Goal: Information Seeking & Learning: Learn about a topic

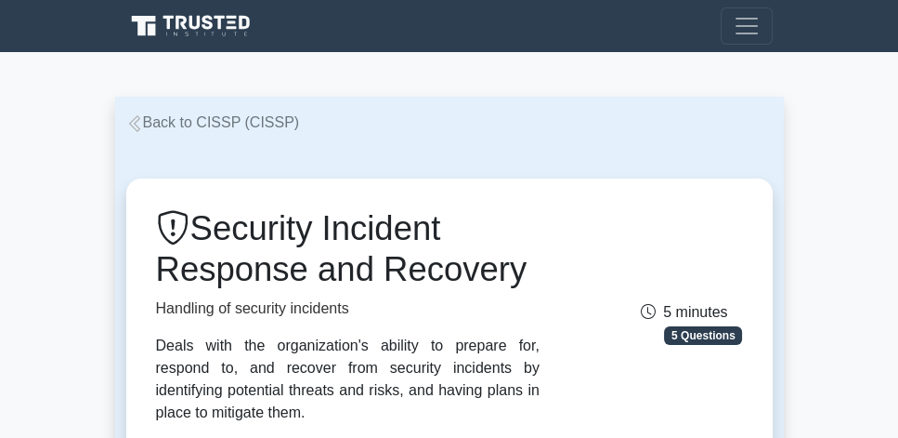
click at [152, 127] on link "Back to CISSP (CISSP)" at bounding box center [213, 122] width 174 height 16
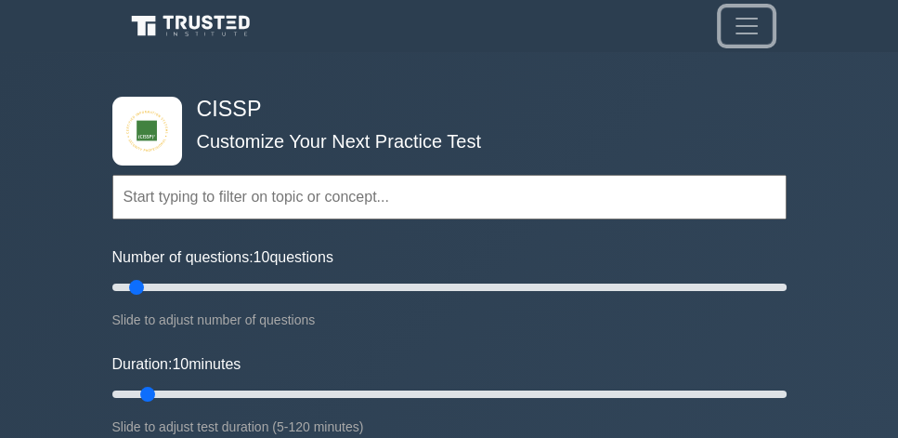
click at [765, 27] on button "Toggle navigation" at bounding box center [747, 25] width 52 height 37
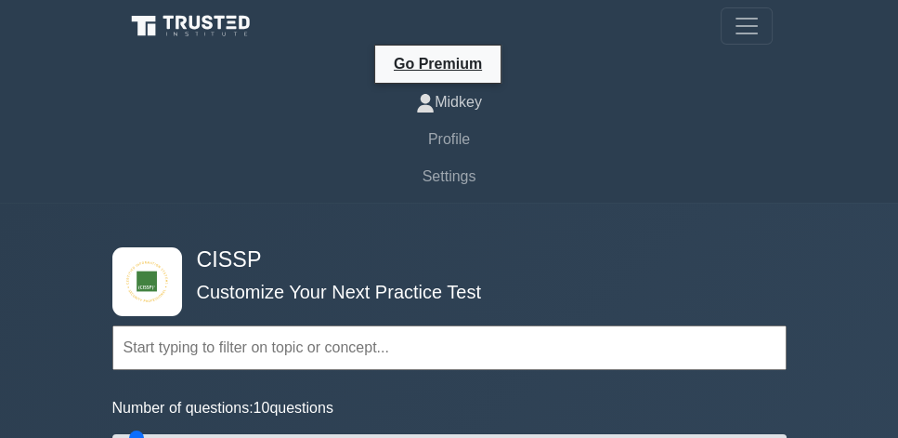
click at [459, 105] on link "Midkey" at bounding box center [449, 102] width 647 height 37
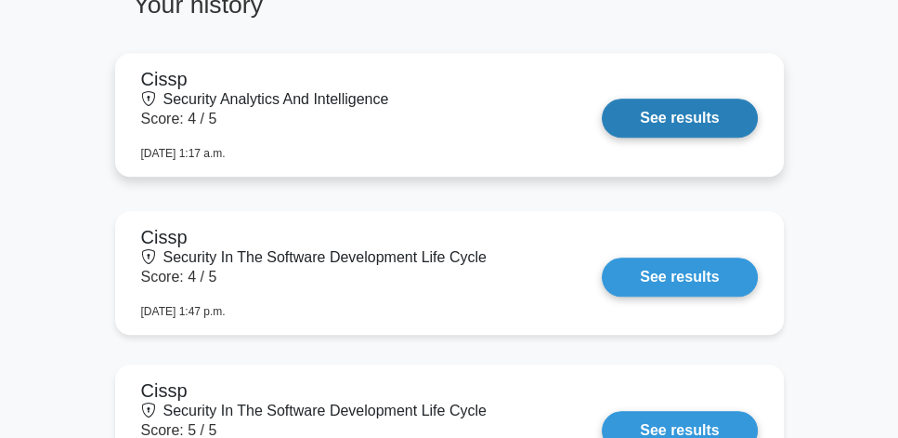
scroll to position [1540, 0]
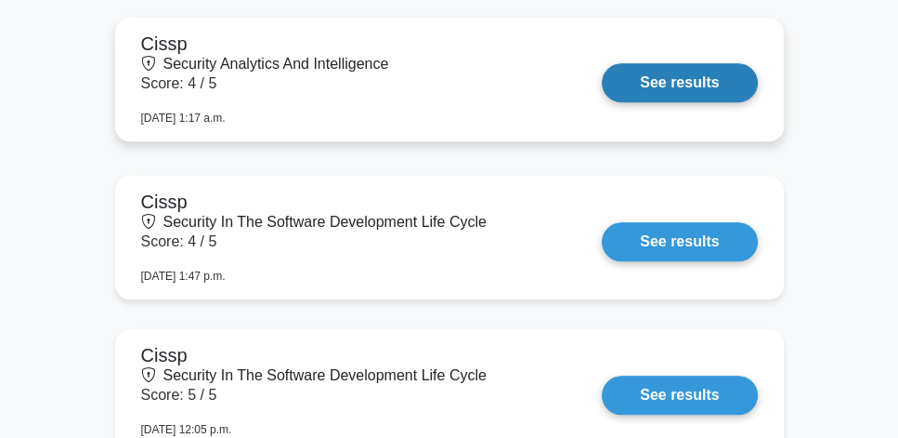
click at [647, 82] on link "See results" at bounding box center [679, 82] width 155 height 39
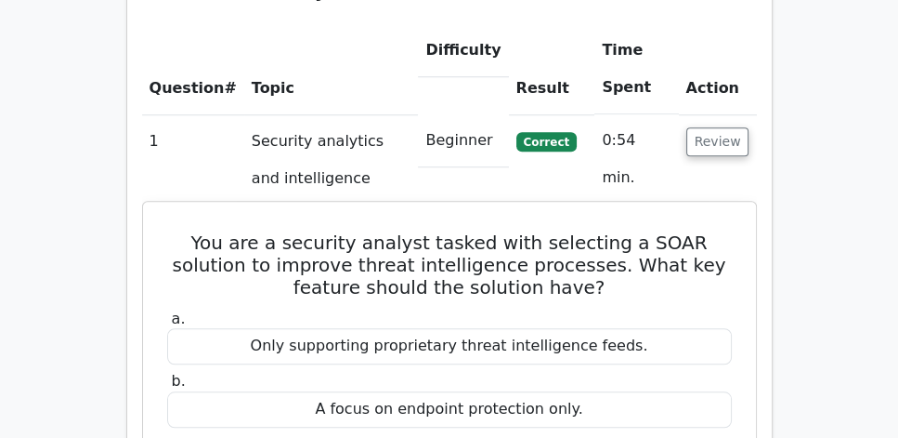
scroll to position [1380, 0]
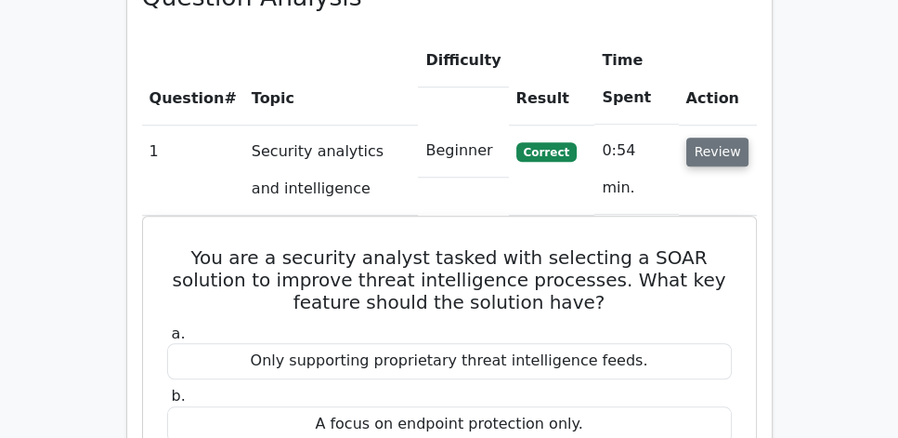
click at [699, 138] on button "Review" at bounding box center [718, 152] width 63 height 29
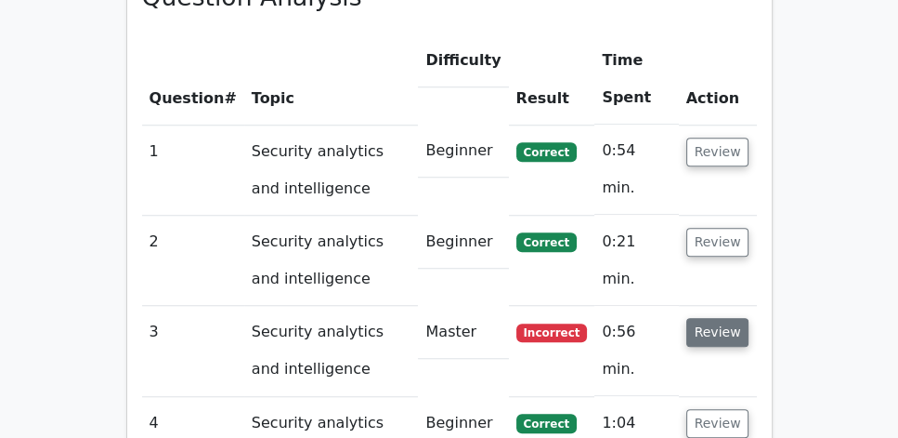
click at [704, 318] on button "Review" at bounding box center [718, 332] width 63 height 29
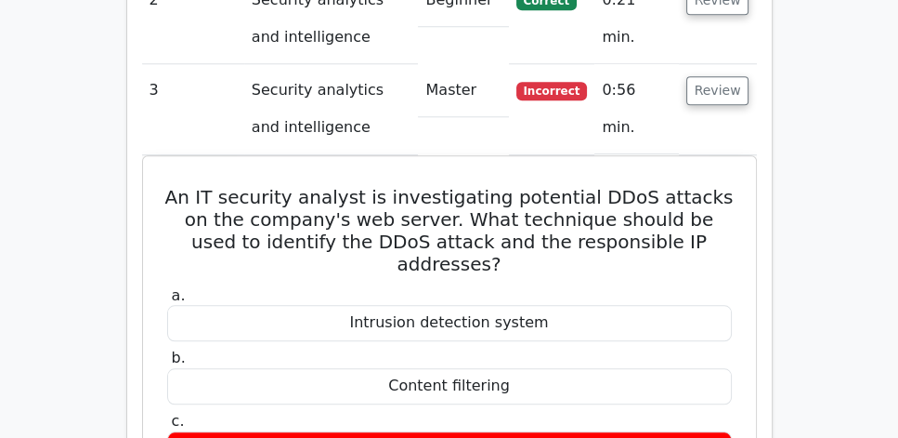
scroll to position [1592, 0]
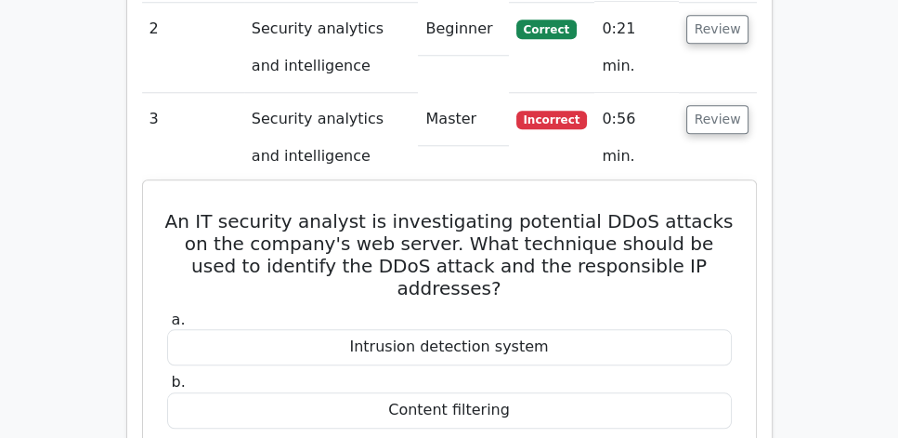
drag, startPoint x: 163, startPoint y: 167, endPoint x: 583, endPoint y: 400, distance: 479.9
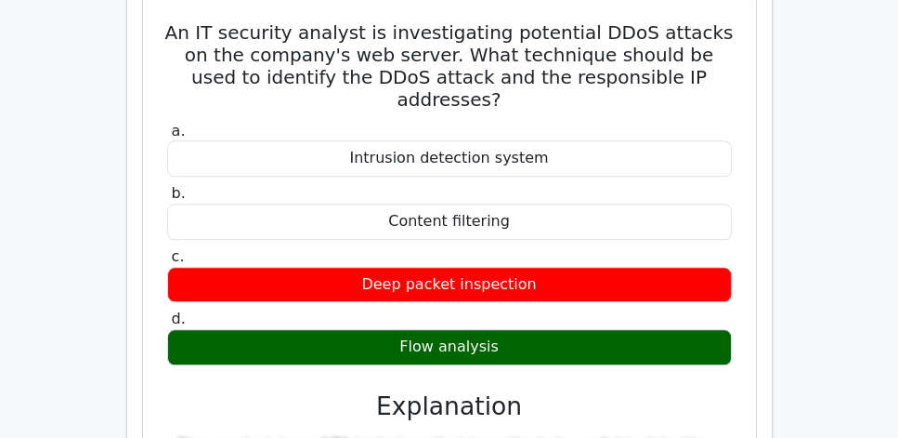
scroll to position [1804, 0]
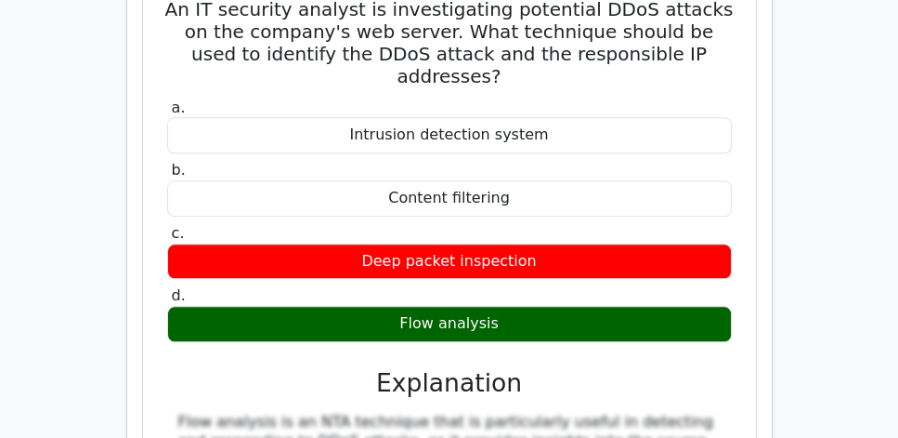
click at [522, 306] on div "Flow analysis" at bounding box center [449, 324] width 565 height 36
copy div "An IT security analyst is investigating potential DDoS attacks on the company's…"
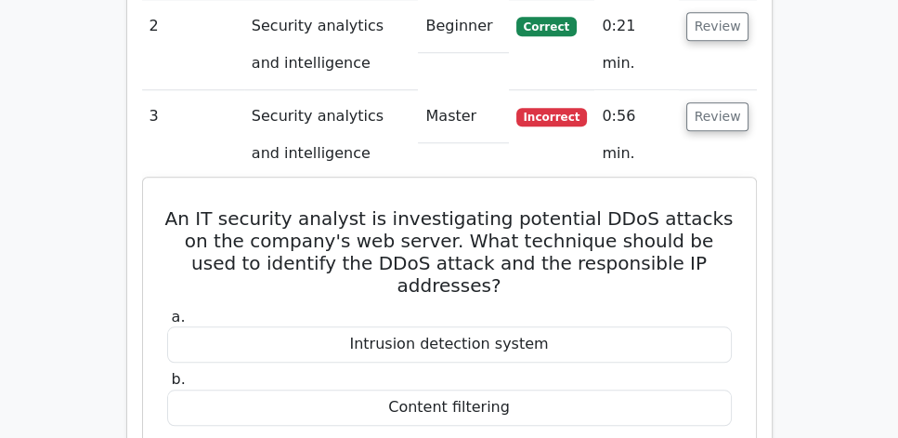
scroll to position [1592, 0]
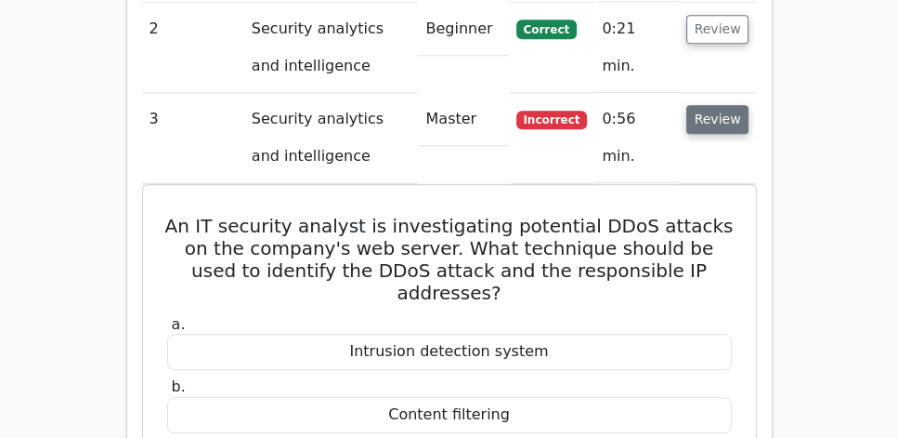
click at [734, 105] on button "Review" at bounding box center [718, 119] width 63 height 29
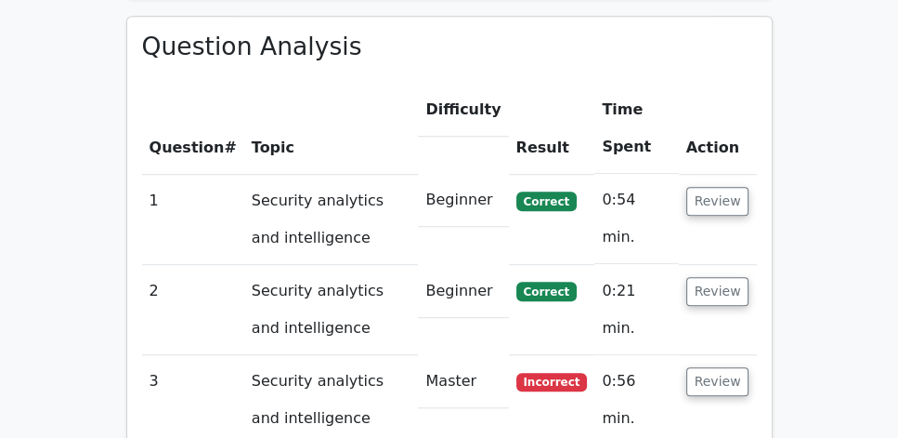
scroll to position [1327, 0]
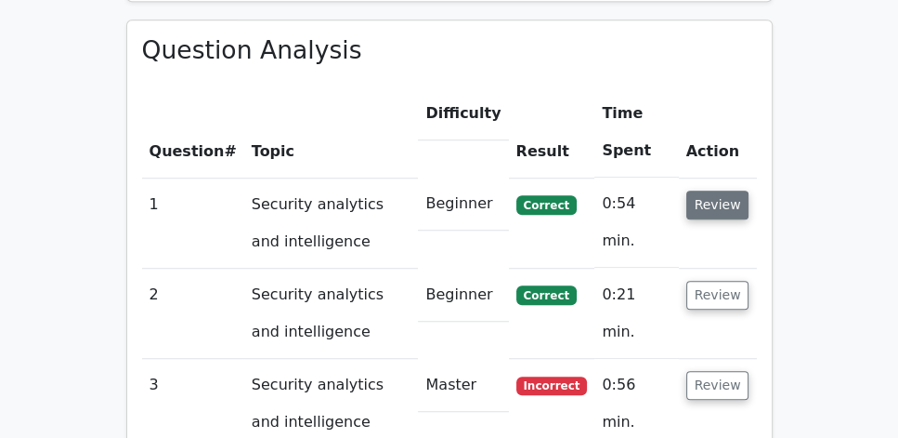
click at [730, 190] on button "Review" at bounding box center [718, 204] width 63 height 29
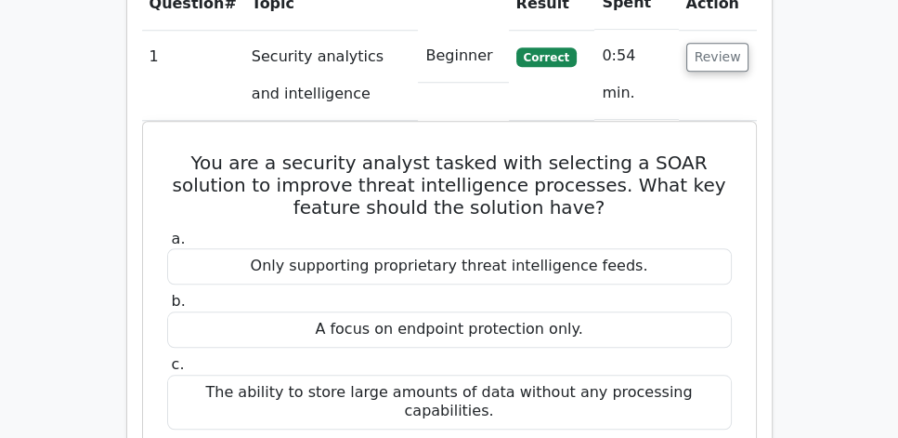
scroll to position [1487, 0]
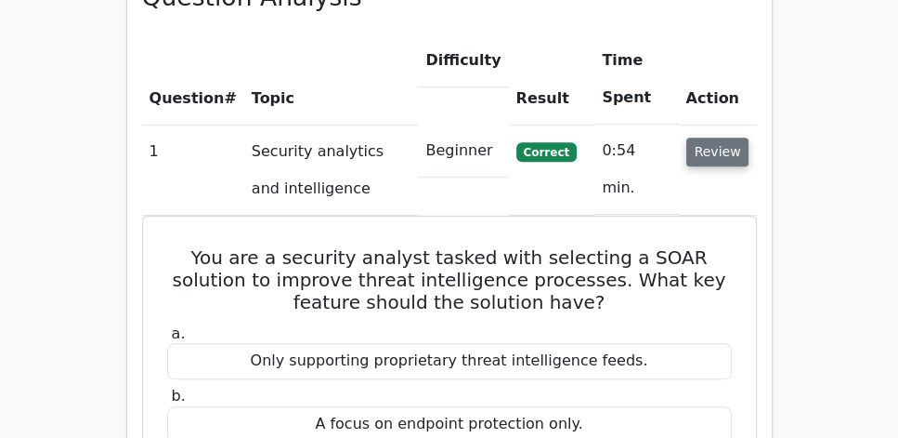
click at [721, 138] on button "Review" at bounding box center [718, 152] width 63 height 29
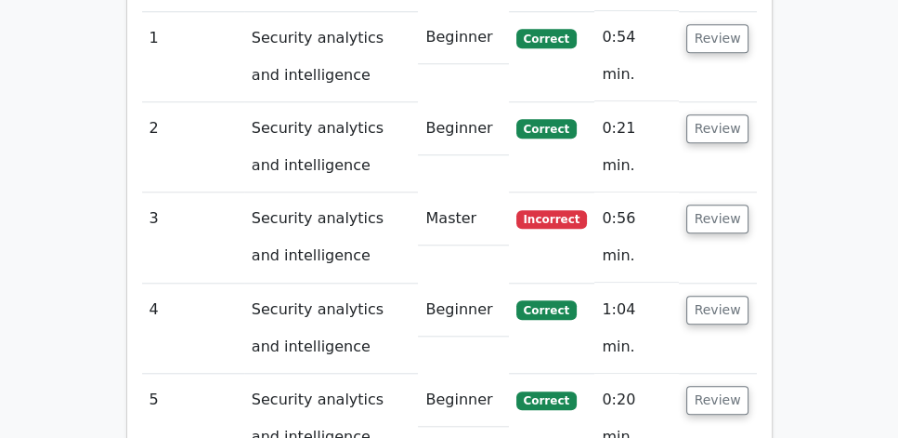
scroll to position [1540, 0]
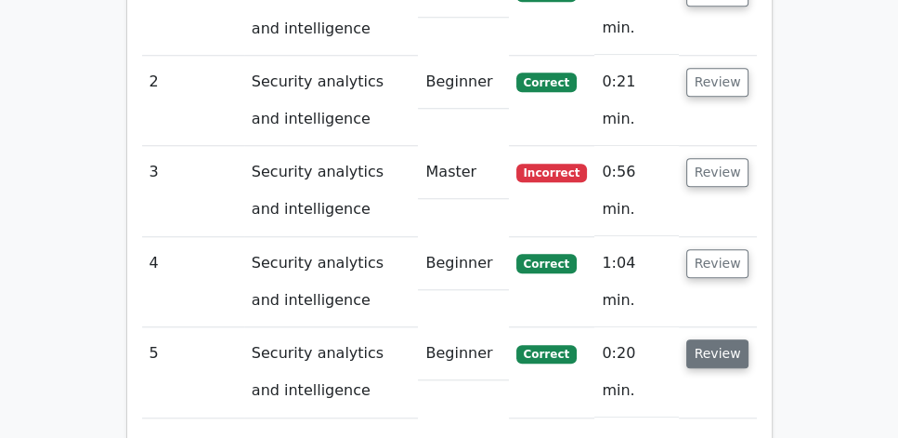
click at [704, 339] on button "Review" at bounding box center [718, 353] width 63 height 29
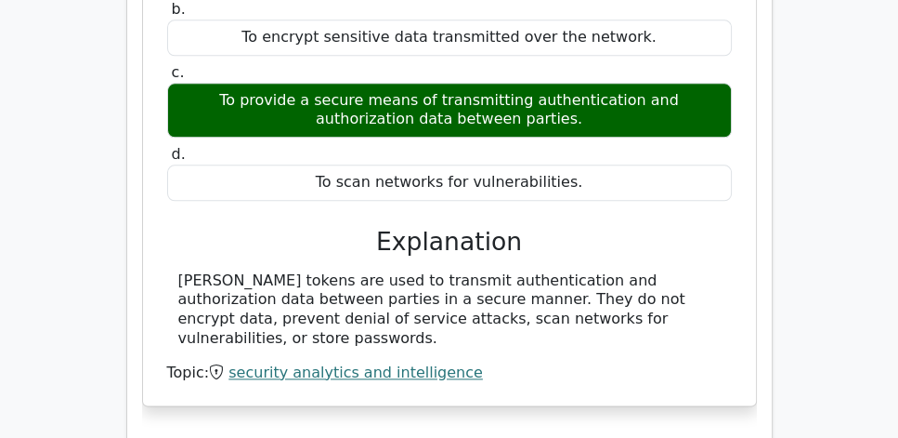
scroll to position [2070, 0]
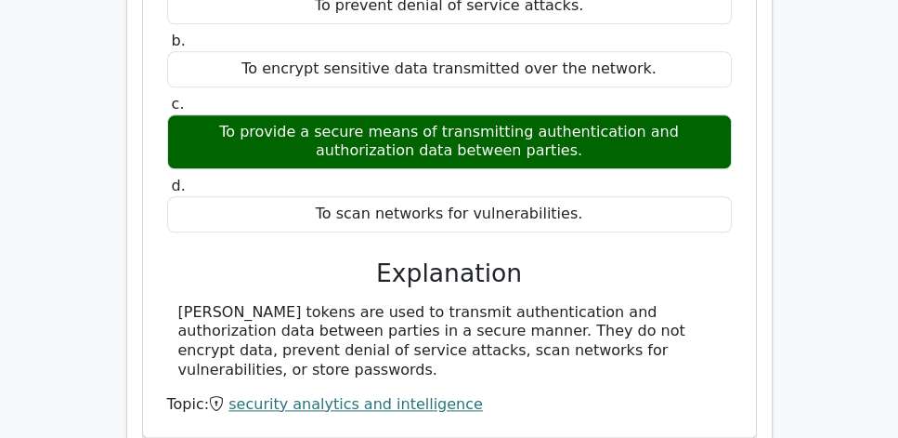
drag, startPoint x: 163, startPoint y: 257, endPoint x: 355, endPoint y: 321, distance: 202.7
click at [355, 321] on div "What is the purpose of a Security Assertion Markup Language (SAML) token? a. To…" at bounding box center [450, 160] width 598 height 538
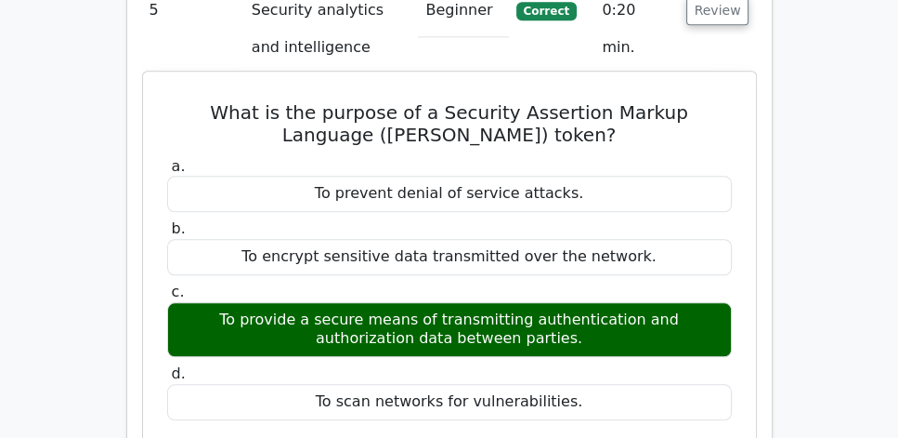
scroll to position [1804, 0]
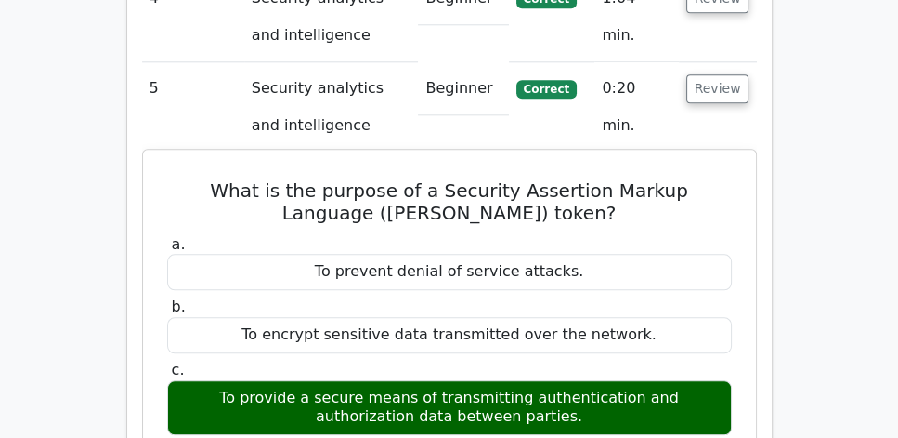
drag, startPoint x: 164, startPoint y: 137, endPoint x: 486, endPoint y: 362, distance: 393.6
click at [486, 362] on div "What is the purpose of a Security Assertion Markup Language (SAML) token? a. To…" at bounding box center [450, 426] width 598 height 538
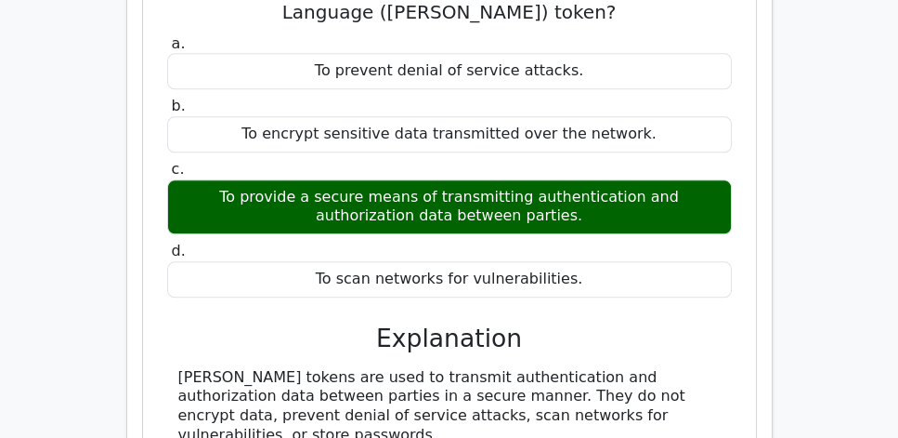
scroll to position [2017, 0]
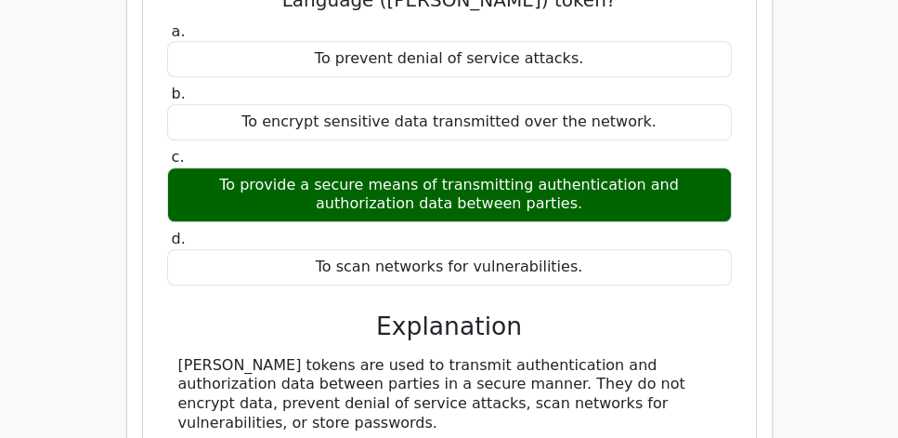
click at [280, 367] on div "SAML tokens are used to transmit authentication and authorization data between …" at bounding box center [449, 394] width 543 height 77
copy div "What is the purpose of a Security Assertion Markup Language (SAML) token? a. To…"
click at [612, 249] on div "To scan networks for vulnerabilities." at bounding box center [449, 267] width 565 height 36
drag, startPoint x: 612, startPoint y: 220, endPoint x: 421, endPoint y: 166, distance: 198.8
click at [421, 166] on div "a. To prevent denial of service attacks. b. To encrypt sensitive data transmitt…" at bounding box center [449, 154] width 587 height 270
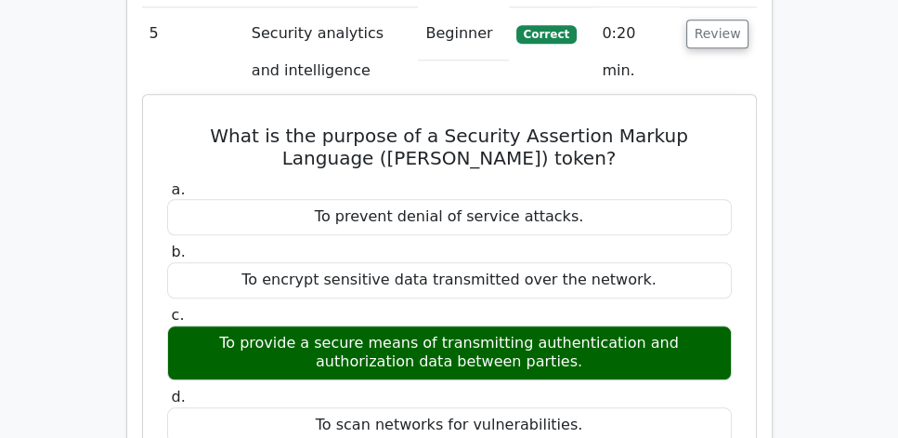
scroll to position [1804, 0]
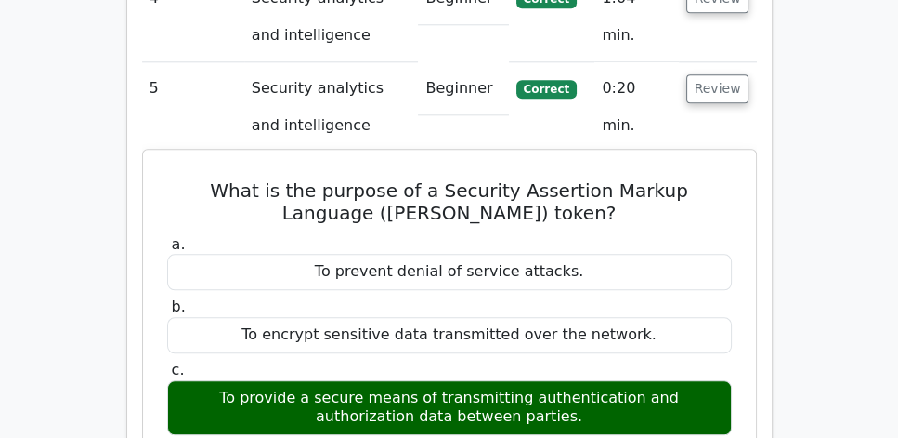
click at [178, 179] on h5 "What is the purpose of a Security Assertion Markup Language (SAML) token?" at bounding box center [449, 201] width 569 height 45
copy div "What is the purpose of a Security Assertion Markup Language (SAML) token? a. To…"
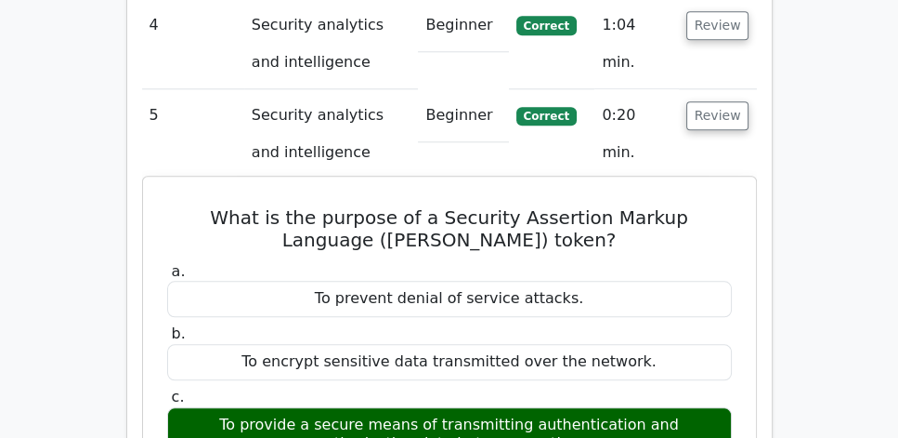
scroll to position [1645, 0]
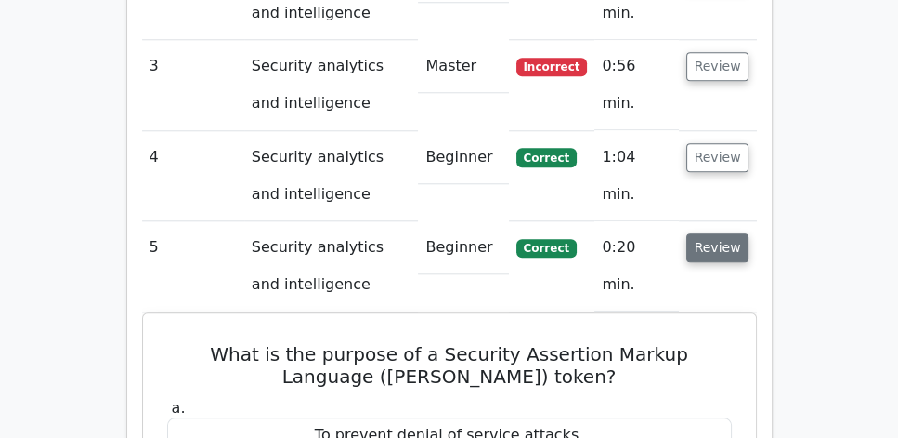
click at [707, 233] on button "Review" at bounding box center [718, 247] width 63 height 29
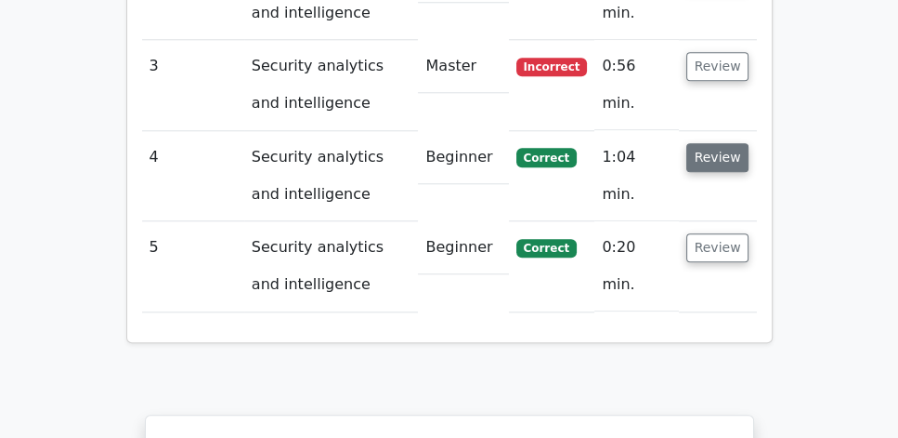
click at [719, 143] on button "Review" at bounding box center [718, 157] width 63 height 29
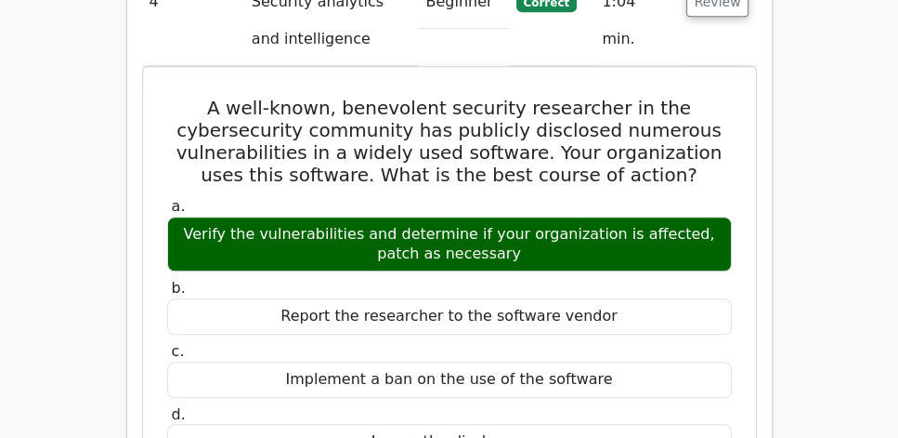
scroll to position [1804, 0]
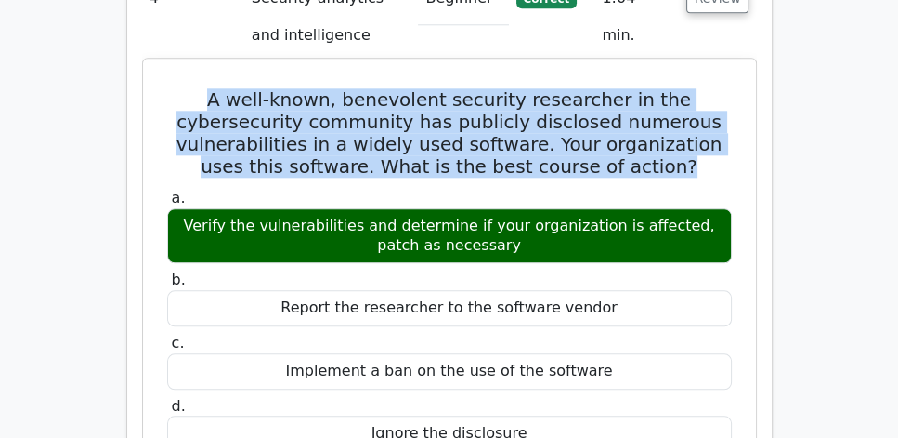
drag, startPoint x: 197, startPoint y: 48, endPoint x: 669, endPoint y: 128, distance: 478.7
click at [669, 128] on div "A well-known, benevolent security researcher in the cybersecurity community has…" at bounding box center [450, 431] width 598 height 731
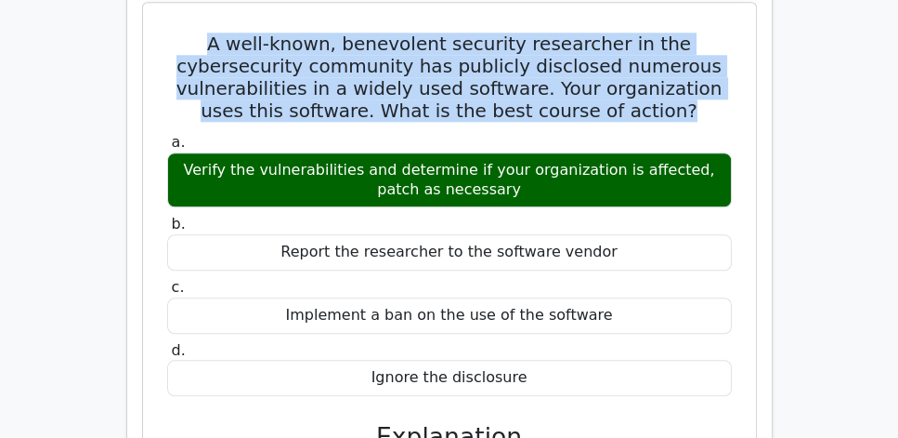
scroll to position [1858, 0]
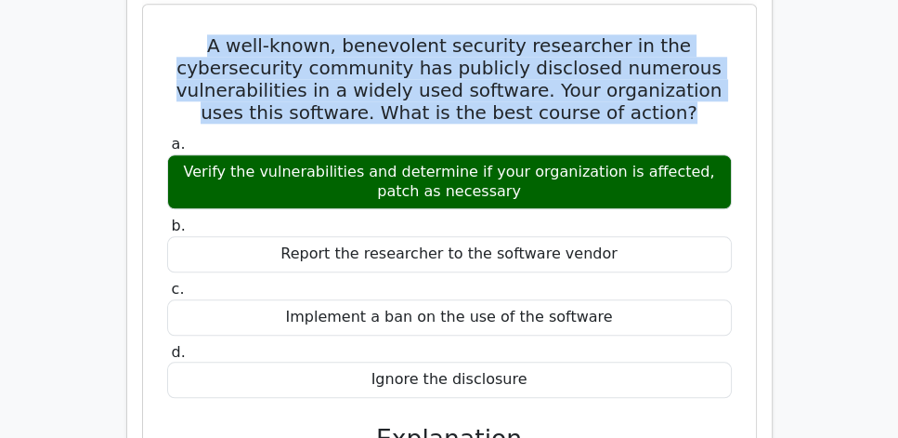
click at [521, 154] on div "Verify the vulnerabilities and determine if your organization is affected, patc…" at bounding box center [449, 182] width 565 height 56
copy div "A well-known, benevolent security researcher in the cybersecurity community has…"
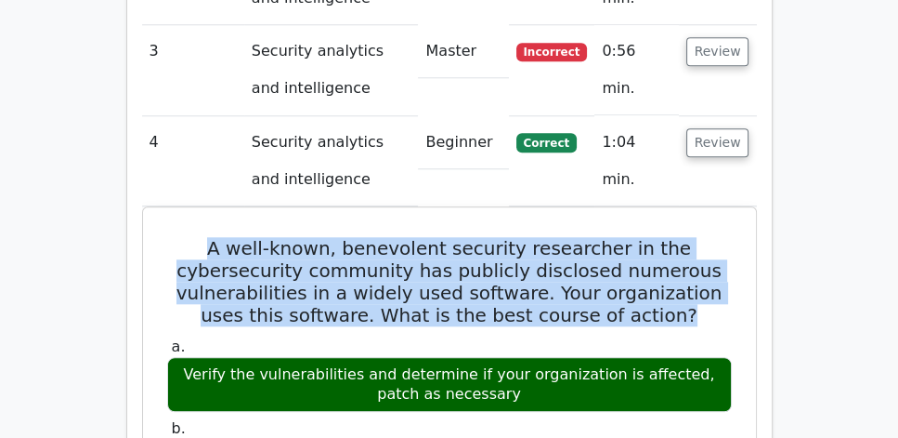
scroll to position [1645, 0]
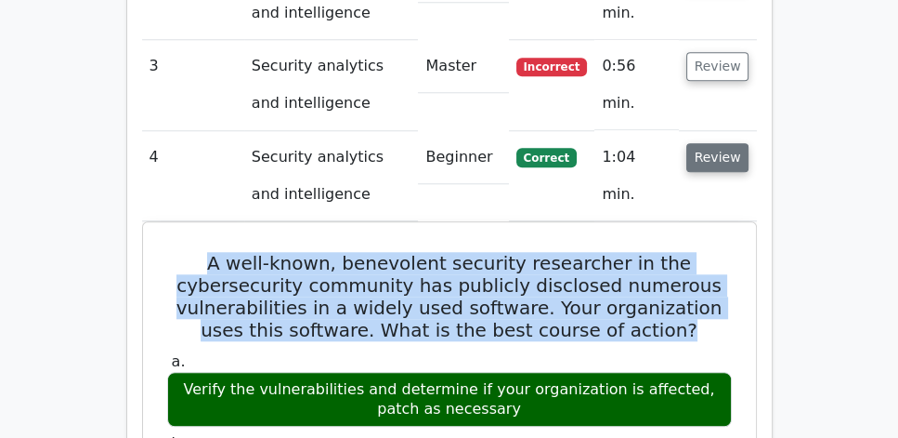
click at [718, 143] on button "Review" at bounding box center [718, 157] width 63 height 29
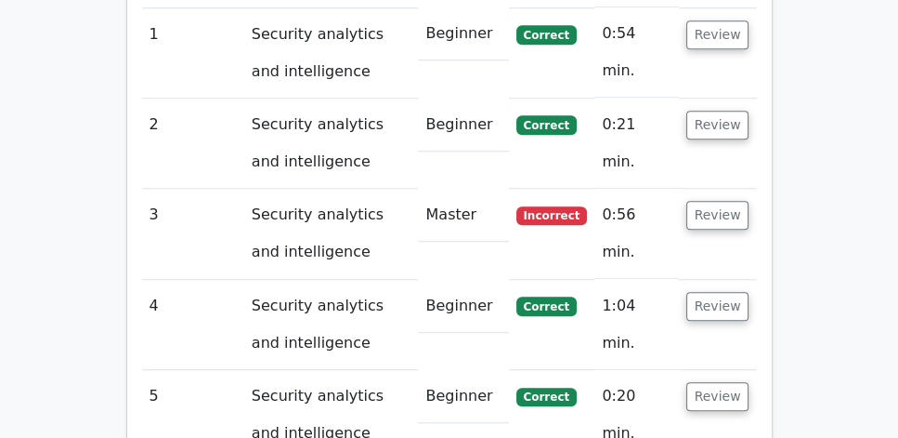
scroll to position [1487, 0]
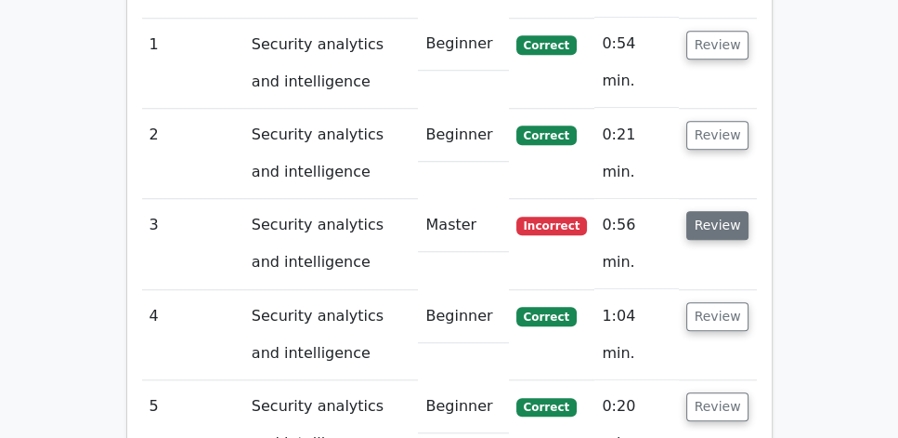
click at [736, 211] on button "Review" at bounding box center [718, 225] width 63 height 29
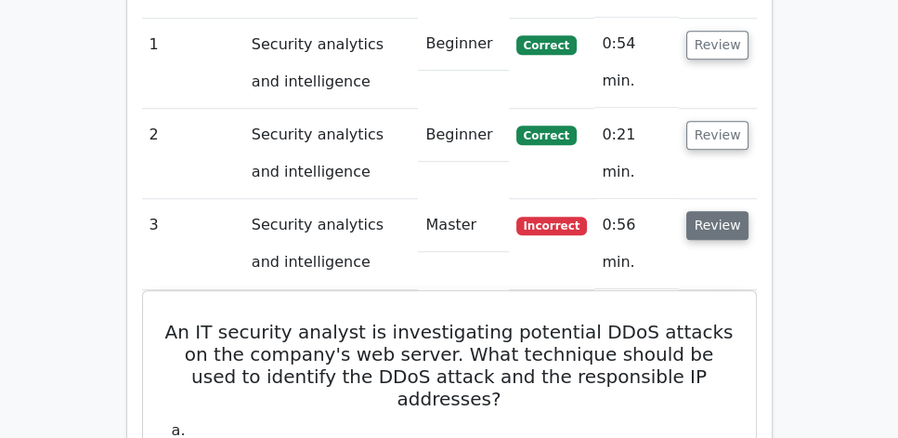
click at [736, 211] on button "Review" at bounding box center [718, 225] width 63 height 29
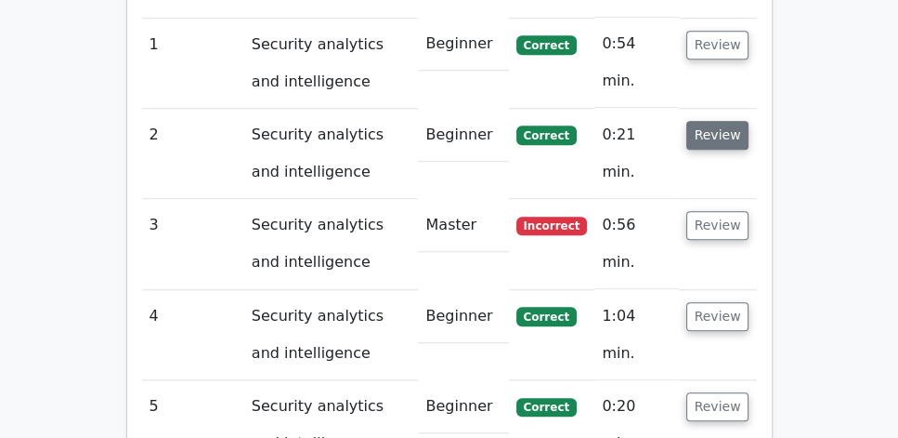
click at [718, 121] on button "Review" at bounding box center [718, 135] width 63 height 29
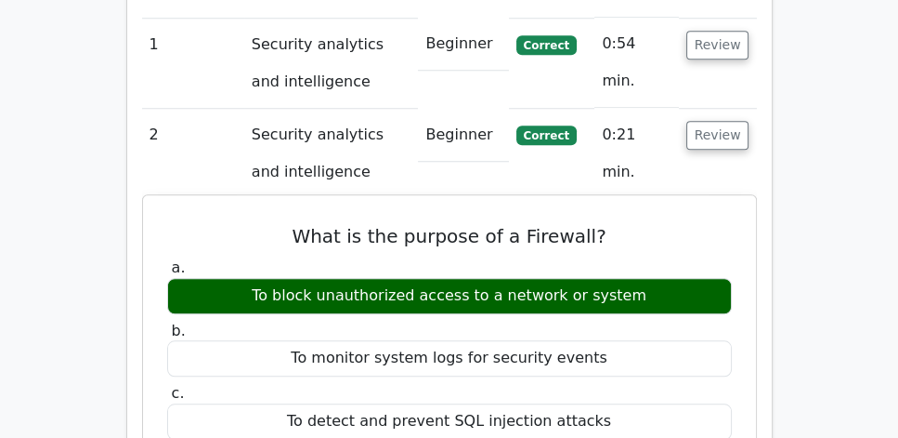
click at [560, 225] on h5 "What is the purpose of a Firewall?" at bounding box center [449, 236] width 569 height 22
click at [314, 225] on h5 "What is the purpose of a Firewall?" at bounding box center [449, 236] width 569 height 22
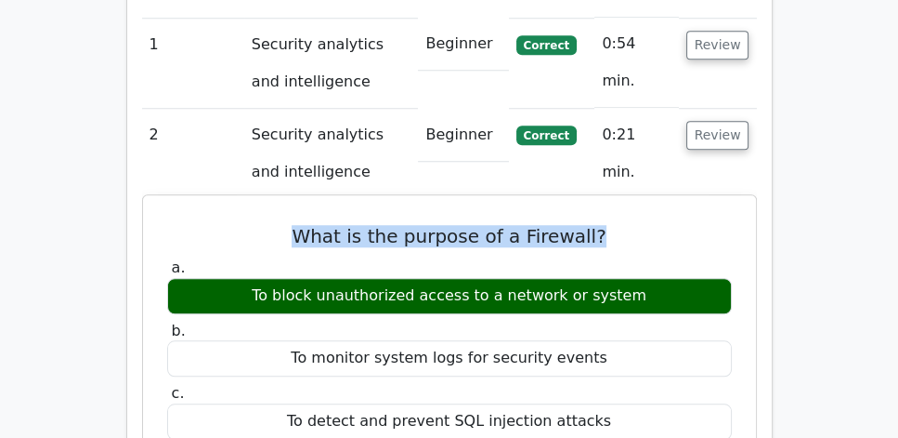
drag, startPoint x: 297, startPoint y: 190, endPoint x: 607, endPoint y: 186, distance: 309.4
click at [607, 225] on h5 "What is the purpose of a Firewall?" at bounding box center [449, 236] width 569 height 22
copy h5 "What is the purpose of a Firewall?"
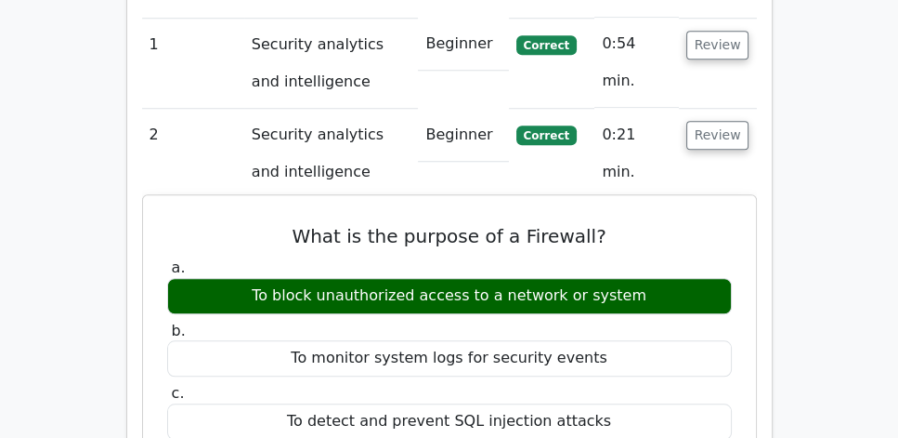
click at [284, 255] on div "a. To block unauthorized access to a network or system b. To monitor system log…" at bounding box center [449, 380] width 587 height 251
drag, startPoint x: 286, startPoint y: 191, endPoint x: 650, endPoint y: 245, distance: 368.2
click at [650, 245] on div "What is the purpose of a Firewall? a. To block unauthorized access to a network…" at bounding box center [450, 432] width 598 height 458
click at [647, 278] on div "To block unauthorized access to a network or system" at bounding box center [449, 296] width 565 height 36
drag, startPoint x: 662, startPoint y: 245, endPoint x: 280, endPoint y: 192, distance: 385.5
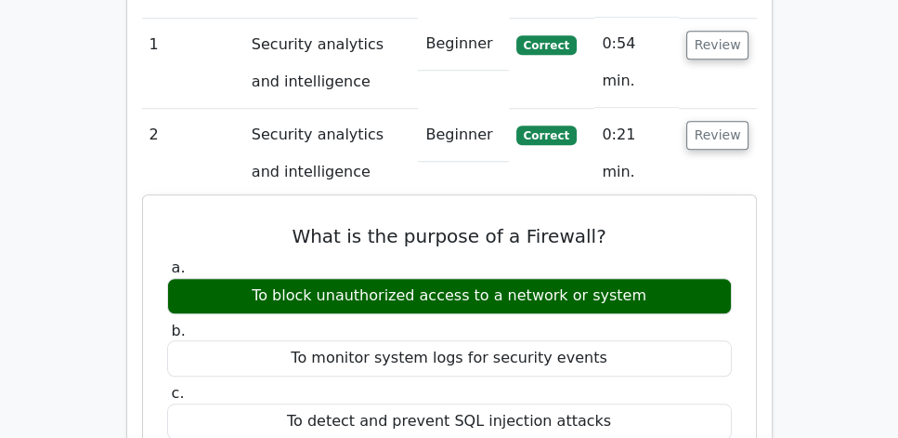
click at [280, 203] on div "What is the purpose of a Firewall? a. To block unauthorized access to a network…" at bounding box center [450, 432] width 598 height 458
click at [290, 225] on h5 "What is the purpose of a Firewall?" at bounding box center [449, 236] width 569 height 22
drag, startPoint x: 296, startPoint y: 185, endPoint x: 649, endPoint y: 250, distance: 359.0
click at [649, 250] on div "What is the purpose of a Firewall? a. To block unauthorized access to a network…" at bounding box center [450, 432] width 598 height 458
click at [649, 278] on div "To block unauthorized access to a network or system" at bounding box center [449, 296] width 565 height 36
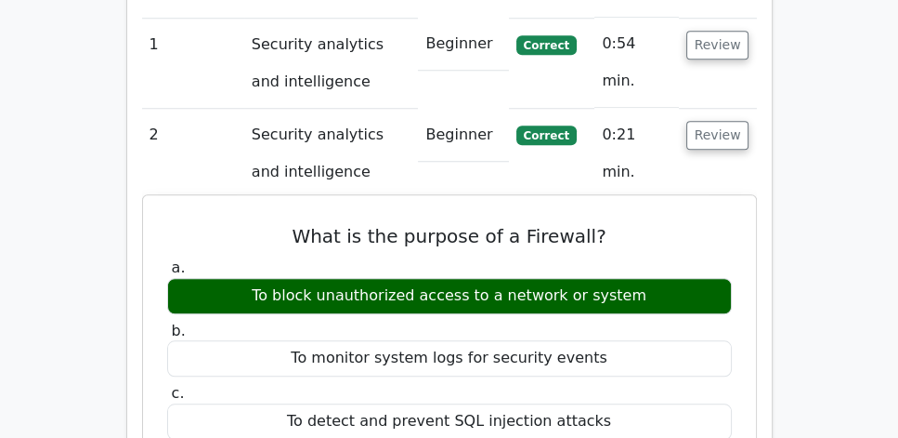
drag, startPoint x: 651, startPoint y: 249, endPoint x: 261, endPoint y: 240, distance: 390.3
click at [261, 278] on div "To block unauthorized access to a network or system" at bounding box center [449, 296] width 565 height 36
click at [300, 225] on h5 "What is the purpose of a Firewall?" at bounding box center [449, 236] width 569 height 22
drag, startPoint x: 303, startPoint y: 190, endPoint x: 644, endPoint y: 242, distance: 344.9
click at [644, 242] on div "What is the purpose of a Firewall? a. To block unauthorized access to a network…" at bounding box center [450, 432] width 598 height 458
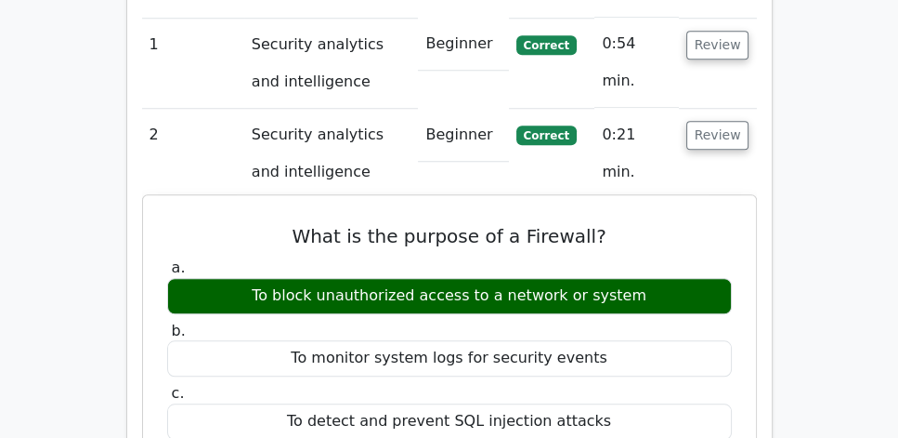
click at [637, 278] on div "To block unauthorized access to a network or system" at bounding box center [449, 296] width 565 height 36
drag, startPoint x: 649, startPoint y: 248, endPoint x: 278, endPoint y: 192, distance: 375.8
click at [278, 203] on div "What is the purpose of a Firewall? a. To block unauthorized access to a network…" at bounding box center [450, 432] width 598 height 458
click at [280, 225] on h5 "What is the purpose of a Firewall?" at bounding box center [449, 236] width 569 height 22
drag, startPoint x: 299, startPoint y: 188, endPoint x: 639, endPoint y: 247, distance: 345.2
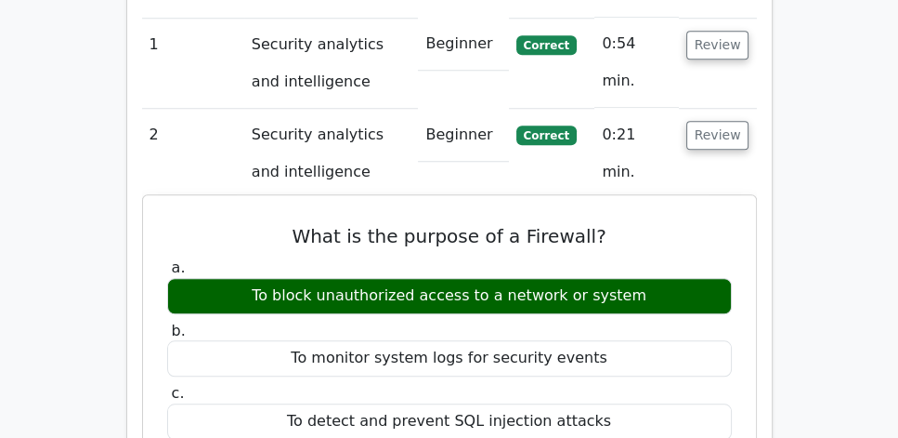
click at [639, 247] on div "What is the purpose of a Firewall? a. To block unauthorized access to a network…" at bounding box center [450, 432] width 598 height 458
click at [639, 278] on div "To block unauthorized access to a network or system" at bounding box center [449, 296] width 565 height 36
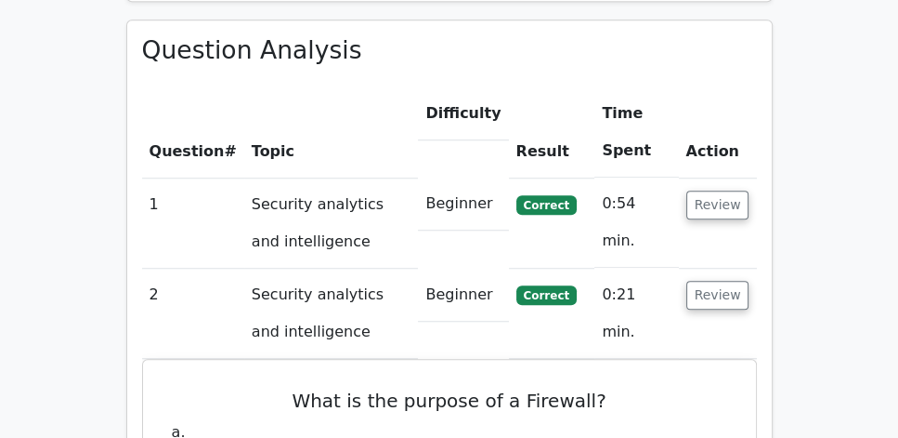
scroll to position [1327, 0]
click at [718, 281] on button "Review" at bounding box center [718, 295] width 63 height 29
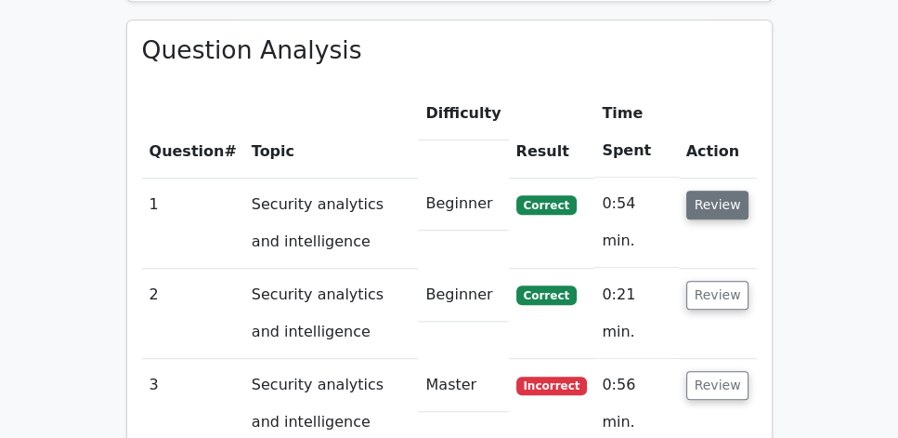
click at [719, 190] on button "Review" at bounding box center [718, 204] width 63 height 29
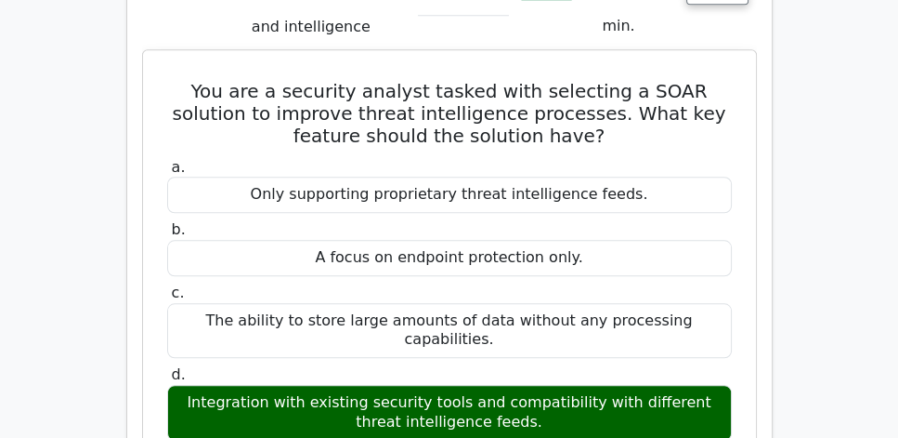
scroll to position [1540, 0]
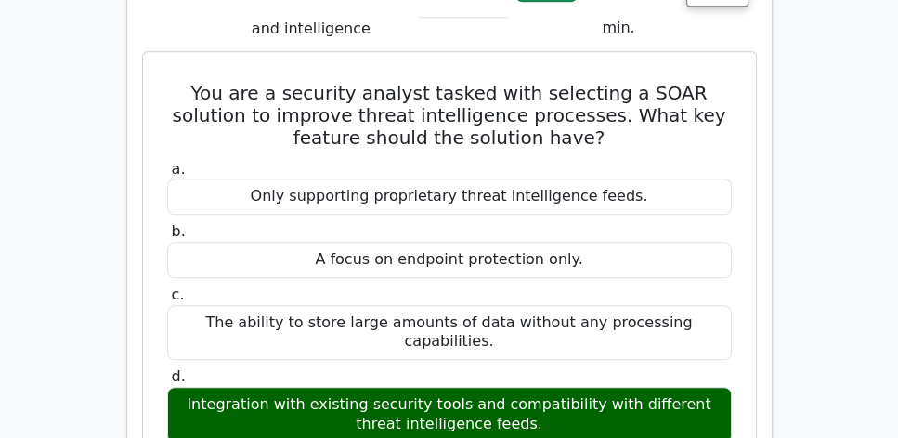
drag, startPoint x: 218, startPoint y: 49, endPoint x: 556, endPoint y: 379, distance: 471.7
click at [556, 379] on div "You are a security analyst tasked with selecting a SOAR solution to improve thr…" at bounding box center [450, 368] width 598 height 618
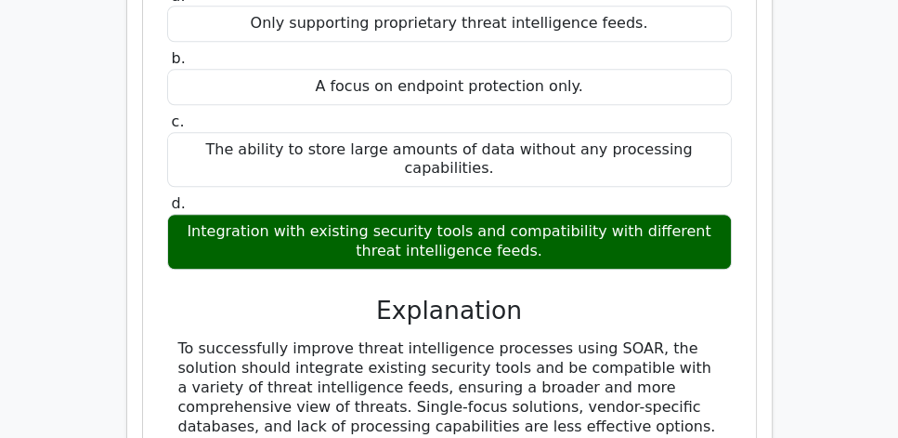
scroll to position [1751, 0]
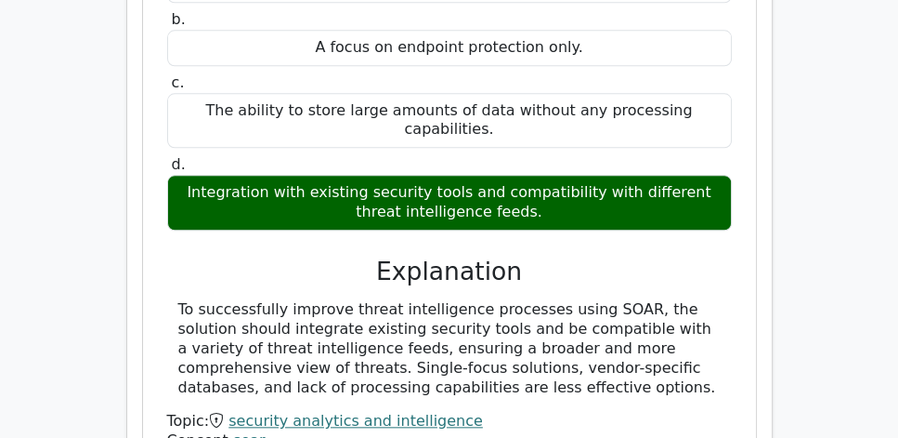
click at [688, 343] on div "To successfully improve threat intelligence processes using SOAR, the solution …" at bounding box center [449, 348] width 543 height 97
copy div "You are a security analyst tasked with selecting a SOAR solution to improve thr…"
click at [241, 186] on div "a. Only supporting proprietary threat intelligence feeds. b. A focus on endpoin…" at bounding box center [449, 197] width 569 height 506
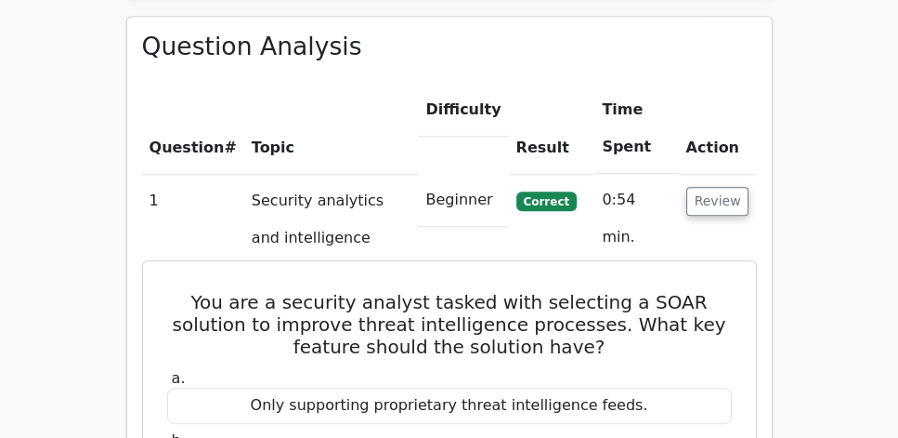
scroll to position [1327, 0]
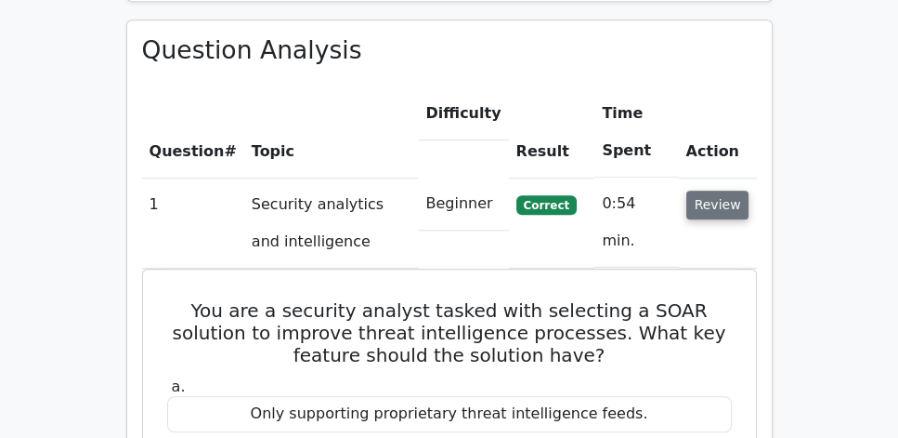
click at [732, 190] on button "Review" at bounding box center [718, 204] width 63 height 29
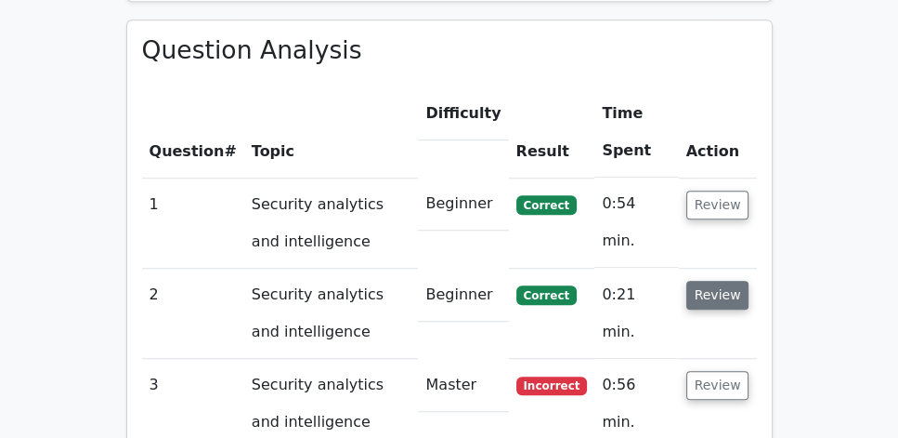
click at [714, 281] on button "Review" at bounding box center [718, 295] width 63 height 29
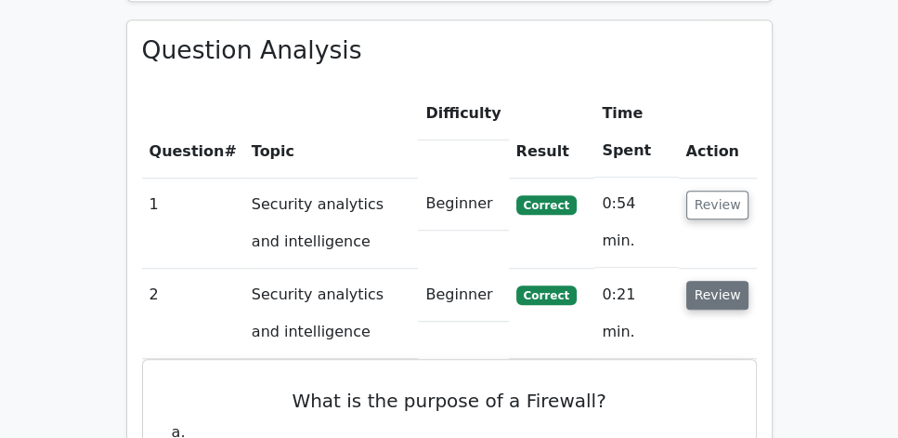
click at [714, 281] on button "Review" at bounding box center [718, 295] width 63 height 29
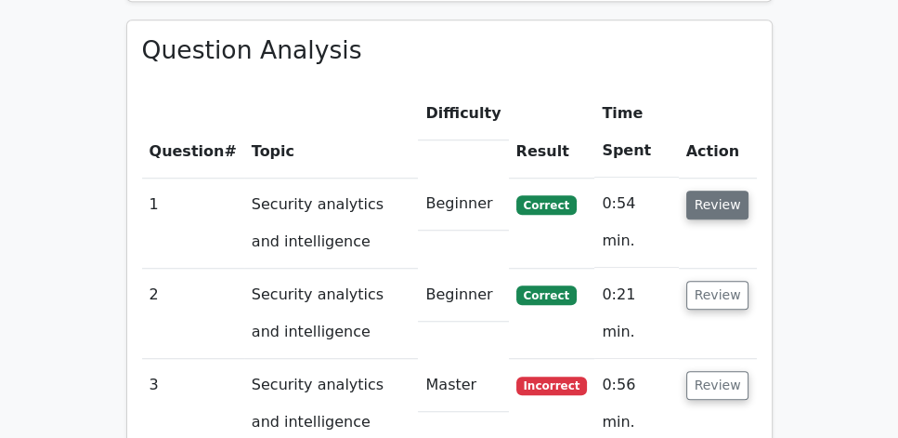
click at [714, 190] on button "Review" at bounding box center [718, 204] width 63 height 29
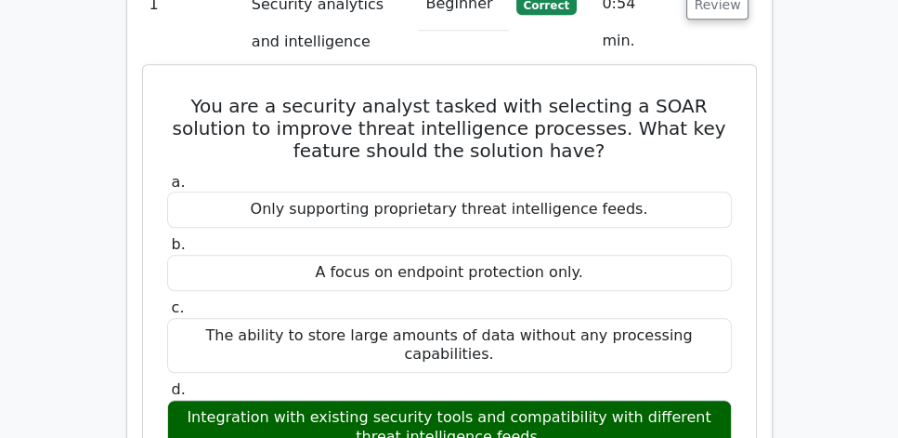
scroll to position [1540, 0]
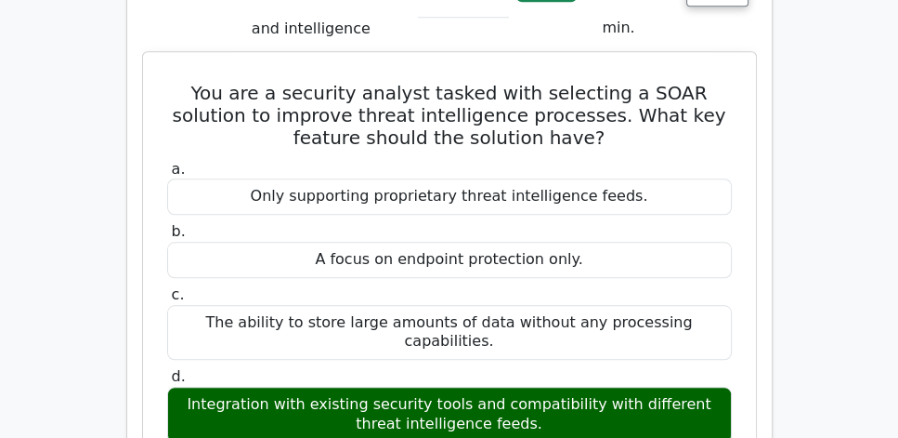
drag, startPoint x: 172, startPoint y: 26, endPoint x: 542, endPoint y: 375, distance: 508.7
click at [542, 375] on div "You are a security analyst tasked with selecting a SOAR solution to improve thr…" at bounding box center [450, 368] width 598 height 618
copy div "ou are a security analyst tasked with selecting a SOAR solution to improve thre…"
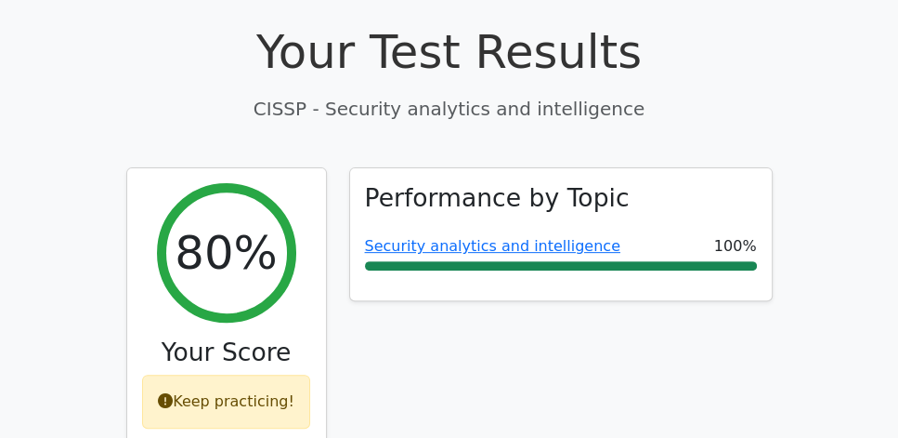
scroll to position [689, 0]
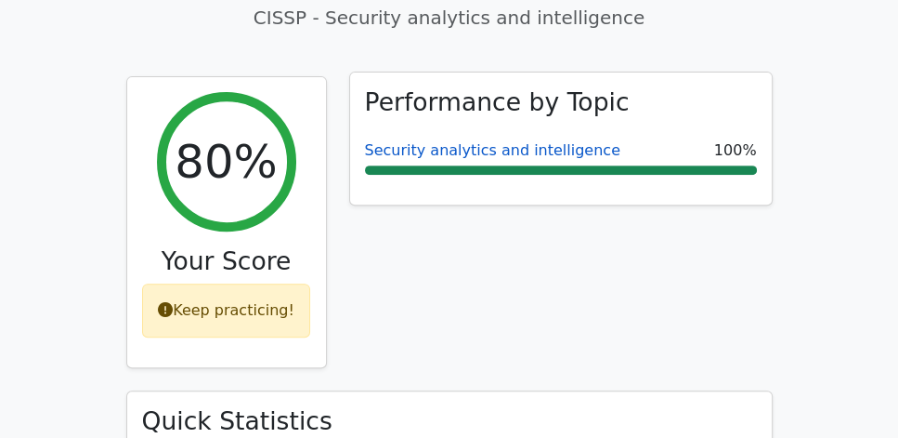
click at [499, 141] on link "Security analytics and intelligence" at bounding box center [493, 150] width 256 height 18
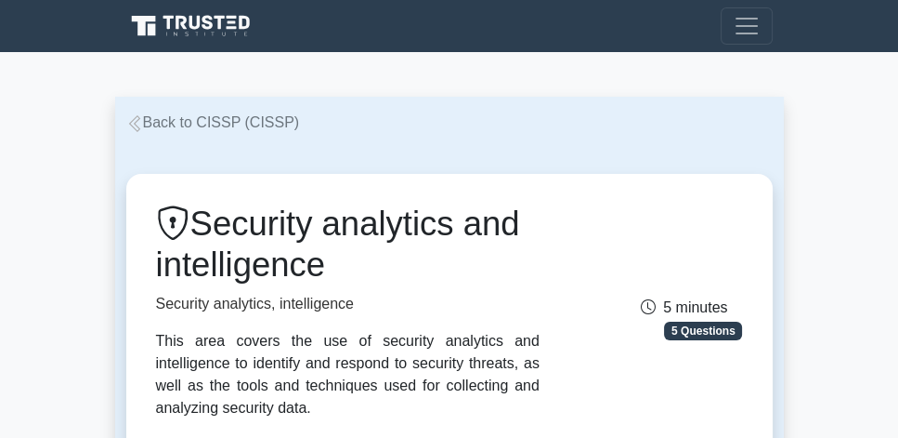
scroll to position [53, 0]
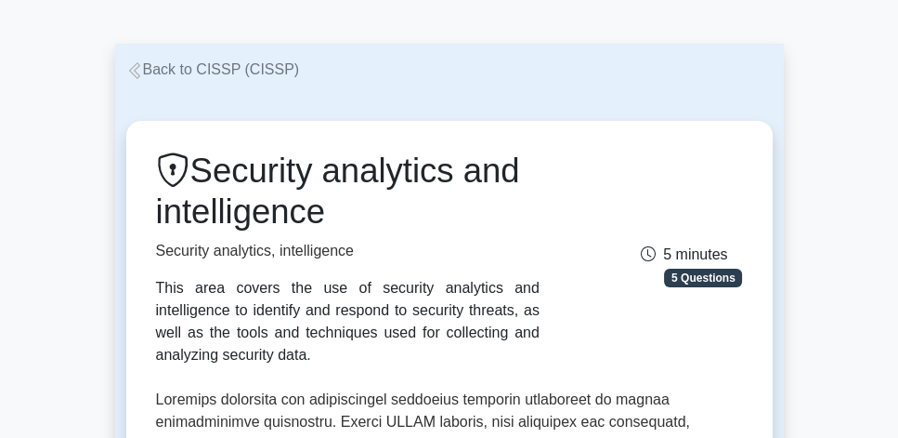
drag, startPoint x: 207, startPoint y: 177, endPoint x: 325, endPoint y: 212, distance: 122.9
click at [325, 212] on h1 "Security analytics and intelligence" at bounding box center [348, 192] width 384 height 82
copy h1 "Security analytics and intelligence"
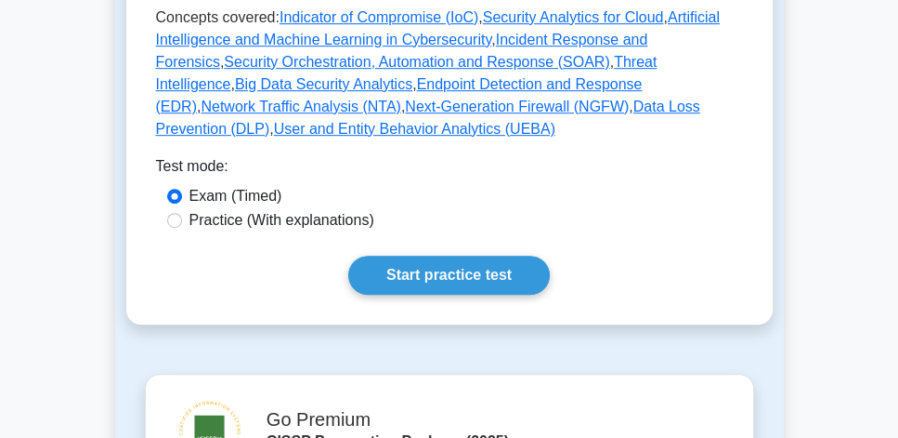
scroll to position [1008, 0]
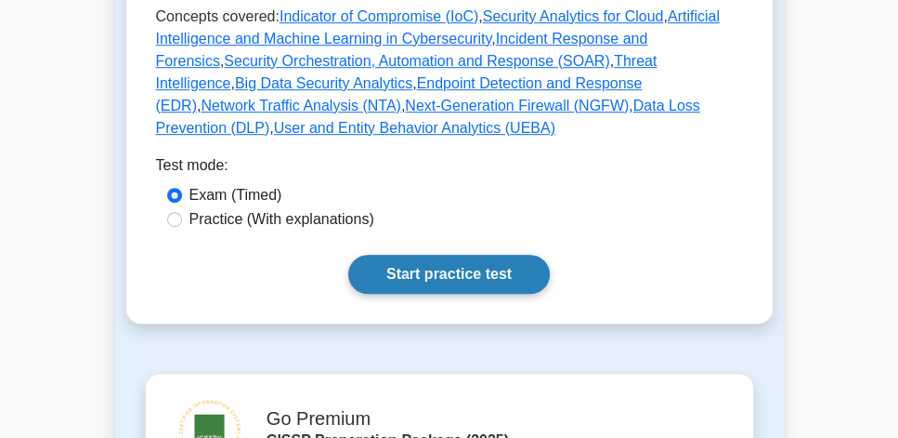
click at [455, 255] on link "Start practice test" at bounding box center [449, 274] width 202 height 39
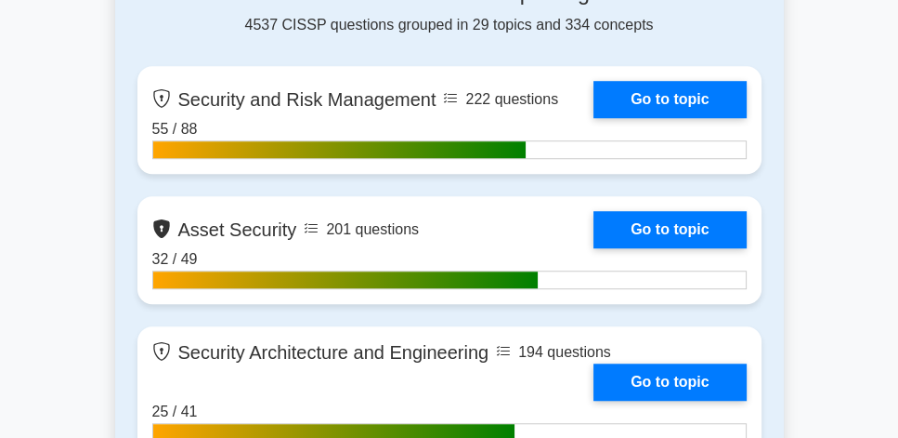
scroll to position [1274, 0]
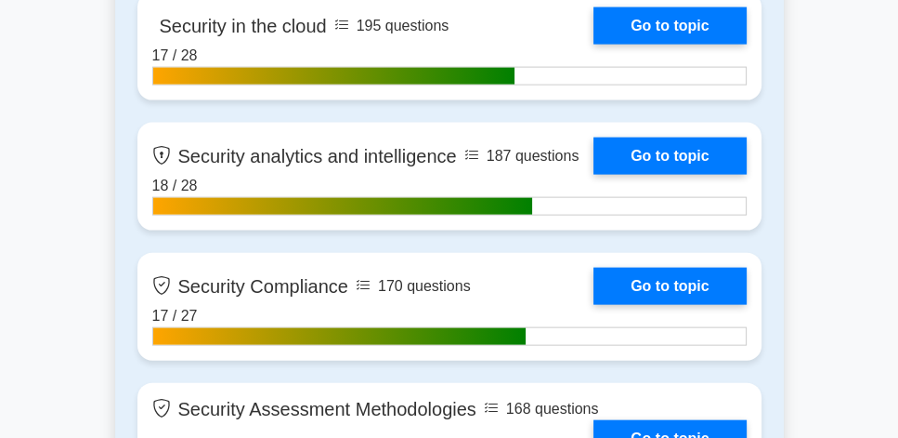
scroll to position [3720, 0]
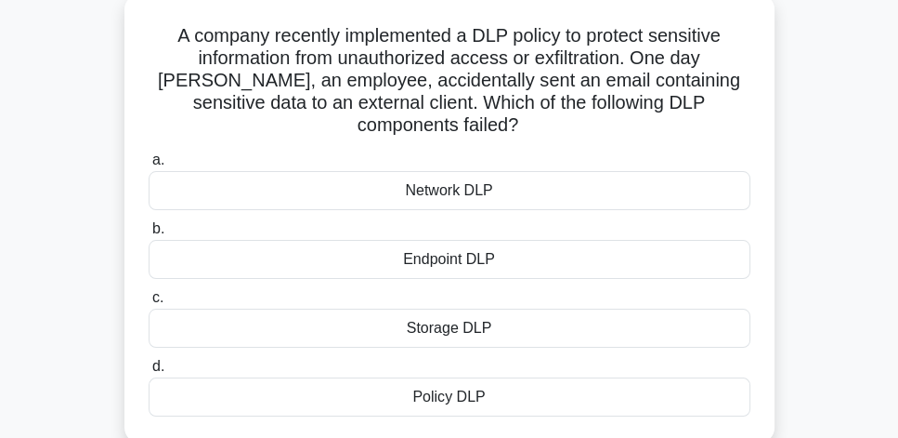
scroll to position [106, 0]
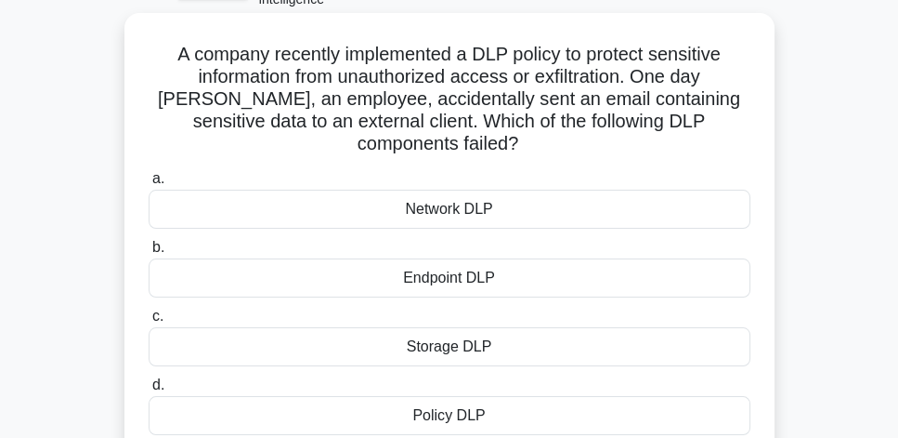
click at [484, 398] on div "Policy DLP" at bounding box center [450, 415] width 602 height 39
click at [149, 391] on input "d. Policy DLP" at bounding box center [149, 385] width 0 height 12
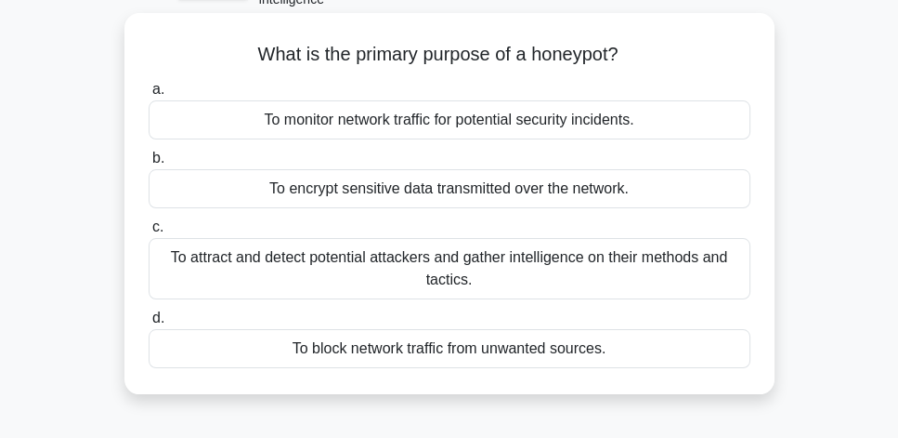
click at [707, 284] on div "To attract and detect potential attackers and gather intelligence on their meth…" at bounding box center [450, 268] width 602 height 61
click at [149, 233] on input "c. To attract and detect potential attackers and gather intelligence on their m…" at bounding box center [149, 227] width 0 height 12
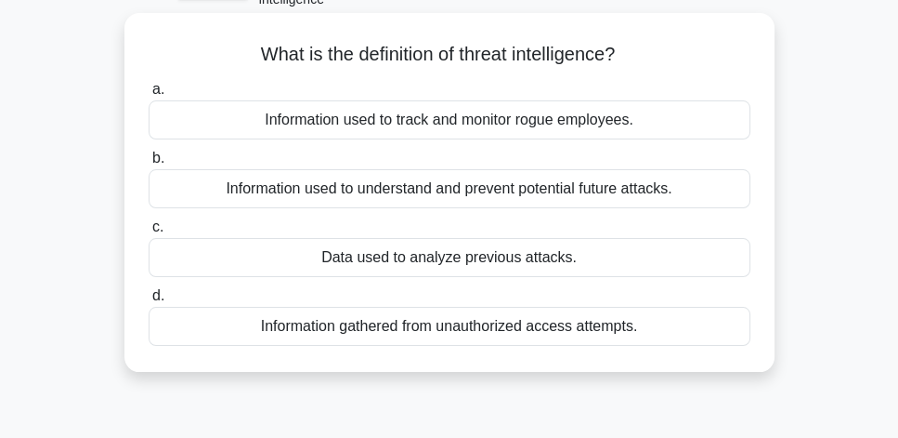
click at [632, 200] on div "Information used to understand and prevent potential future attacks." at bounding box center [450, 188] width 602 height 39
click at [149, 164] on input "b. Information used to understand and prevent potential future attacks." at bounding box center [149, 158] width 0 height 12
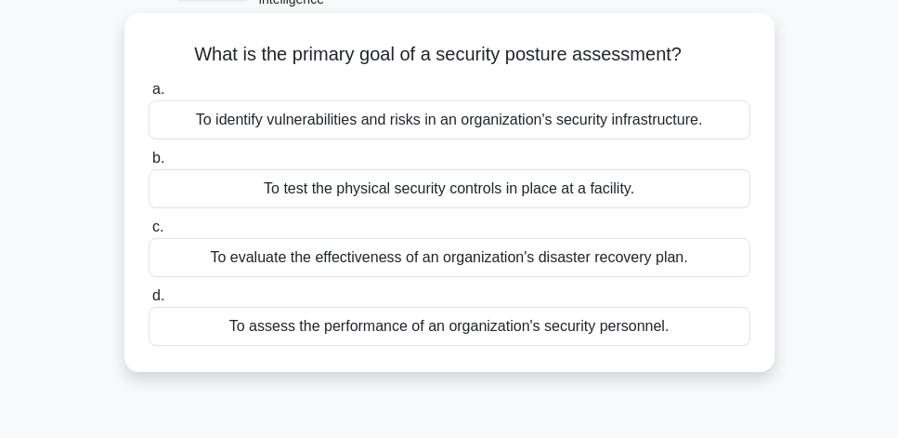
click at [632, 128] on div "To identify vulnerabilities and risks in an organization's security infrastruct…" at bounding box center [450, 119] width 602 height 39
click at [149, 96] on input "a. To identify vulnerabilities and risks in an organization's security infrastr…" at bounding box center [149, 90] width 0 height 12
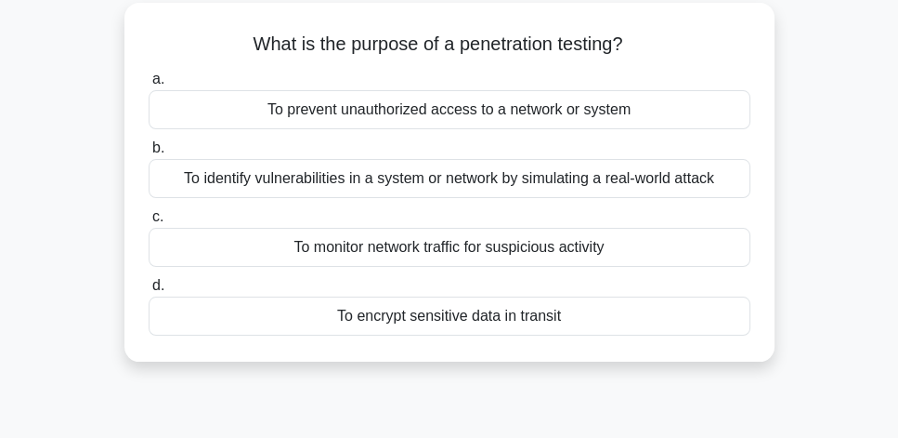
scroll to position [124, 0]
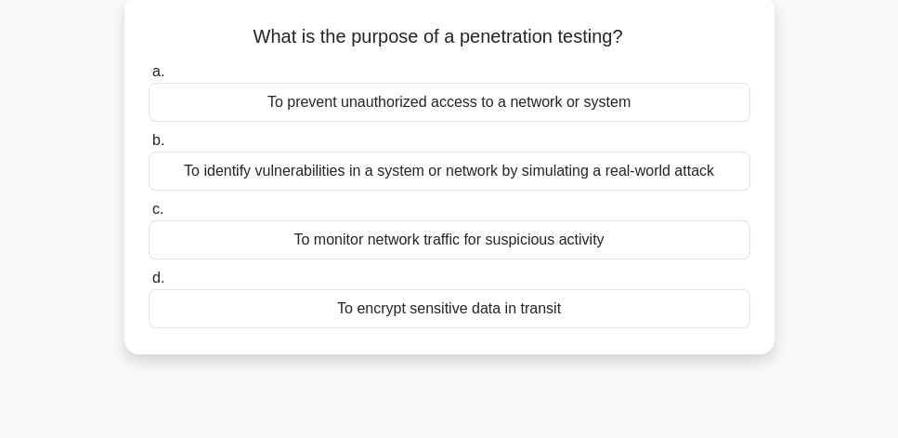
click at [717, 177] on div "To identify vulnerabilities in a system or network by simulating a real-world a…" at bounding box center [450, 170] width 602 height 39
click at [149, 147] on input "b. To identify vulnerabilities in a system or network by simulating a real-worl…" at bounding box center [149, 141] width 0 height 12
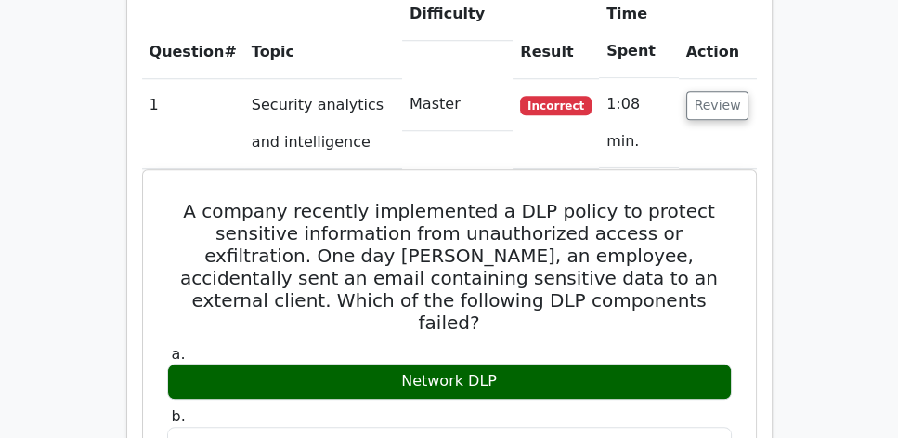
scroll to position [1433, 0]
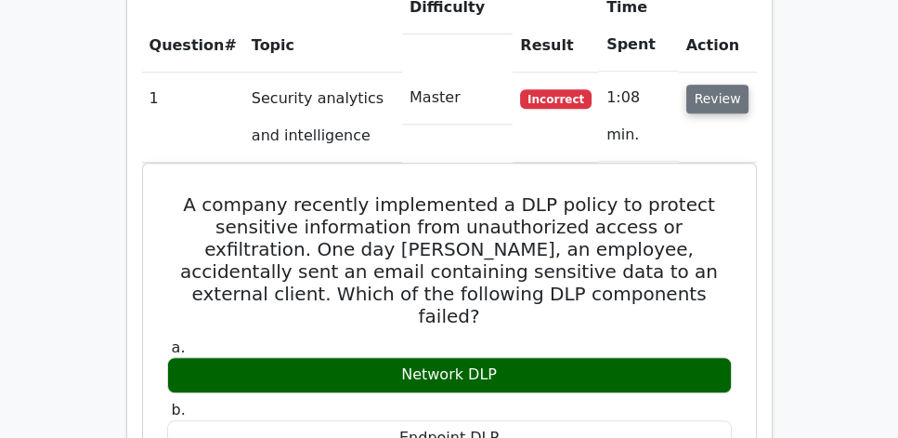
click at [714, 85] on button "Review" at bounding box center [718, 99] width 63 height 29
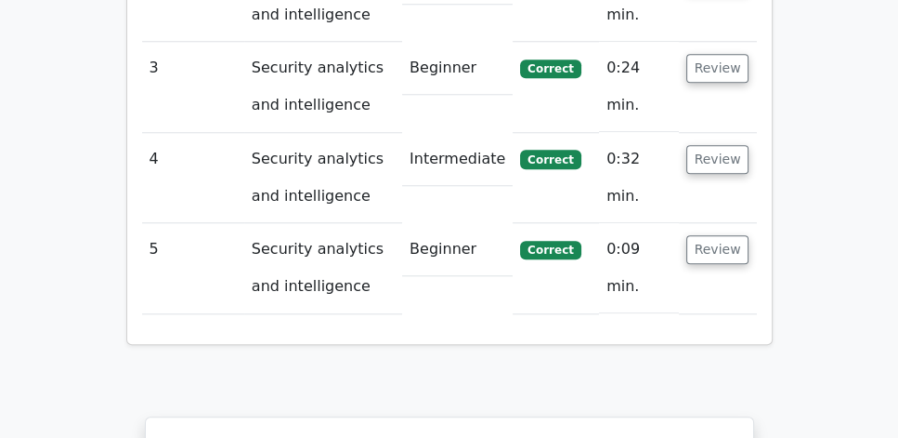
scroll to position [1645, 0]
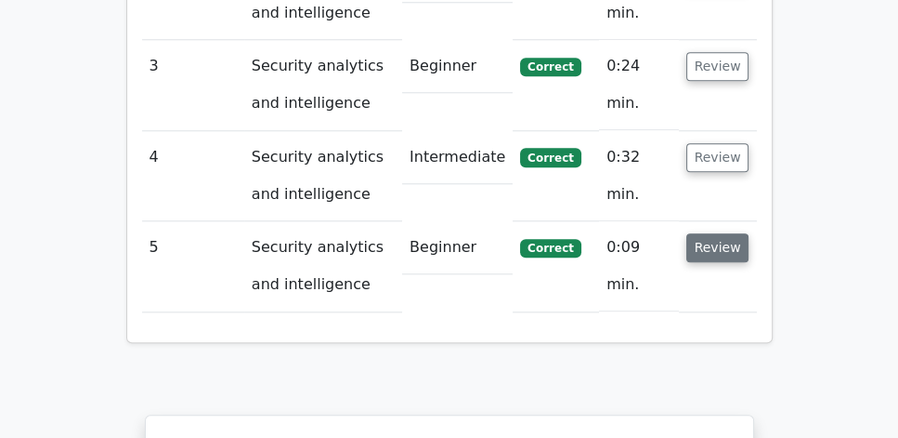
click at [711, 233] on button "Review" at bounding box center [718, 247] width 63 height 29
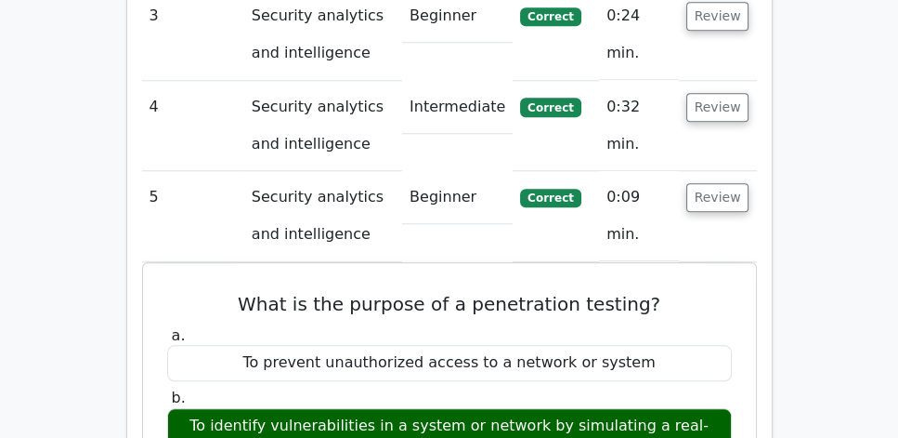
scroll to position [1698, 0]
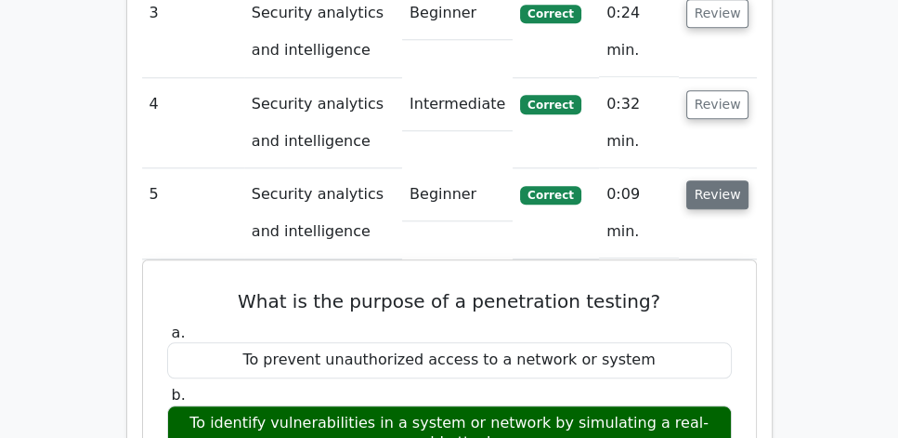
click at [734, 180] on button "Review" at bounding box center [718, 194] width 63 height 29
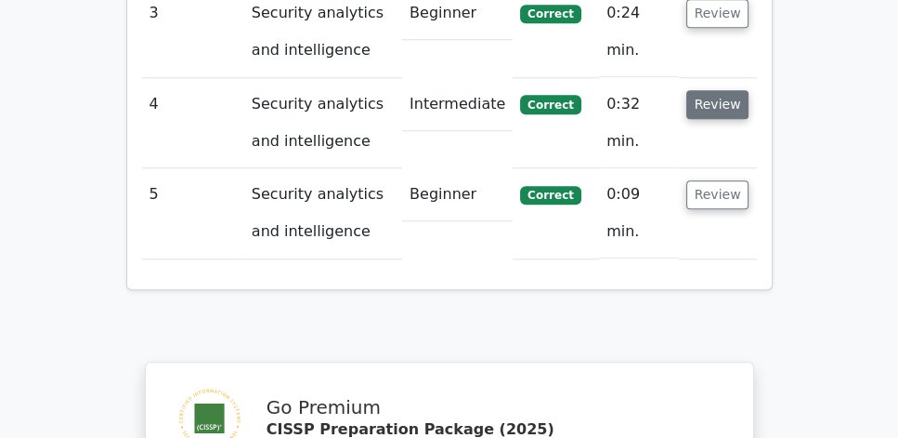
click at [719, 90] on button "Review" at bounding box center [718, 104] width 63 height 29
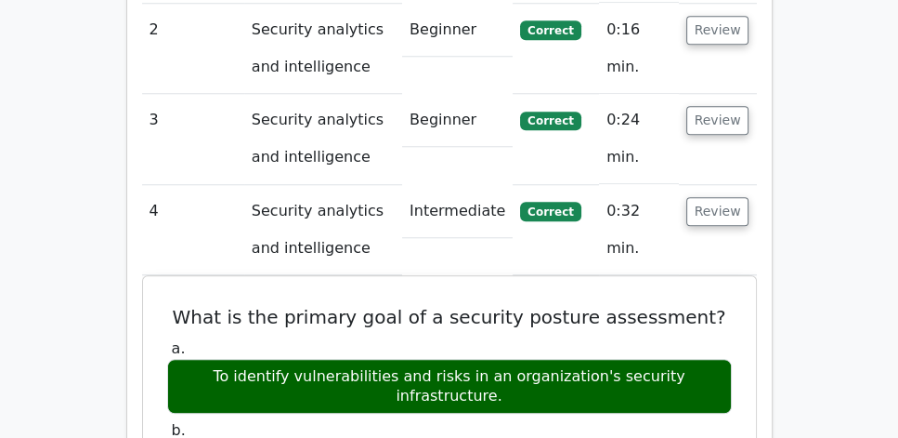
scroll to position [1592, 0]
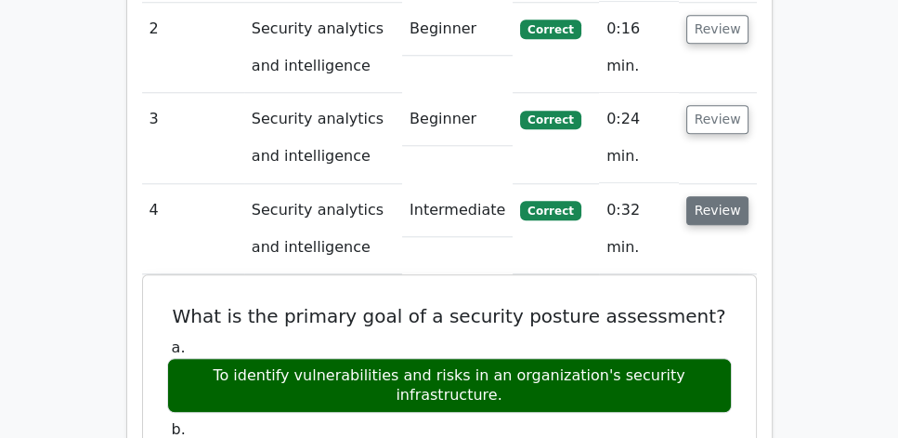
click at [731, 196] on button "Review" at bounding box center [718, 210] width 63 height 29
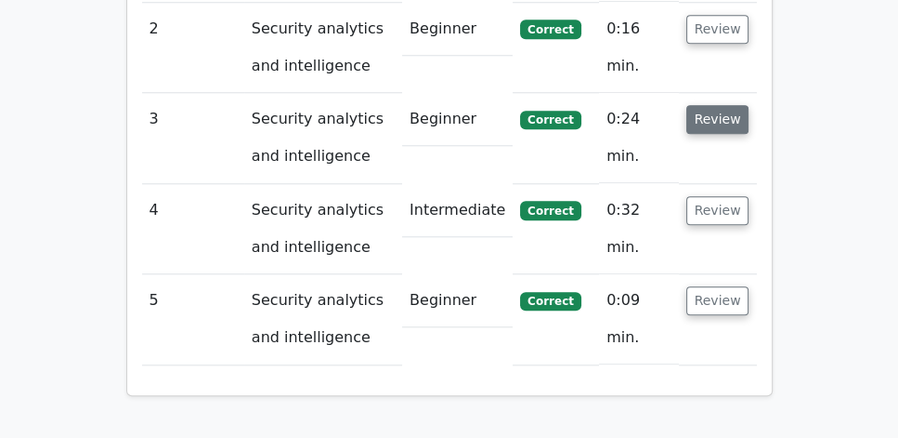
click at [731, 105] on button "Review" at bounding box center [718, 119] width 63 height 29
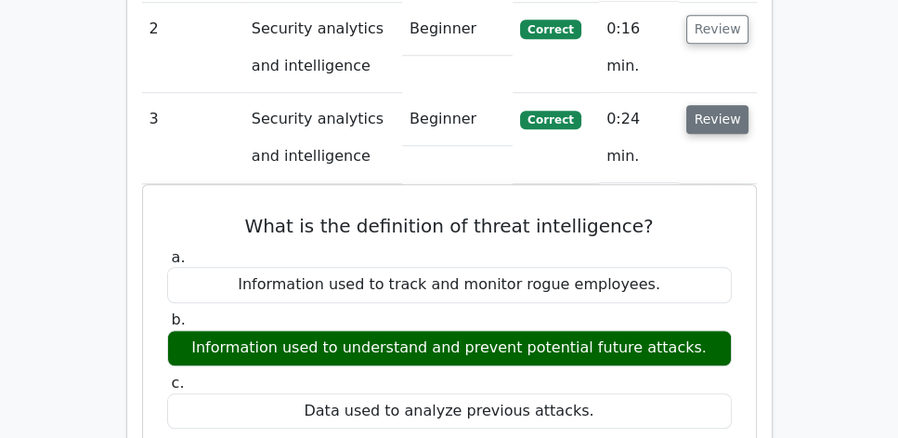
click at [740, 105] on button "Review" at bounding box center [718, 119] width 63 height 29
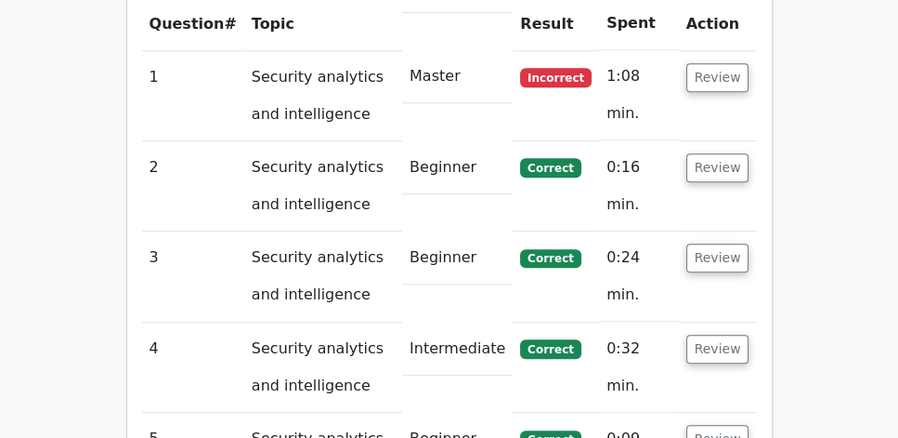
scroll to position [1433, 0]
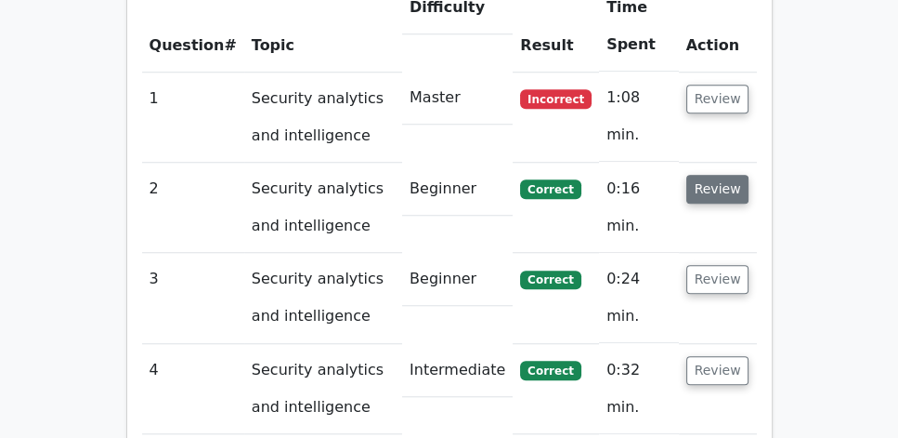
click at [730, 175] on button "Review" at bounding box center [718, 189] width 63 height 29
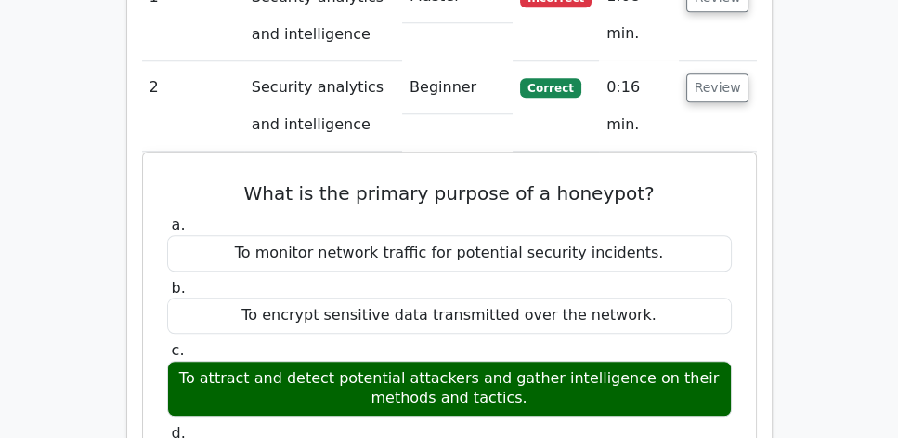
scroll to position [1540, 0]
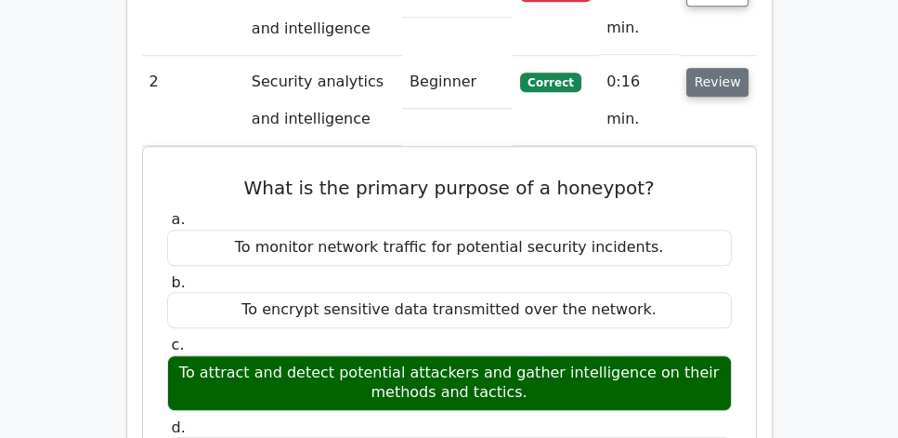
click at [723, 68] on button "Review" at bounding box center [718, 82] width 63 height 29
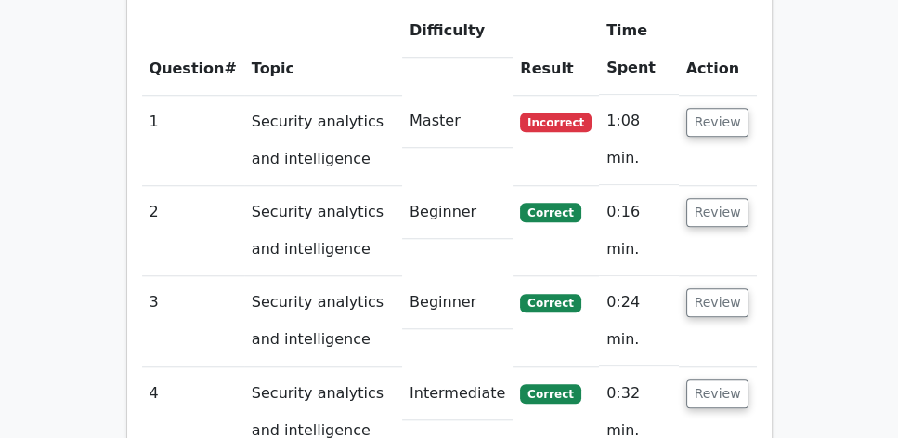
scroll to position [1380, 0]
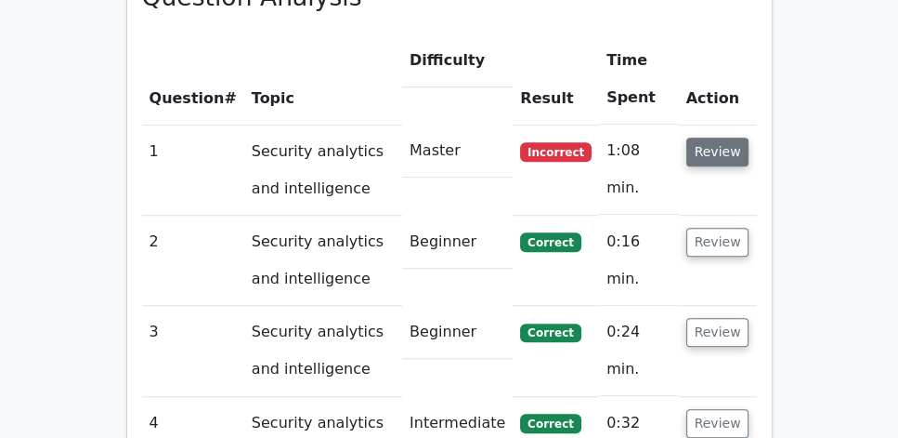
click at [721, 138] on button "Review" at bounding box center [718, 152] width 63 height 29
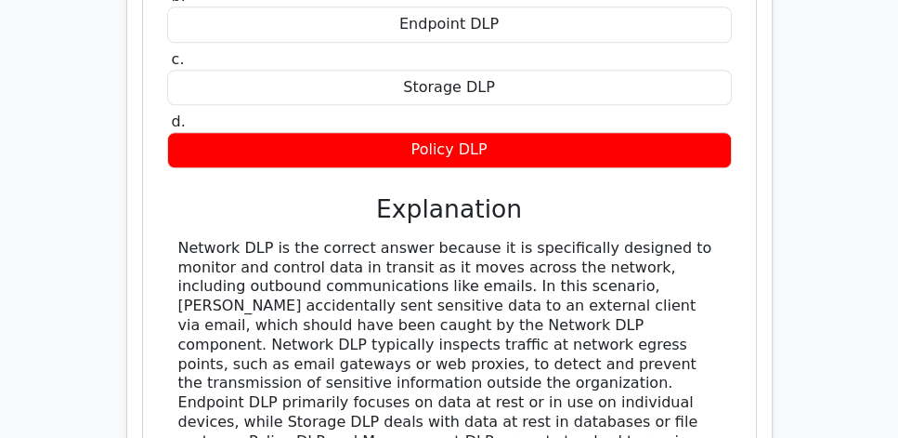
scroll to position [1858, 0]
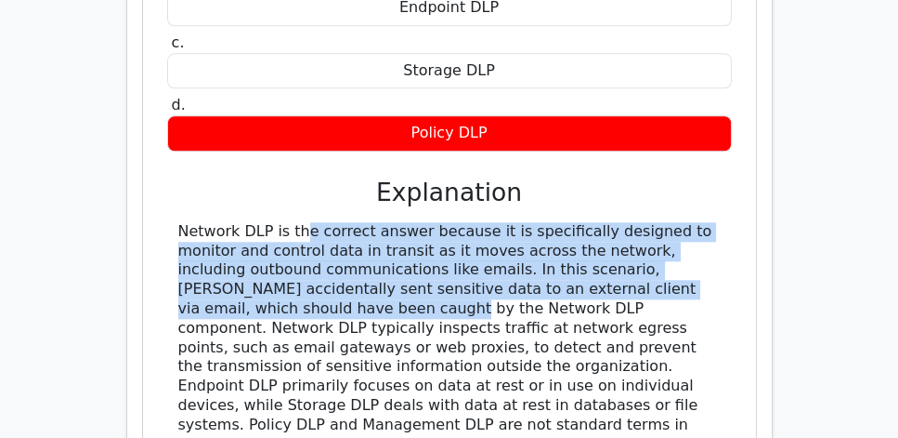
drag, startPoint x: 175, startPoint y: 163, endPoint x: 722, endPoint y: 211, distance: 549.4
click at [722, 222] on div at bounding box center [449, 367] width 565 height 290
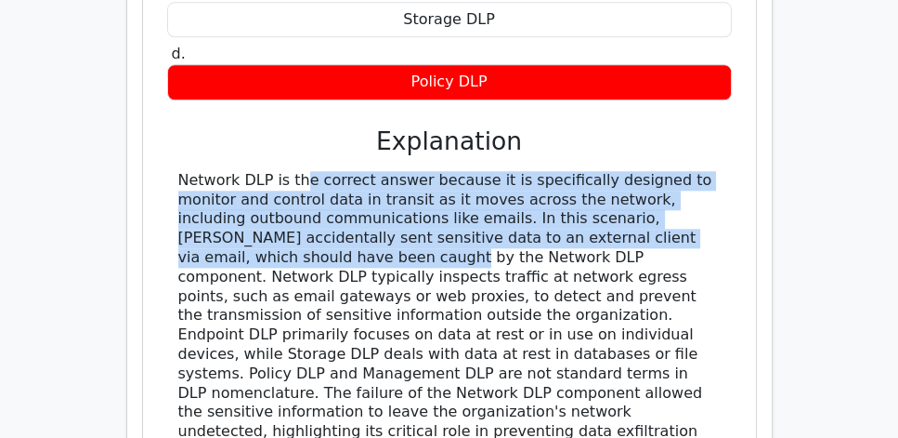
scroll to position [1911, 0]
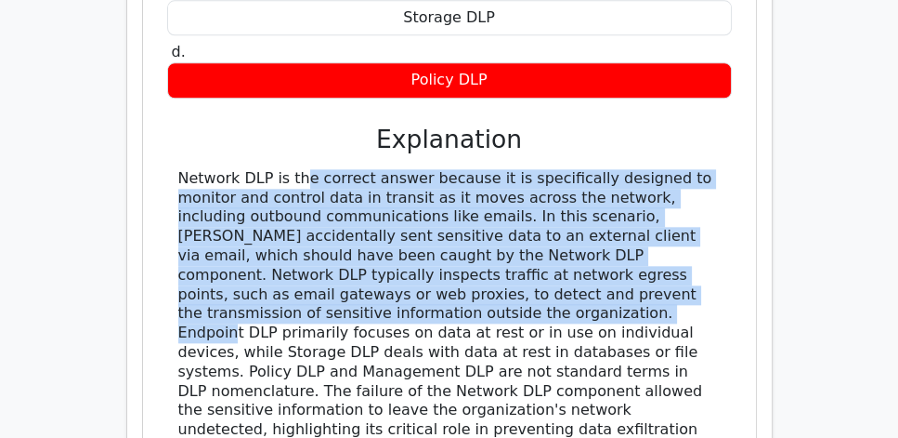
drag, startPoint x: 272, startPoint y: 241, endPoint x: 152, endPoint y: 115, distance: 173.5
click at [152, 115] on div "A company recently implemented a DLP policy to protect sensitive information fr…" at bounding box center [450, 108] width 598 height 840
copy div "Network DLP is the correct answer because it is specifically designed to monito…"
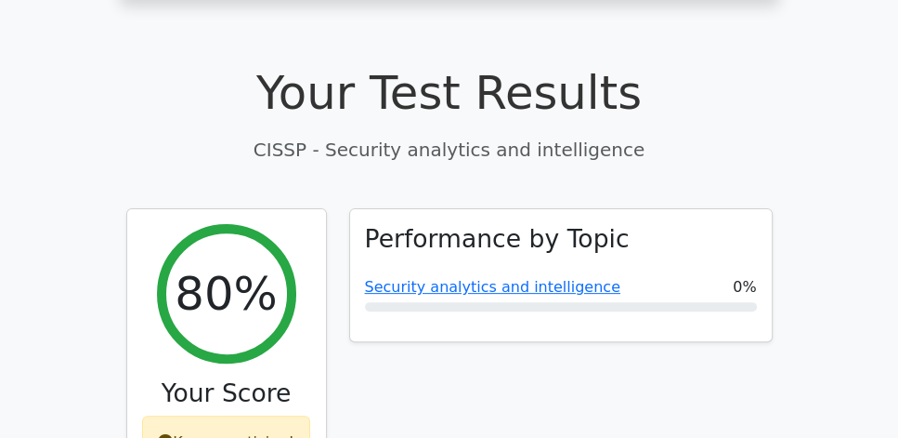
scroll to position [531, 0]
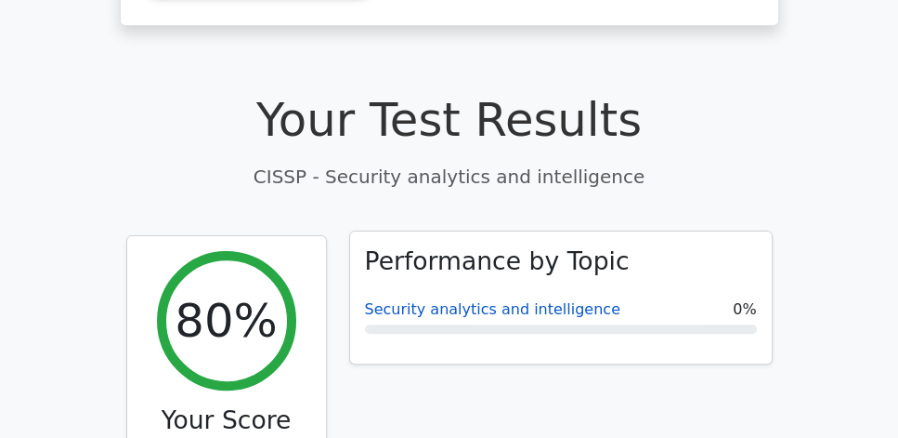
click at [474, 300] on link "Security analytics and intelligence" at bounding box center [493, 309] width 256 height 18
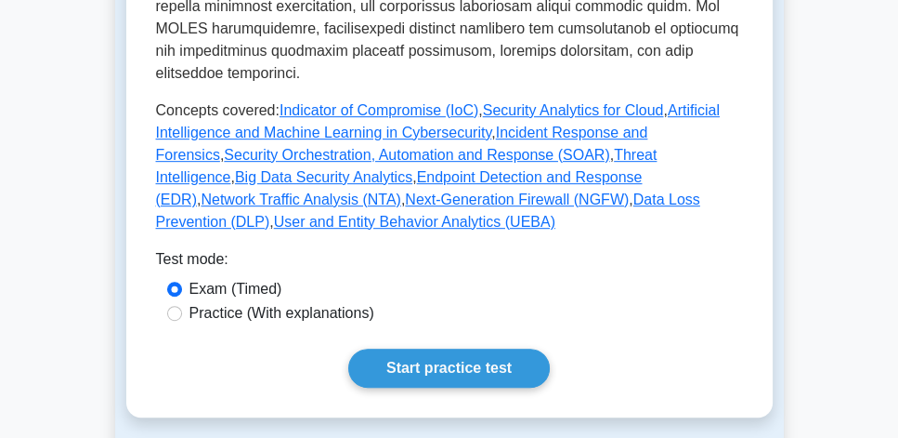
scroll to position [1115, 0]
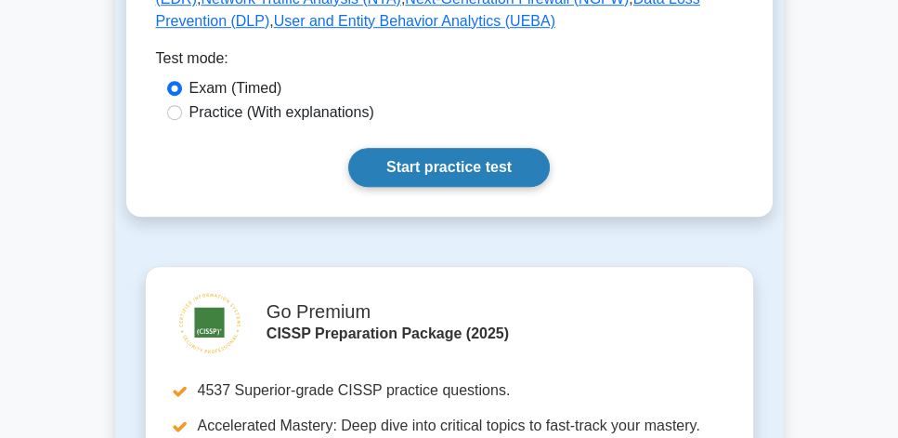
click at [491, 160] on link "Start practice test" at bounding box center [449, 167] width 202 height 39
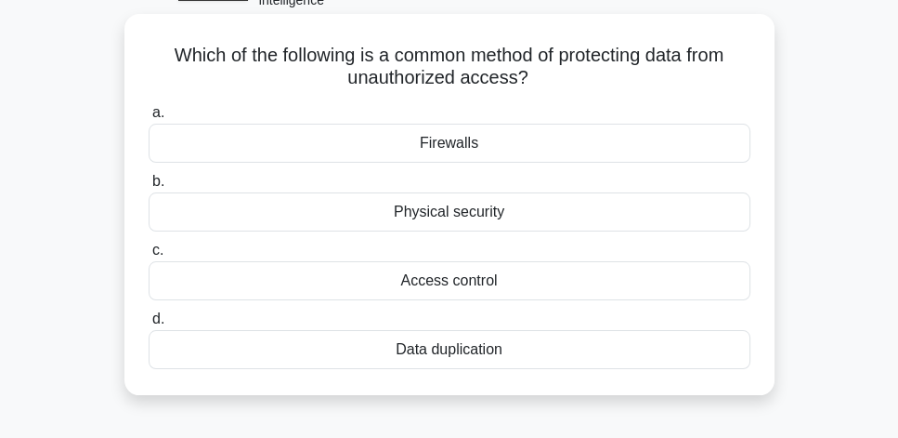
scroll to position [106, 0]
click at [507, 144] on div "Firewalls" at bounding box center [450, 142] width 602 height 39
click at [149, 118] on input "a. Firewalls" at bounding box center [149, 112] width 0 height 12
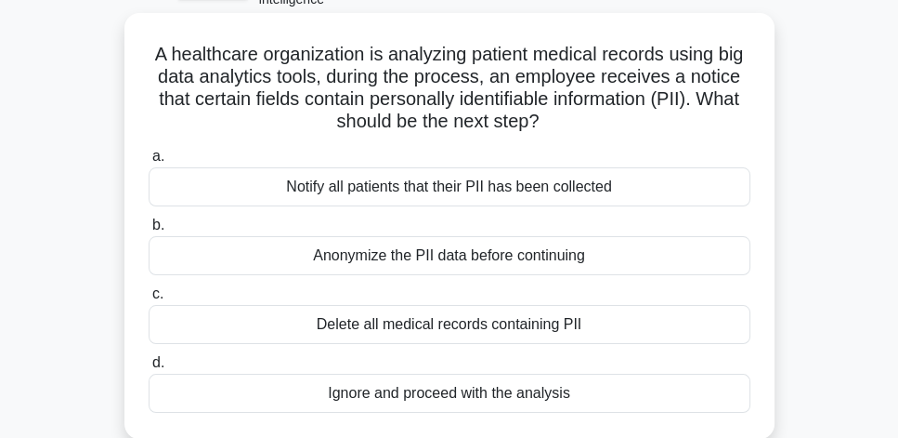
click at [652, 257] on div "Anonymize the PII data before continuing" at bounding box center [450, 255] width 602 height 39
click at [149, 231] on input "b. Anonymize the PII data before continuing" at bounding box center [149, 225] width 0 height 12
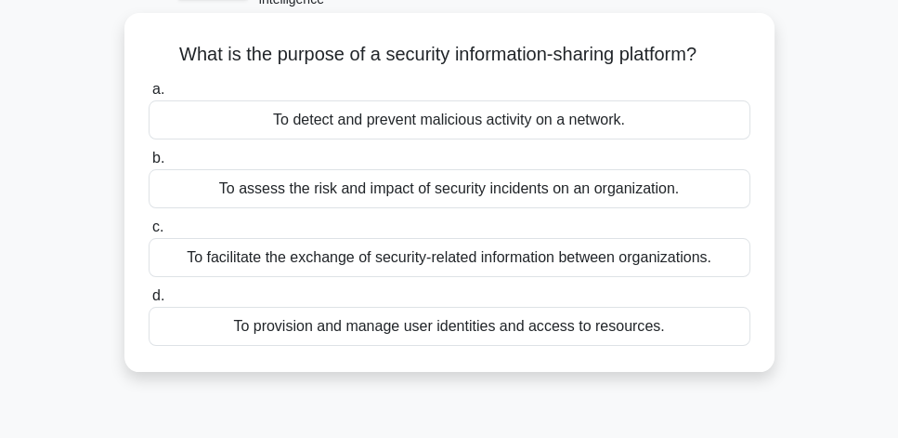
click at [653, 266] on div "To facilitate the exchange of security-related information between organization…" at bounding box center [450, 257] width 602 height 39
click at [149, 233] on input "c. To facilitate the exchange of security-related information between organizat…" at bounding box center [149, 227] width 0 height 12
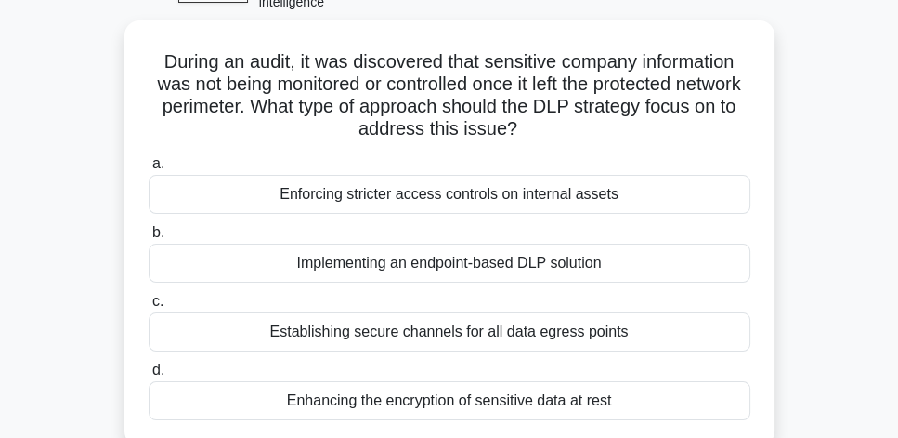
scroll to position [105, 0]
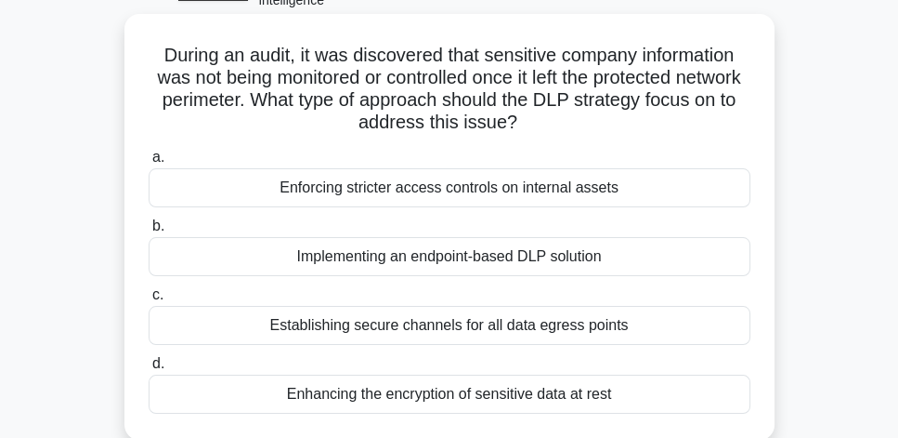
click at [665, 322] on div "Establishing secure channels for all data egress points" at bounding box center [450, 325] width 602 height 39
click at [149, 301] on input "c. Establishing secure channels for all data egress points" at bounding box center [149, 295] width 0 height 12
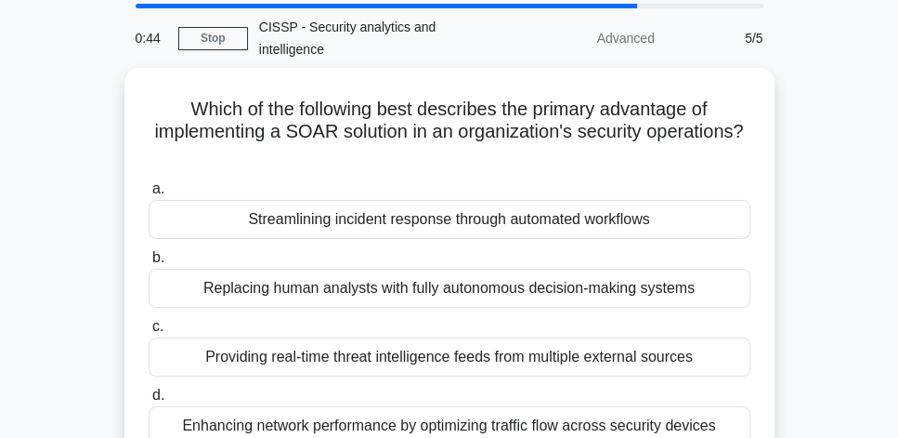
scroll to position [53, 0]
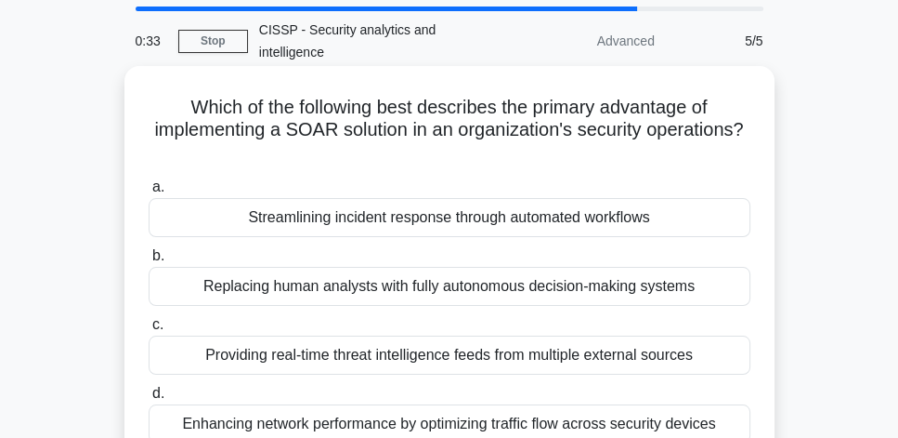
click at [664, 220] on div "Streamlining incident response through automated workflows" at bounding box center [450, 217] width 602 height 39
click at [149, 193] on input "a. Streamlining incident response through automated workflows" at bounding box center [149, 187] width 0 height 12
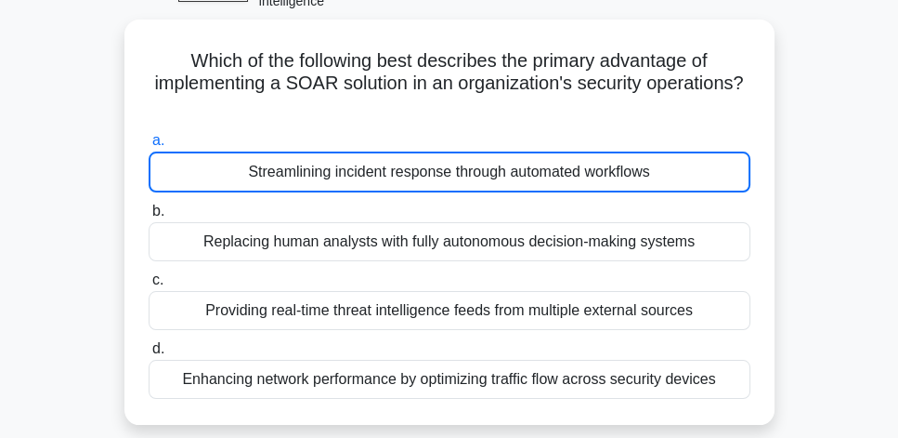
scroll to position [106, 0]
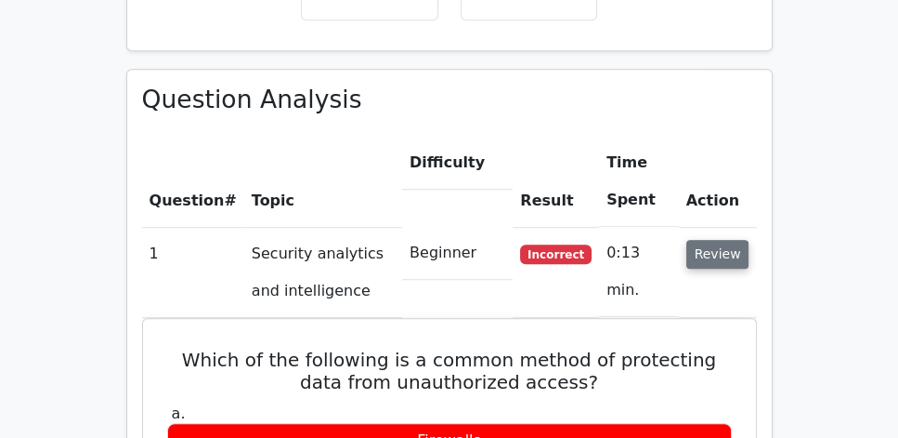
click at [726, 240] on button "Review" at bounding box center [718, 254] width 63 height 29
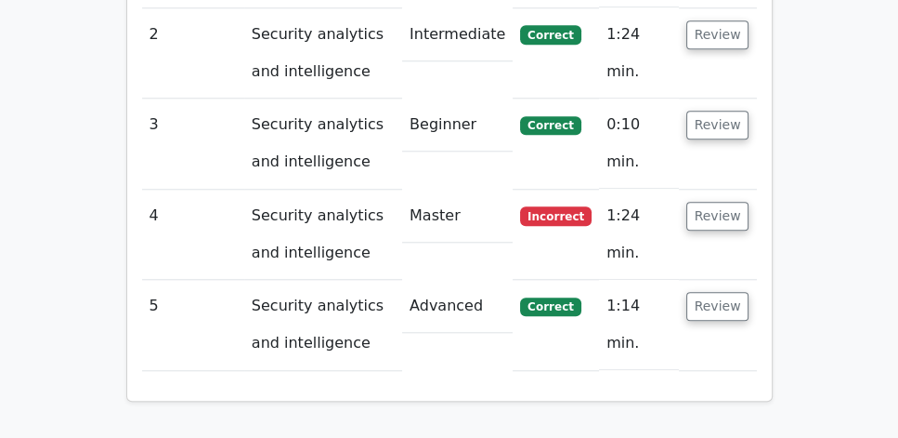
scroll to position [1592, 0]
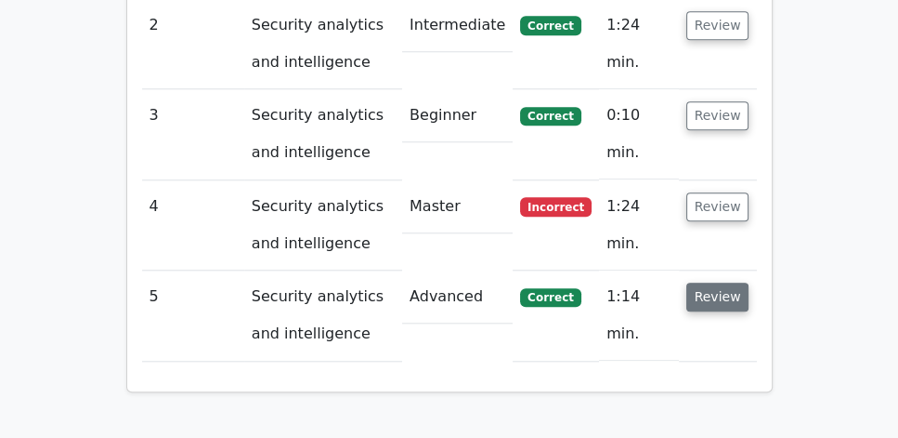
click at [723, 282] on button "Review" at bounding box center [718, 296] width 63 height 29
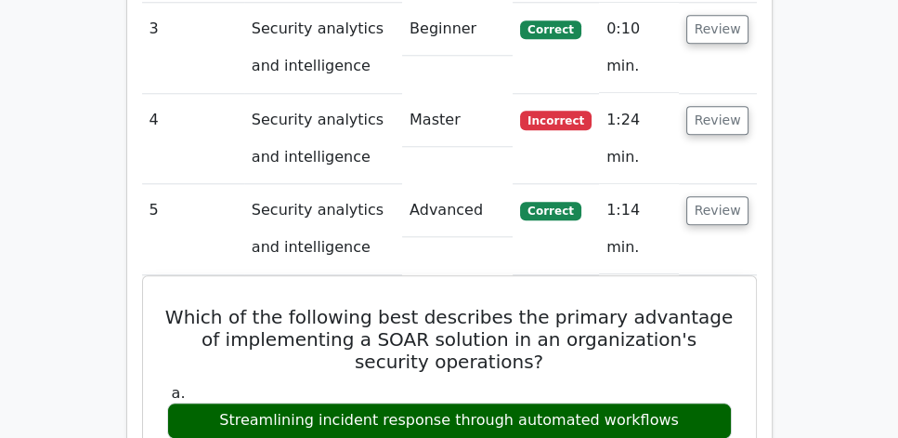
scroll to position [1645, 0]
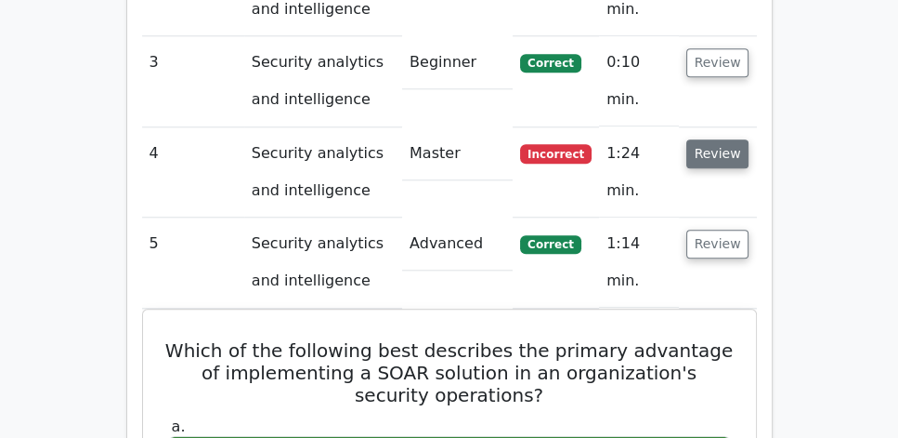
click at [724, 139] on button "Review" at bounding box center [718, 153] width 63 height 29
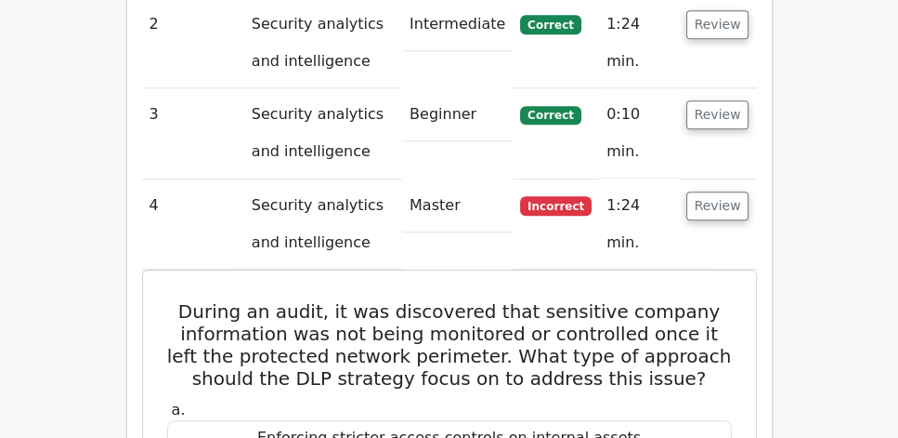
scroll to position [1592, 0]
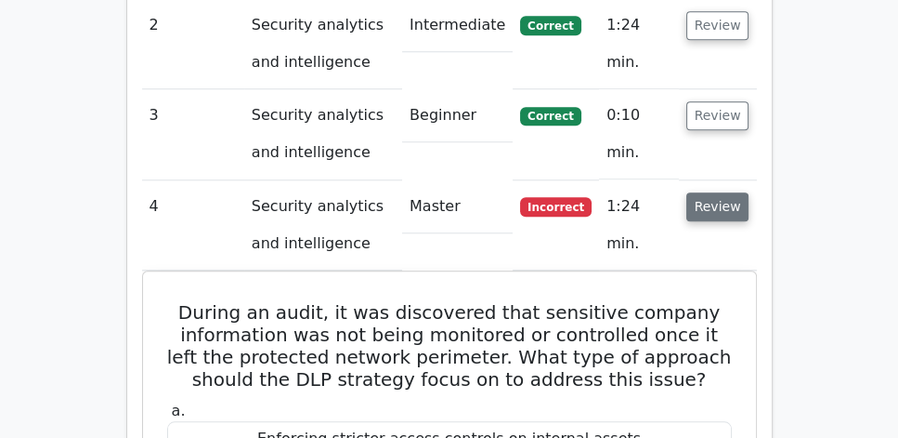
click at [737, 192] on button "Review" at bounding box center [718, 206] width 63 height 29
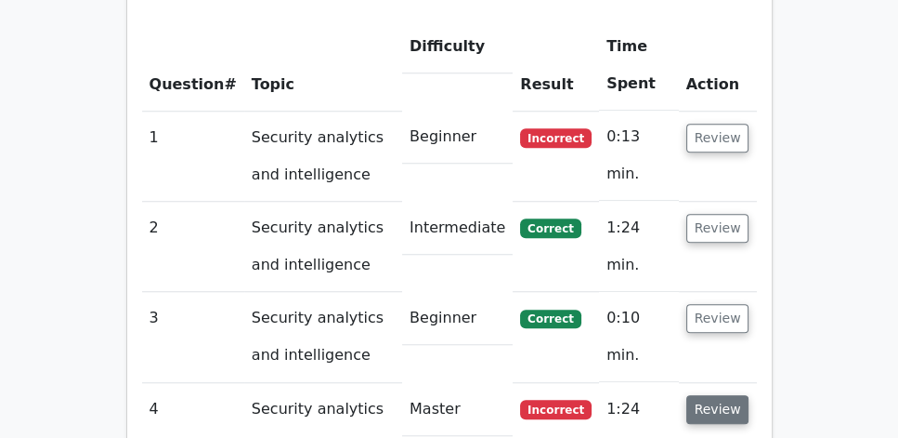
scroll to position [1380, 0]
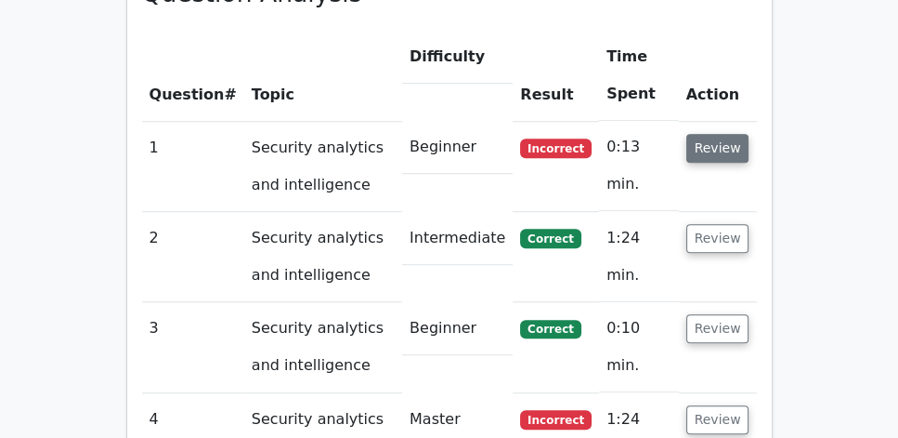
click at [721, 134] on button "Review" at bounding box center [718, 148] width 63 height 29
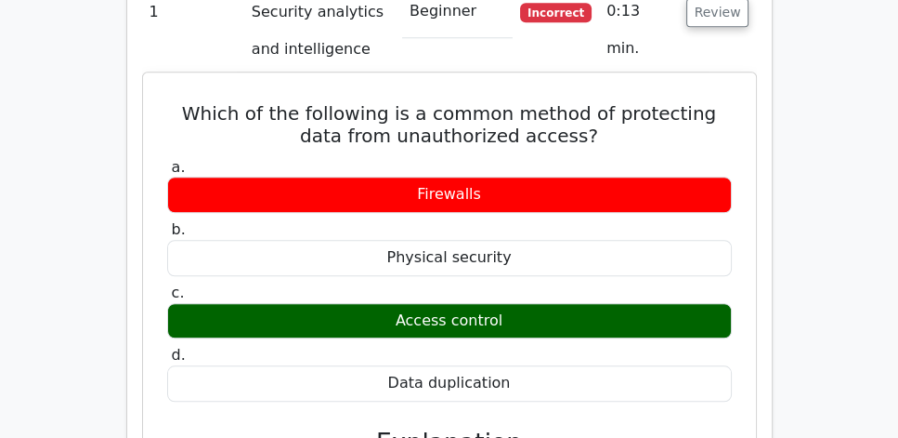
scroll to position [1487, 0]
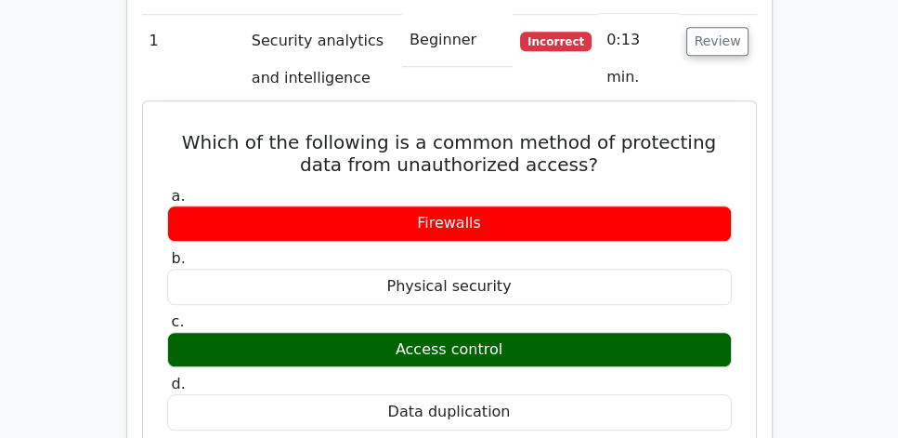
drag, startPoint x: 420, startPoint y: 176, endPoint x: 470, endPoint y: 177, distance: 50.2
click at [470, 205] on div "Firewalls" at bounding box center [449, 223] width 565 height 36
copy div "Firewall"
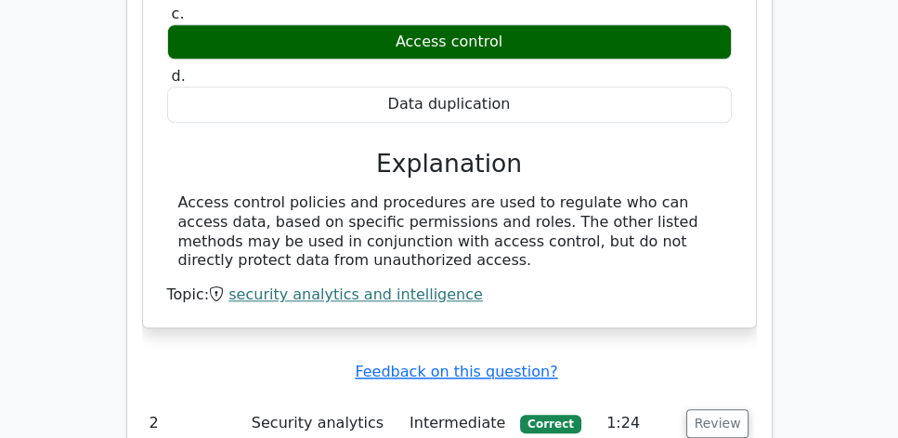
scroll to position [1804, 0]
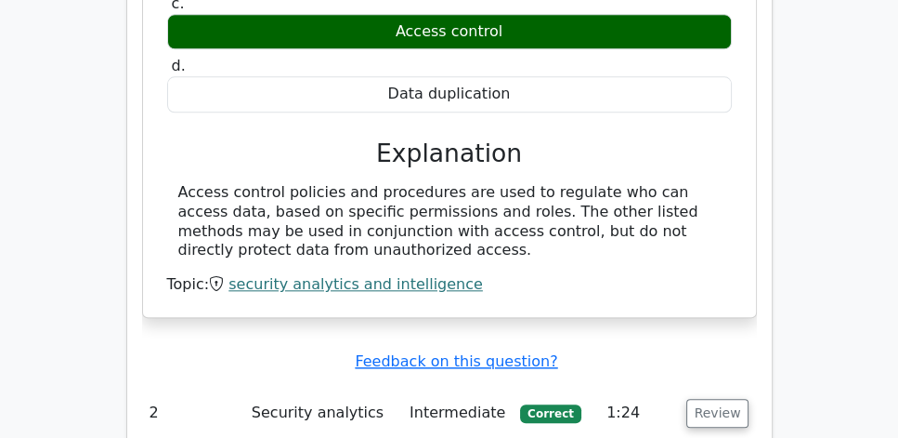
click at [437, 183] on div "Access control policies and procedures are used to regulate who can access data…" at bounding box center [449, 221] width 543 height 77
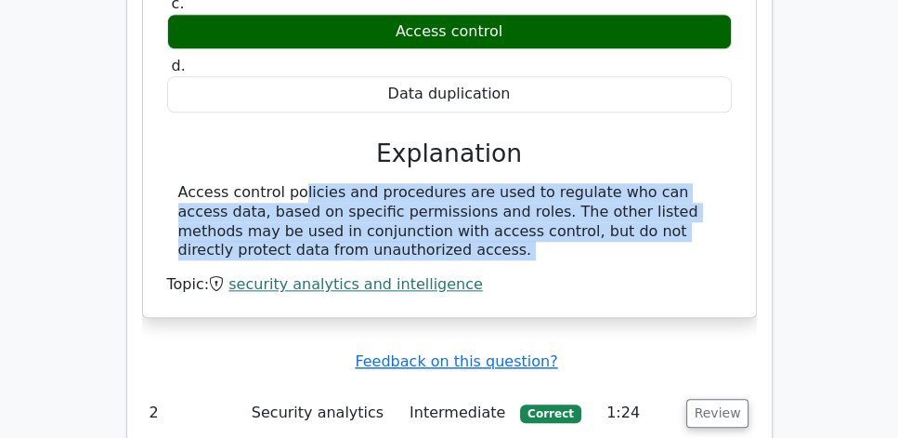
click at [437, 183] on div "Access control policies and procedures are used to regulate who can access data…" at bounding box center [449, 221] width 543 height 77
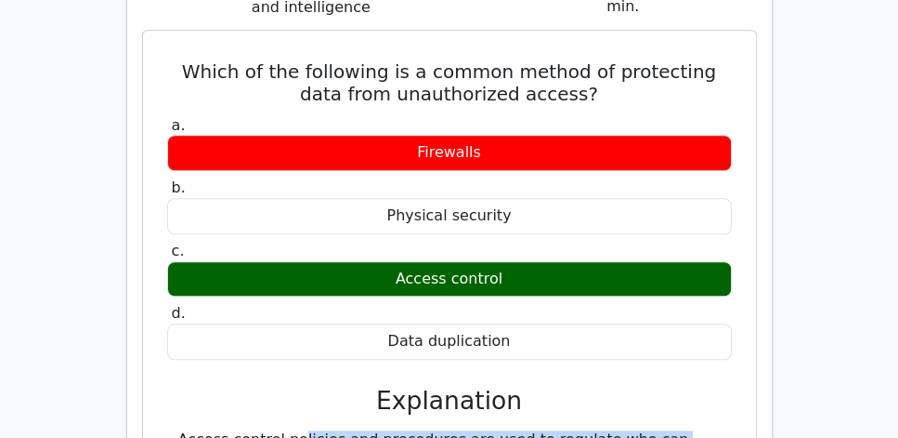
scroll to position [1592, 0]
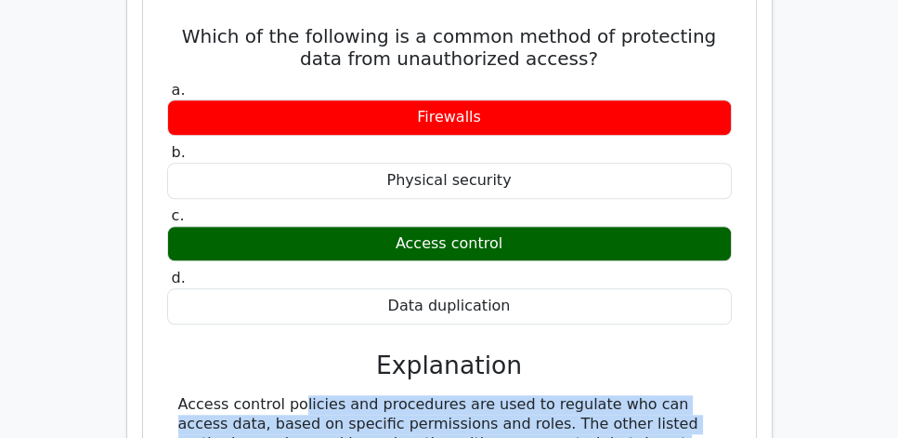
copy div "Access control policies and procedures are used to regulate who can access data…"
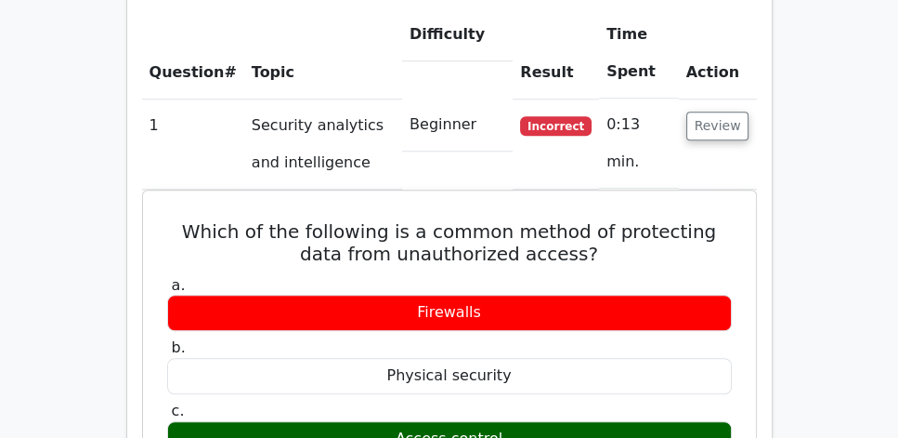
scroll to position [1327, 0]
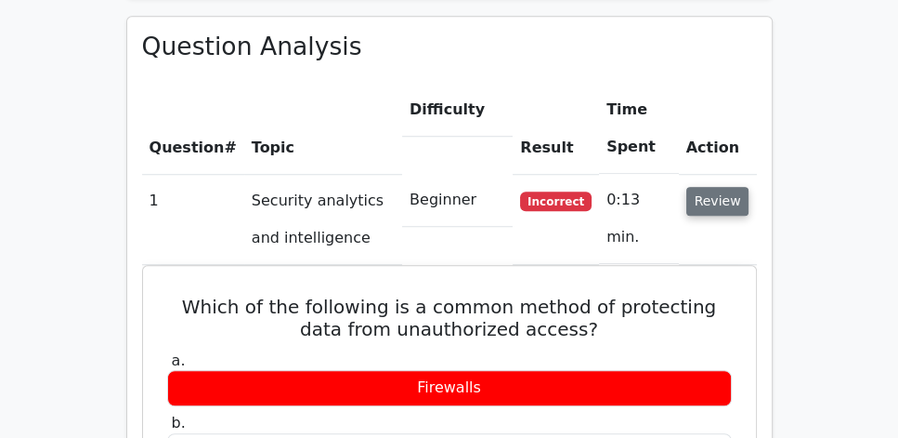
click at [729, 187] on button "Review" at bounding box center [718, 201] width 63 height 29
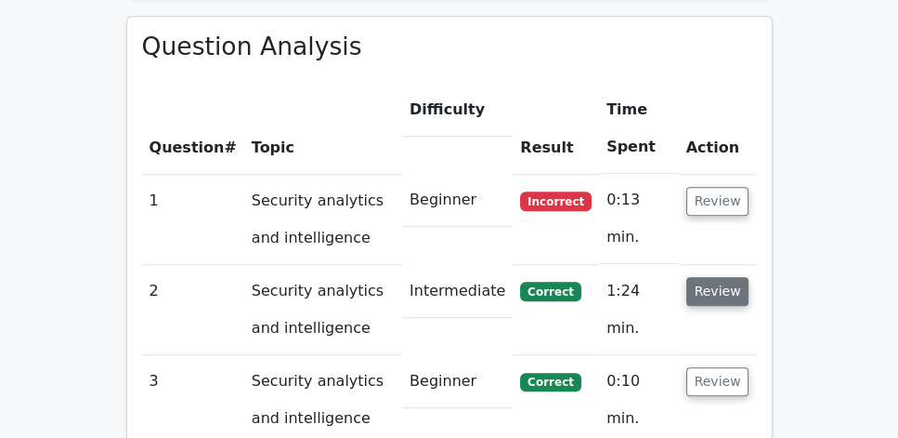
click at [722, 277] on button "Review" at bounding box center [718, 291] width 63 height 29
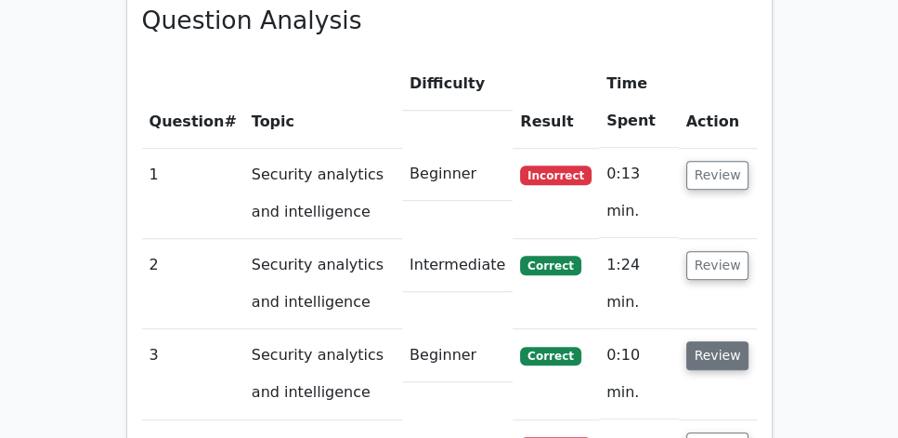
scroll to position [1433, 0]
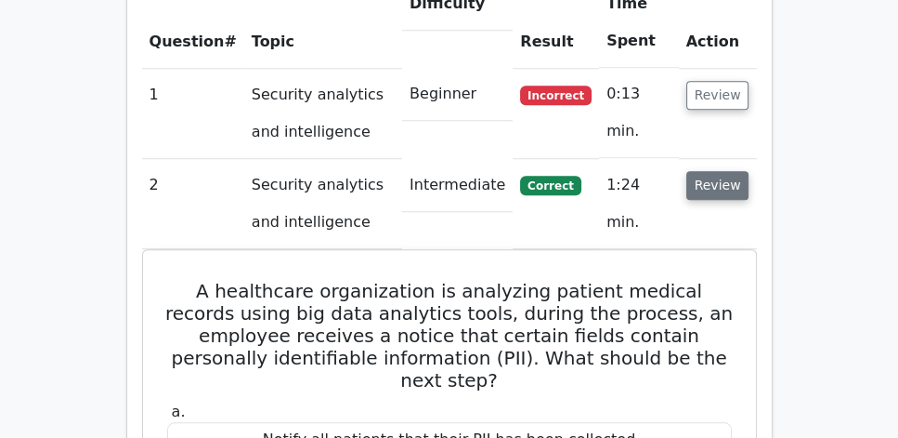
click at [722, 171] on button "Review" at bounding box center [718, 185] width 63 height 29
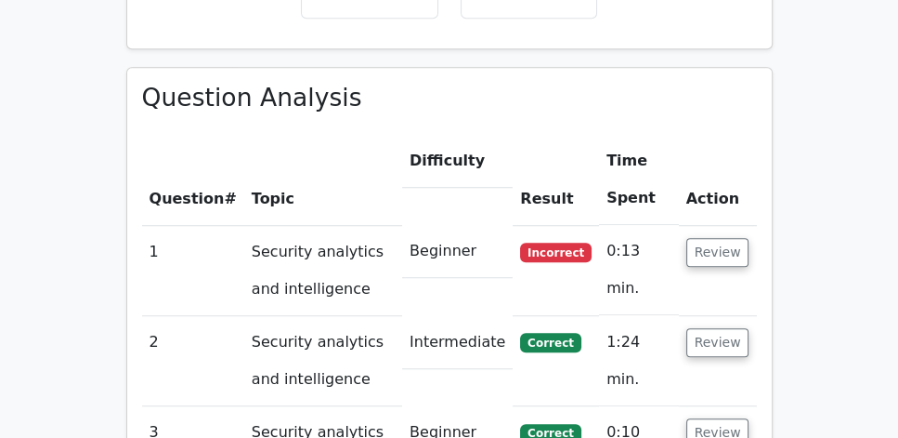
scroll to position [1274, 0]
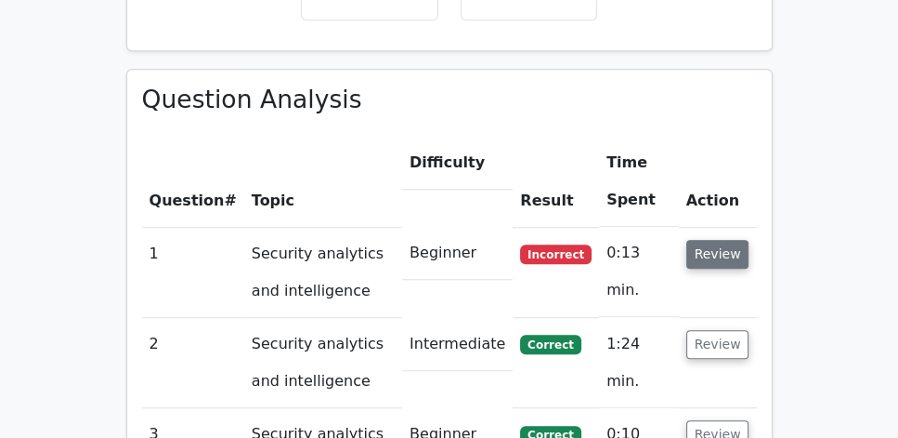
click at [710, 240] on button "Review" at bounding box center [718, 254] width 63 height 29
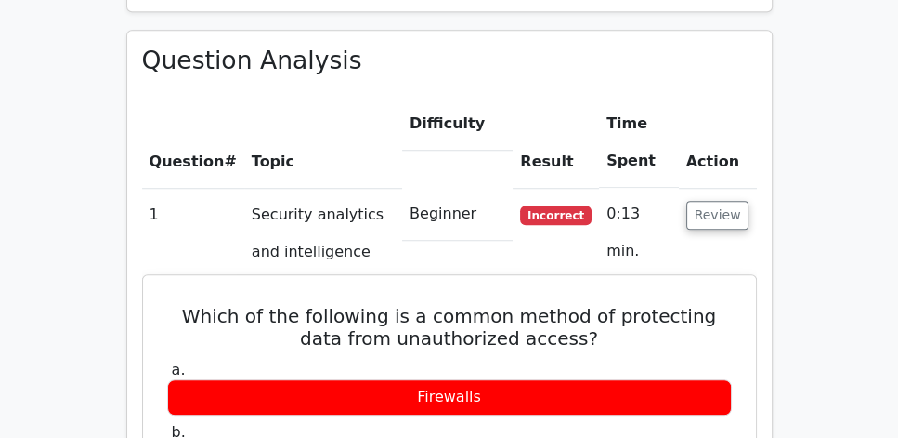
scroll to position [1487, 0]
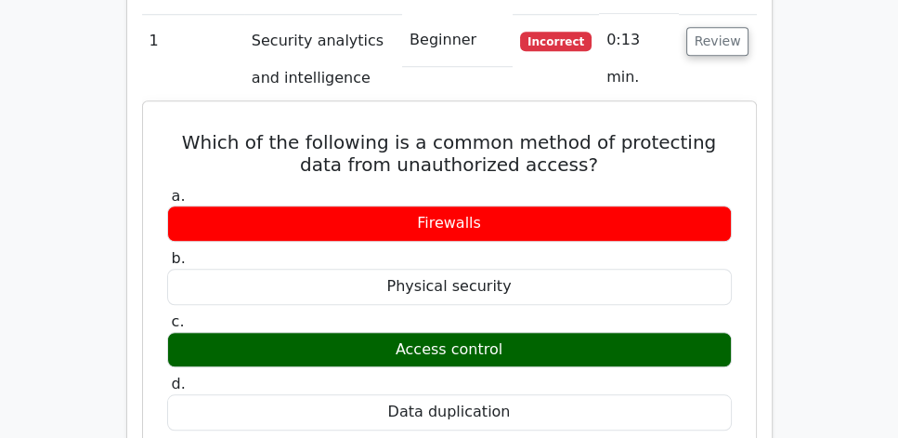
drag, startPoint x: 160, startPoint y: 86, endPoint x: 532, endPoint y: 358, distance: 460.9
click at [532, 358] on div "Which of the following is a common method of protecting data from unauthorized …" at bounding box center [450, 368] width 598 height 518
copy div "Which of the following is a common method of protecting data from unauthorized …"
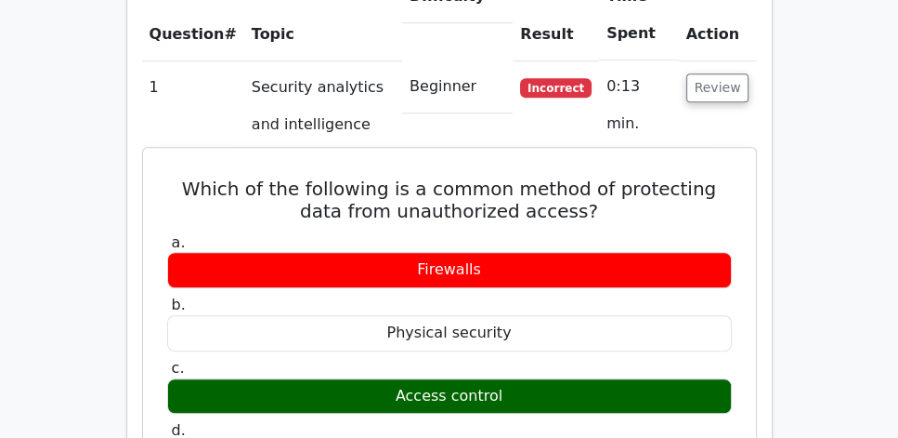
scroll to position [1274, 0]
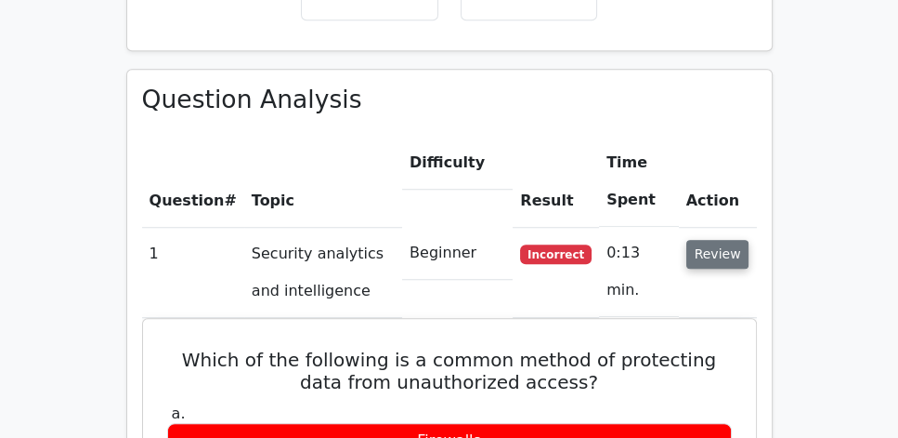
click at [721, 240] on button "Review" at bounding box center [718, 254] width 63 height 29
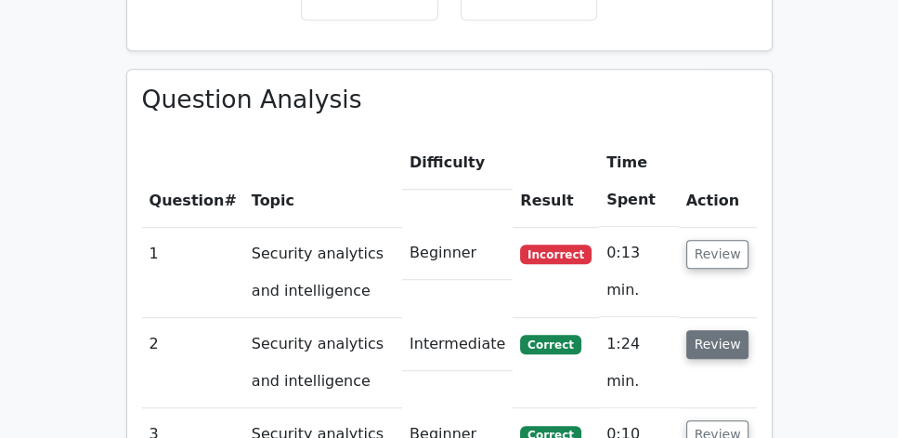
click at [721, 330] on button "Review" at bounding box center [718, 344] width 63 height 29
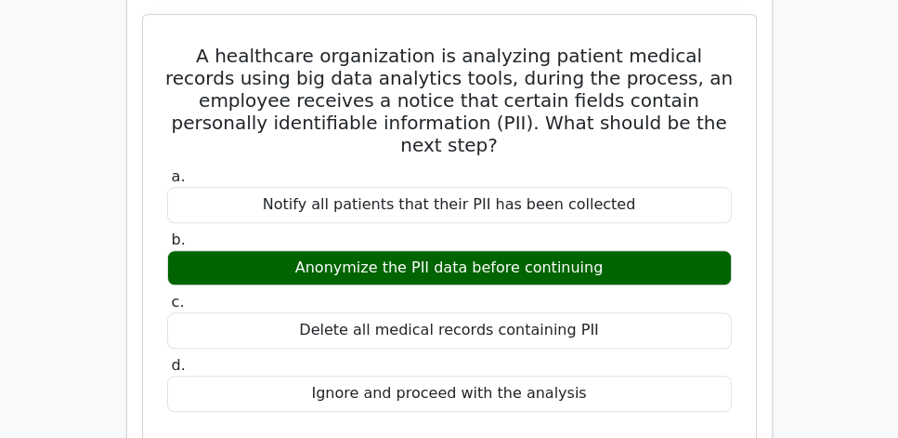
scroll to position [1751, 0]
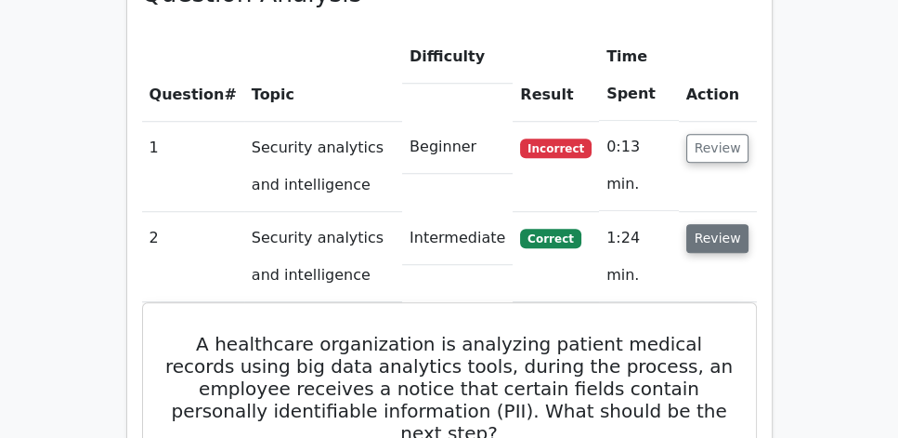
click at [722, 224] on button "Review" at bounding box center [718, 238] width 63 height 29
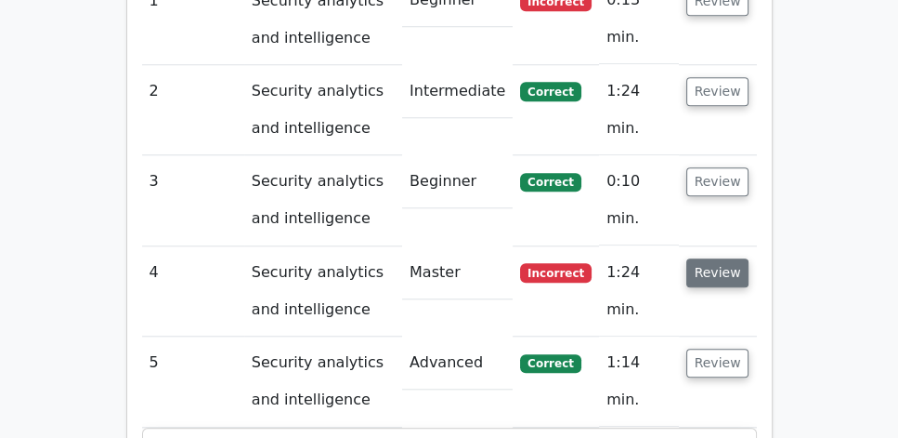
scroll to position [1540, 0]
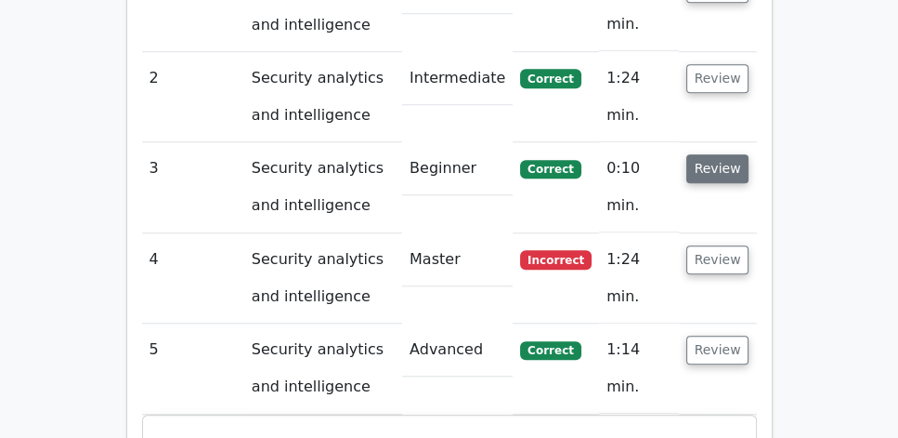
click at [717, 154] on button "Review" at bounding box center [718, 168] width 63 height 29
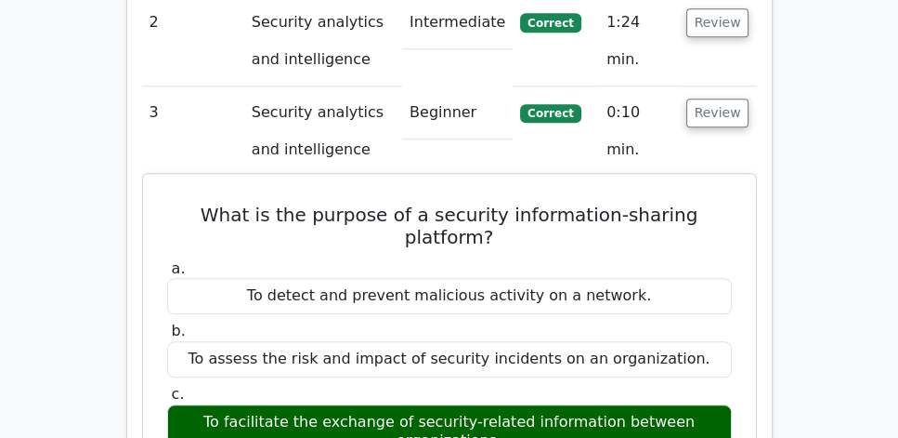
scroll to position [1592, 0]
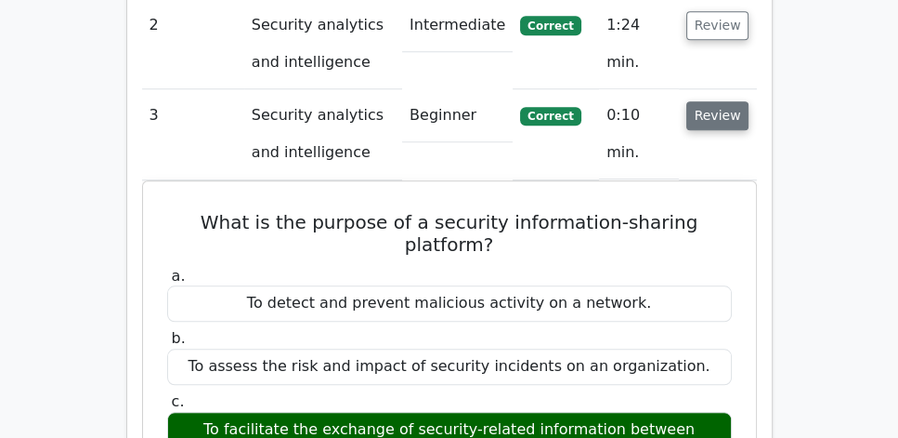
click at [727, 101] on button "Review" at bounding box center [718, 115] width 63 height 29
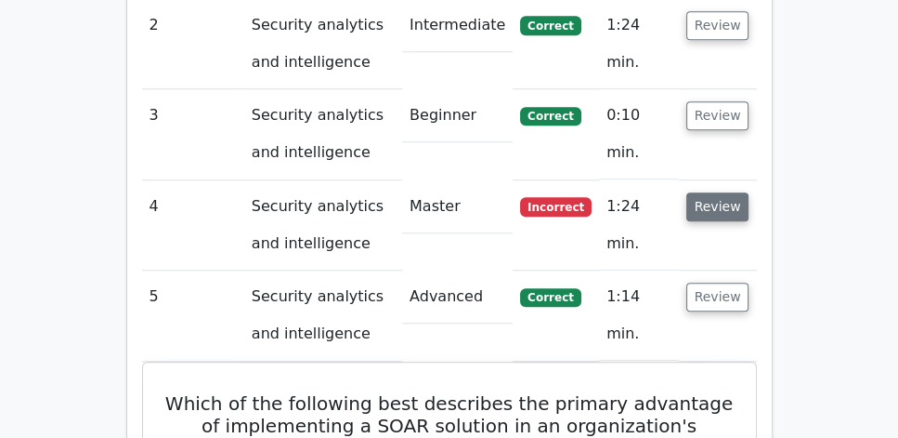
click at [733, 192] on button "Review" at bounding box center [718, 206] width 63 height 29
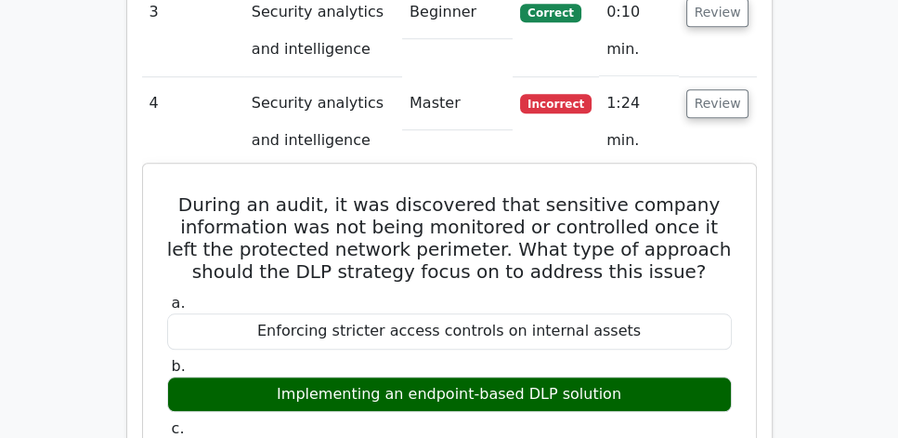
scroll to position [1698, 0]
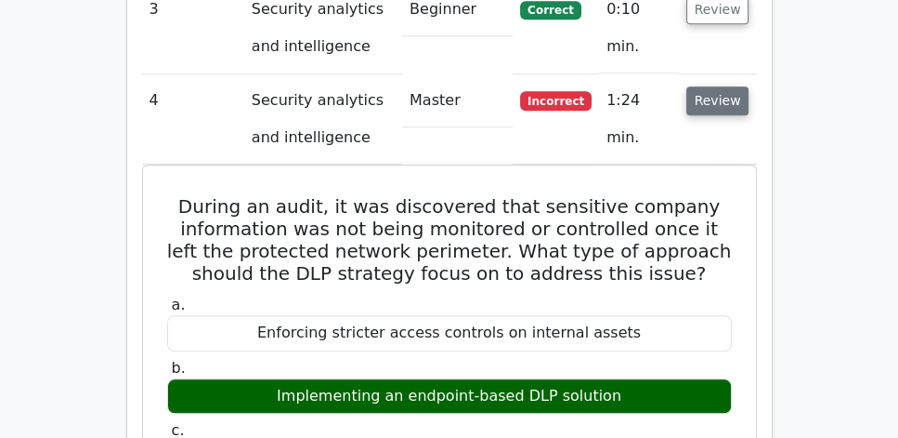
click at [728, 86] on button "Review" at bounding box center [718, 100] width 63 height 29
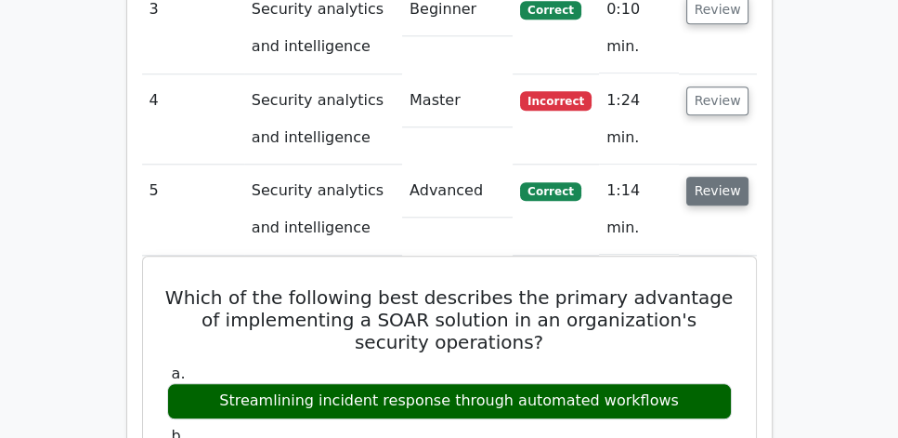
click at [719, 177] on button "Review" at bounding box center [718, 191] width 63 height 29
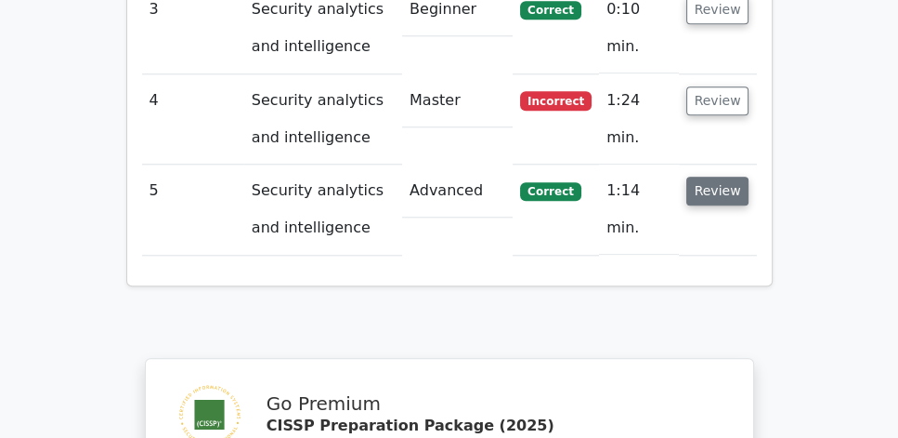
click at [719, 177] on button "Review" at bounding box center [718, 191] width 63 height 29
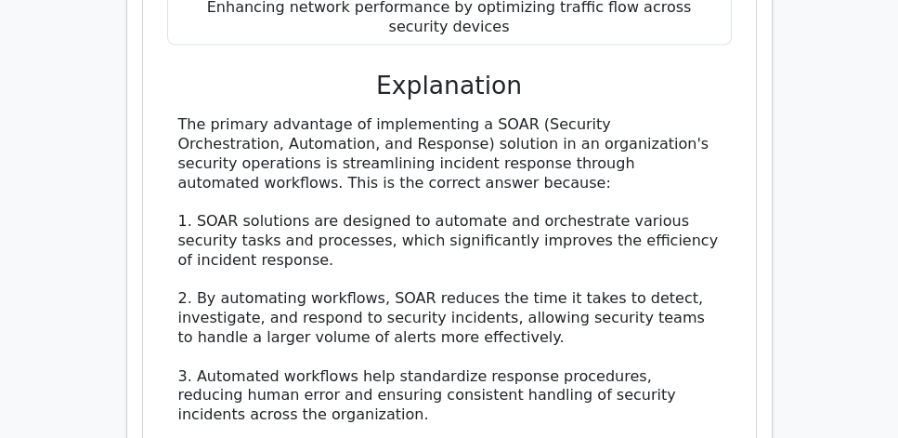
scroll to position [2230, 0]
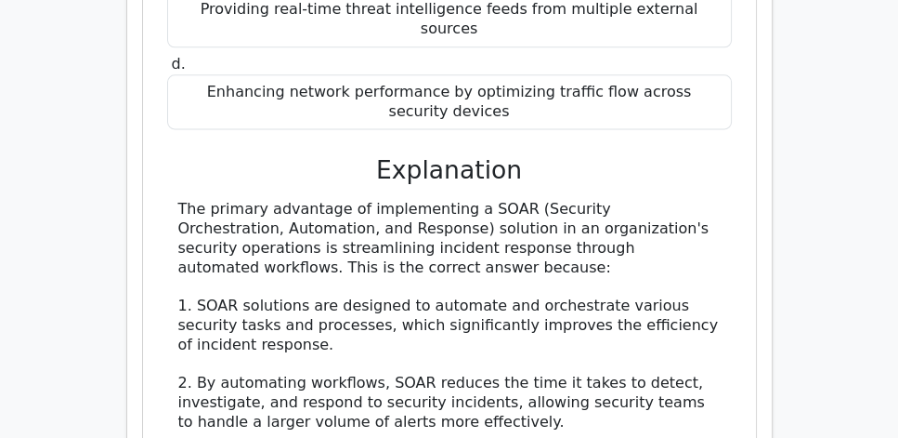
drag, startPoint x: 216, startPoint y: 125, endPoint x: 427, endPoint y: 178, distance: 218.6
drag, startPoint x: 391, startPoint y: 177, endPoint x: 177, endPoint y: 121, distance: 222.0
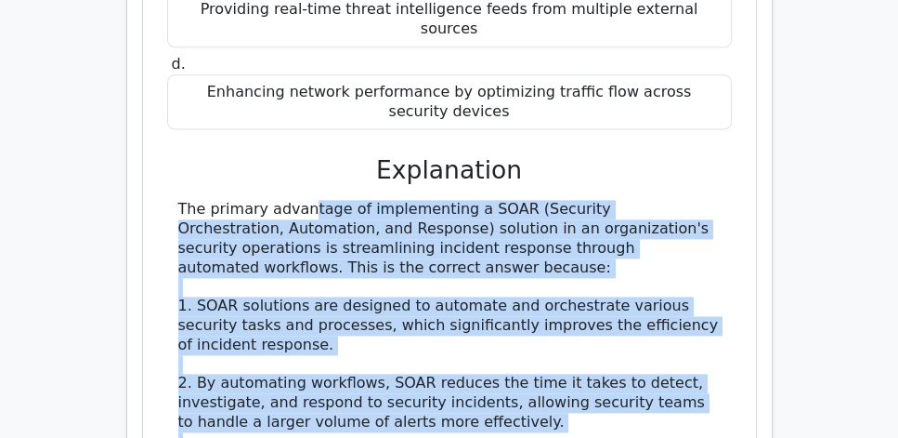
drag, startPoint x: 177, startPoint y: 113, endPoint x: 406, endPoint y: 404, distance: 370.5
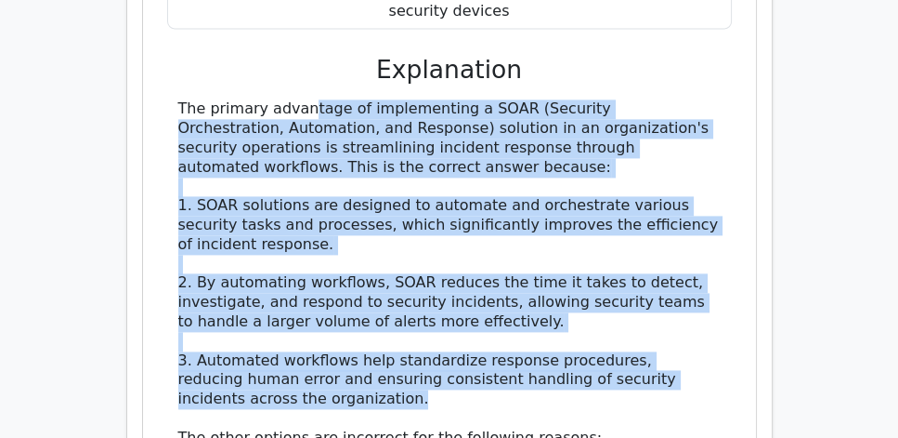
scroll to position [2389, 0]
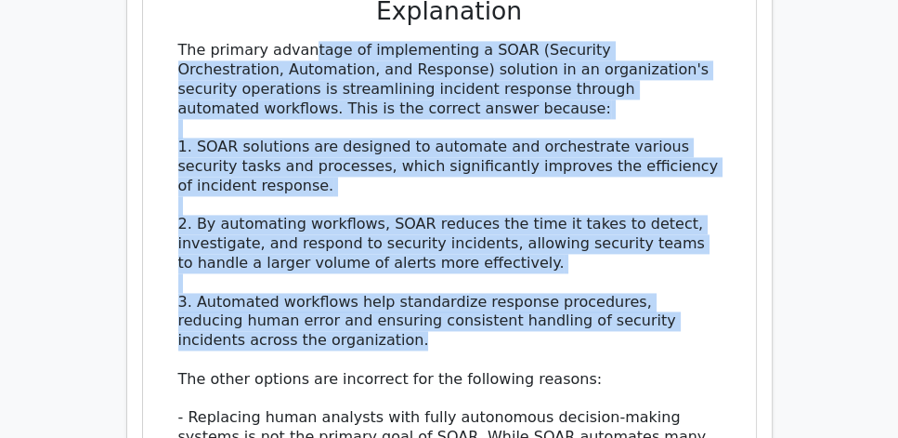
copy div "The primary advantage of implementing a SOAR (Security Orchestration, Automatio…"
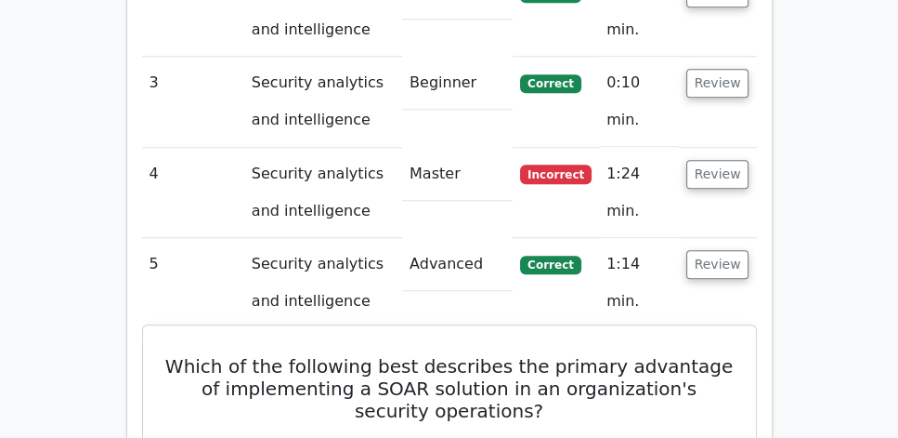
scroll to position [1592, 0]
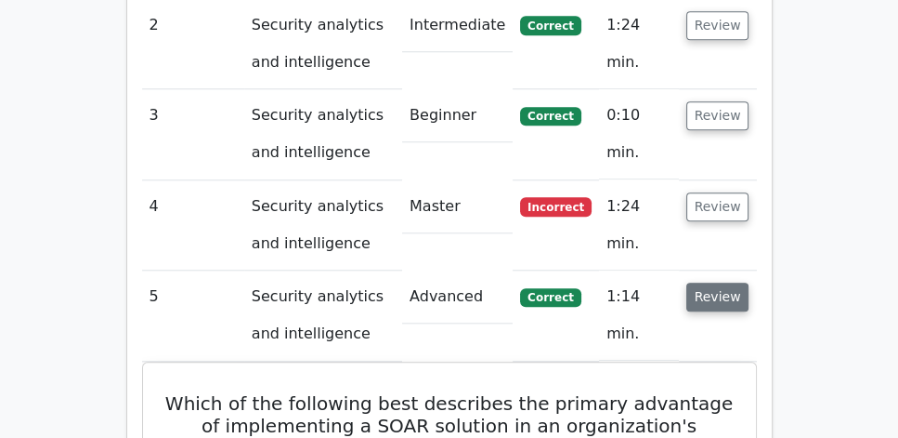
click at [704, 282] on button "Review" at bounding box center [718, 296] width 63 height 29
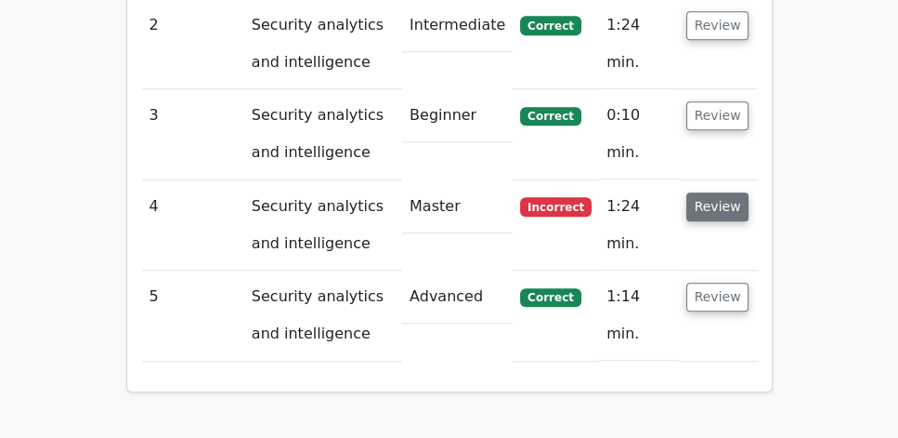
click at [706, 192] on button "Review" at bounding box center [718, 206] width 63 height 29
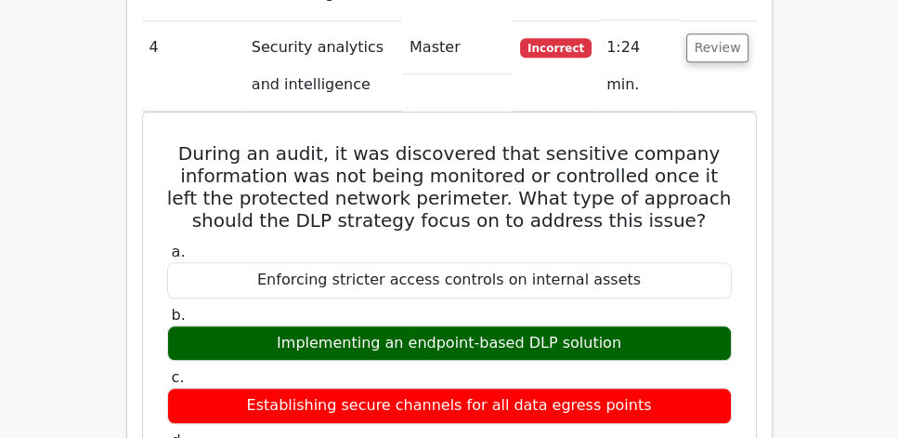
scroll to position [1751, 0]
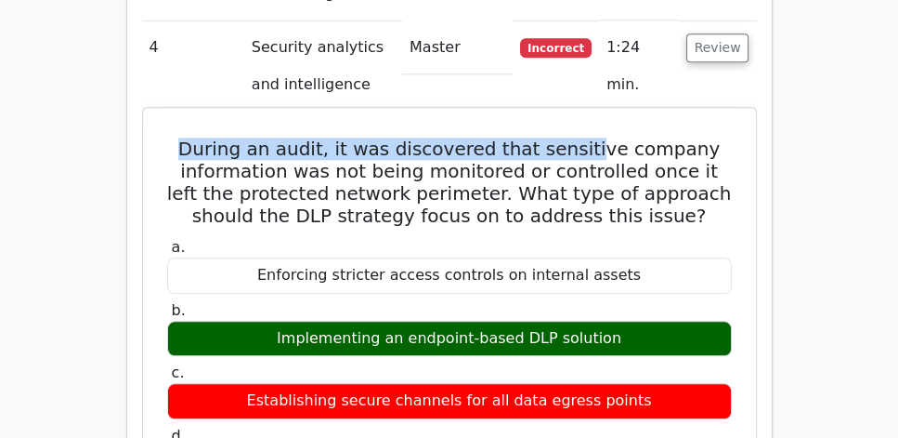
drag, startPoint x: 190, startPoint y: 93, endPoint x: 598, endPoint y: 103, distance: 408.9
click at [598, 138] on h5 "During an audit, it was discovered that sensitive company information was not b…" at bounding box center [449, 182] width 569 height 89
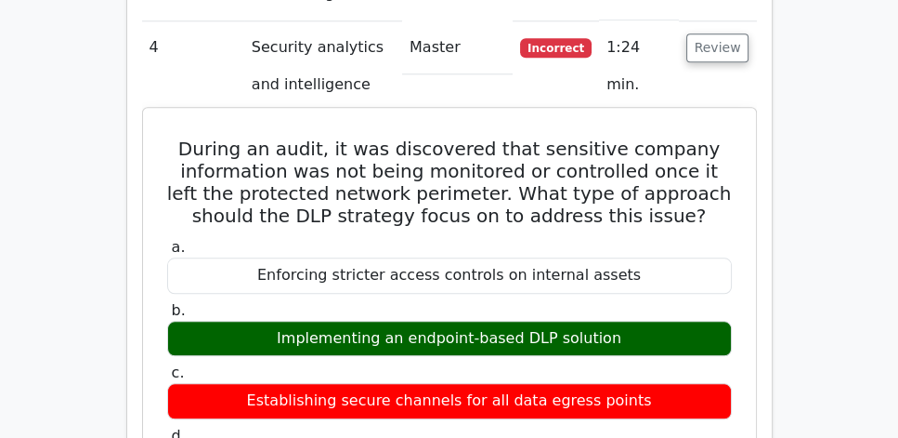
click at [452, 138] on h5 "During an audit, it was discovered that sensitive company information was not b…" at bounding box center [449, 182] width 569 height 89
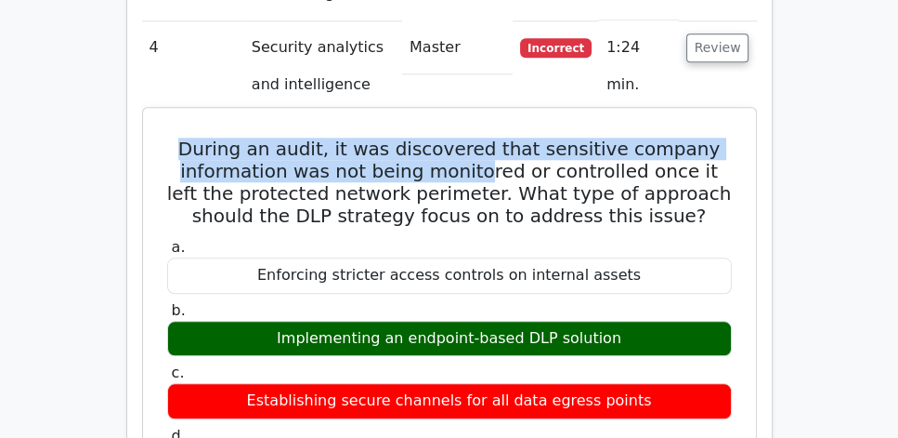
drag, startPoint x: 171, startPoint y: 98, endPoint x: 478, endPoint y: 123, distance: 308.5
click at [478, 138] on h5 "During an audit, it was discovered that sensitive company information was not b…" at bounding box center [449, 182] width 569 height 89
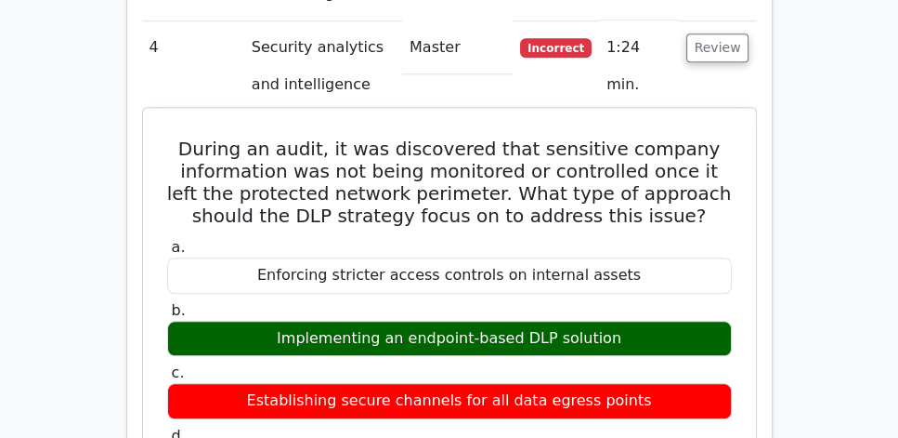
click at [491, 161] on h5 "During an audit, it was discovered that sensitive company information was not b…" at bounding box center [449, 182] width 569 height 89
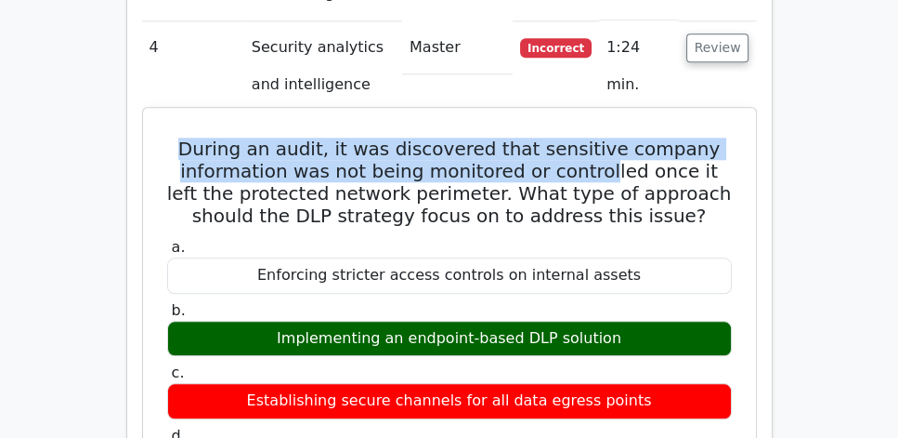
drag, startPoint x: 177, startPoint y: 97, endPoint x: 598, endPoint y: 121, distance: 422.5
click at [598, 138] on h5 "During an audit, it was discovered that sensitive company information was not b…" at bounding box center [449, 182] width 569 height 89
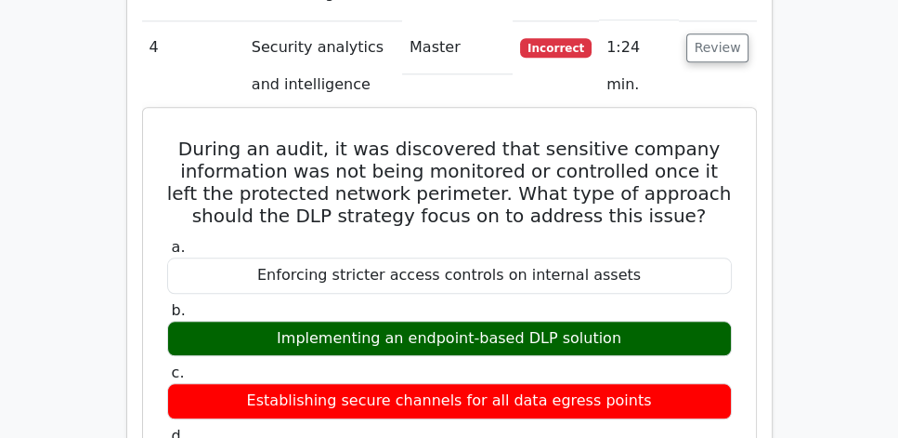
click at [626, 176] on h5 "During an audit, it was discovered that sensitive company information was not b…" at bounding box center [449, 182] width 569 height 89
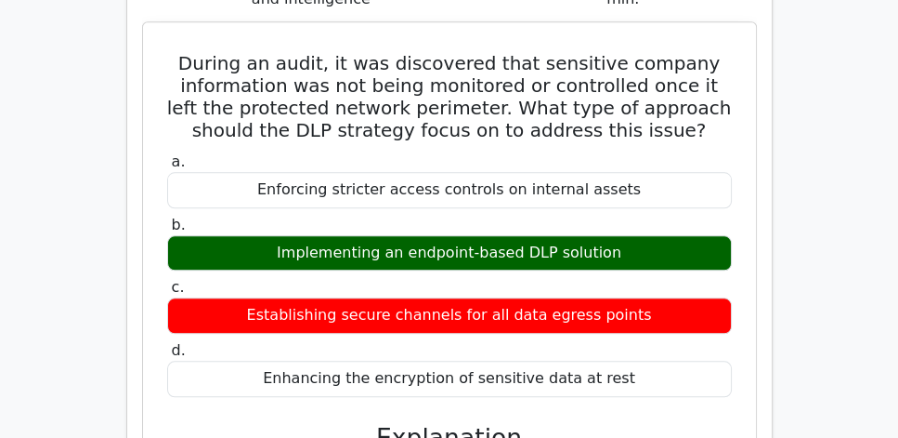
scroll to position [1804, 0]
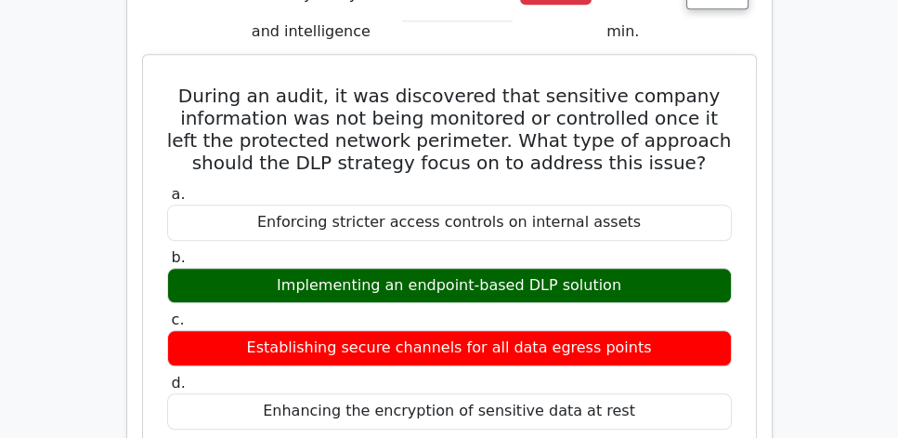
drag, startPoint x: 175, startPoint y: 39, endPoint x: 684, endPoint y: 347, distance: 595.3
copy div "During an audit, it was discovered that sensitive company information was not b…"
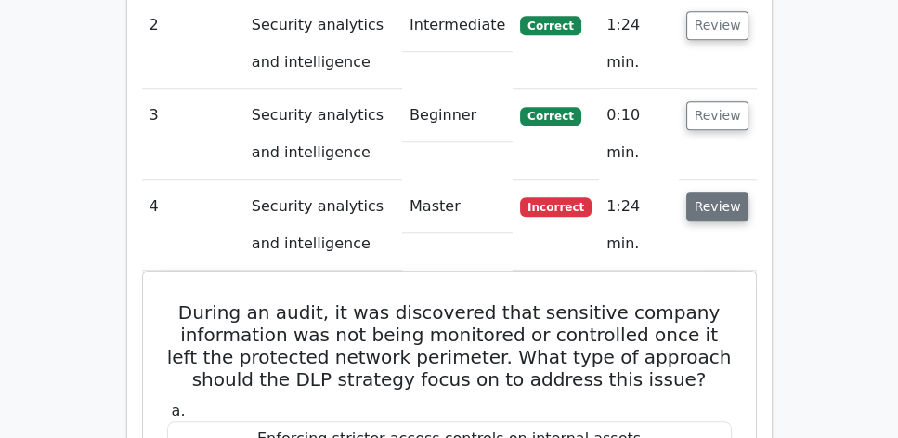
click at [719, 192] on button "Review" at bounding box center [718, 206] width 63 height 29
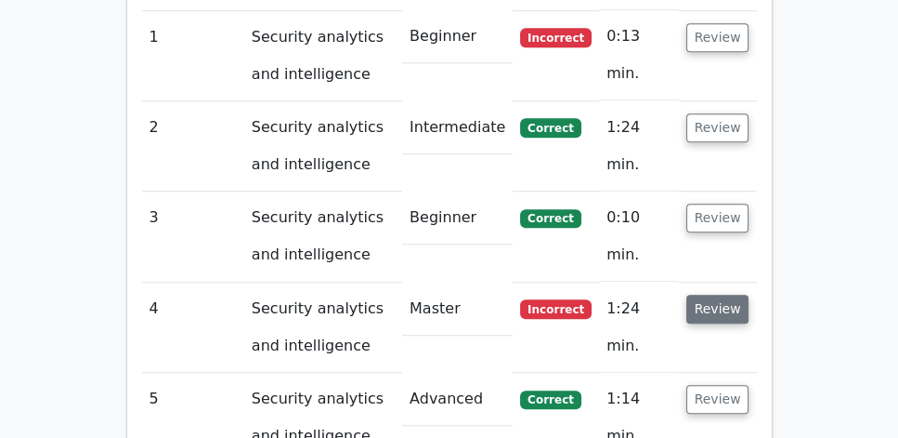
scroll to position [1487, 0]
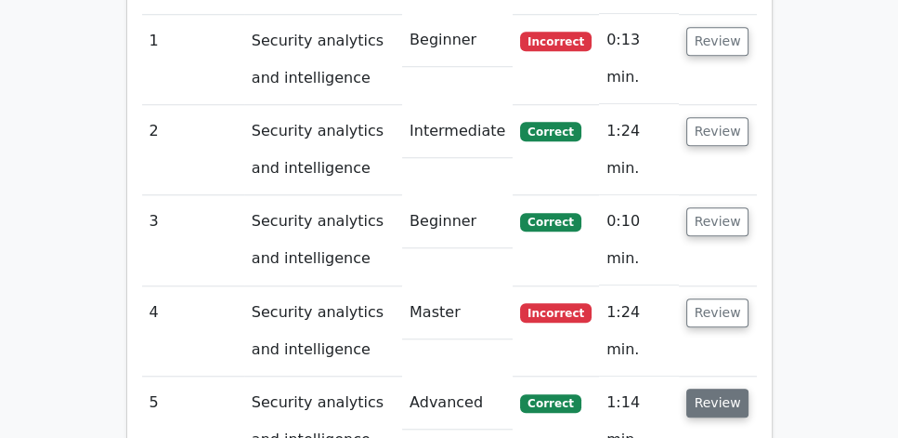
click at [718, 388] on button "Review" at bounding box center [718, 402] width 63 height 29
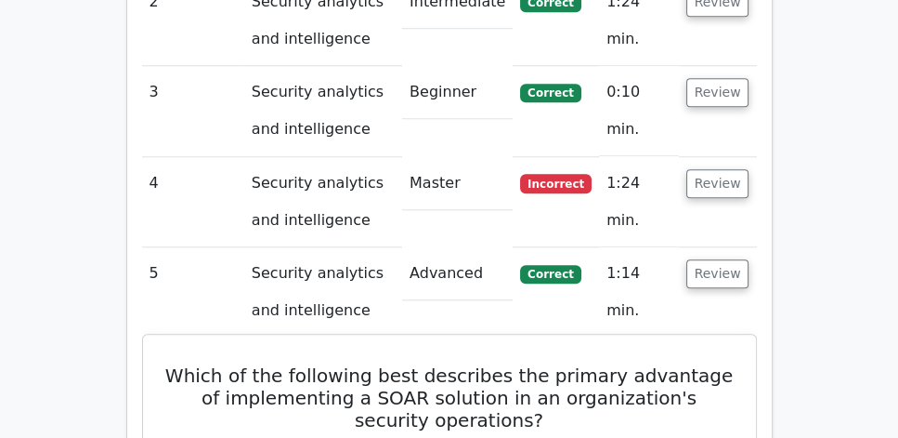
scroll to position [1592, 0]
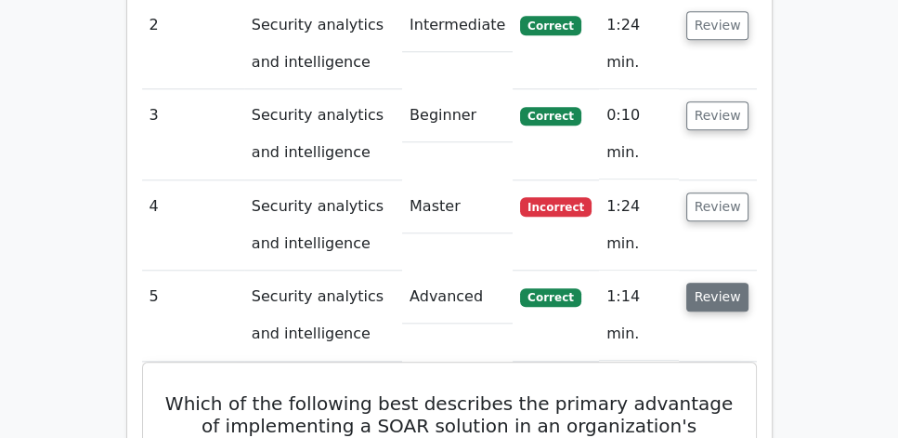
click at [732, 282] on button "Review" at bounding box center [718, 296] width 63 height 29
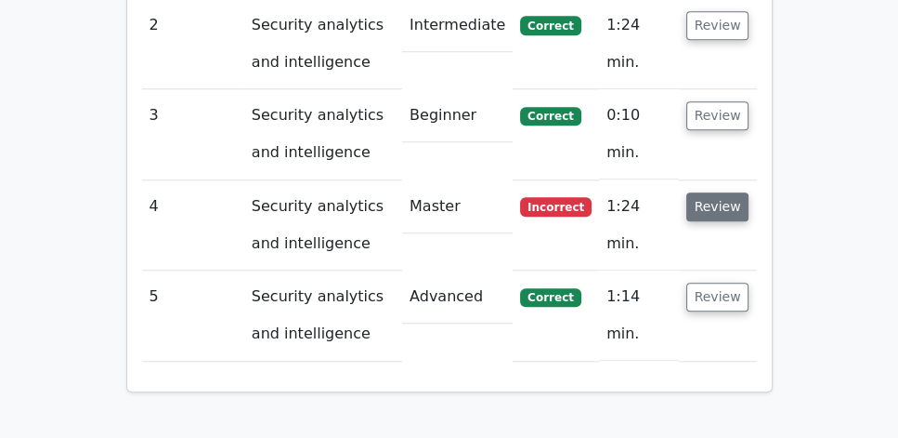
click at [724, 192] on button "Review" at bounding box center [718, 206] width 63 height 29
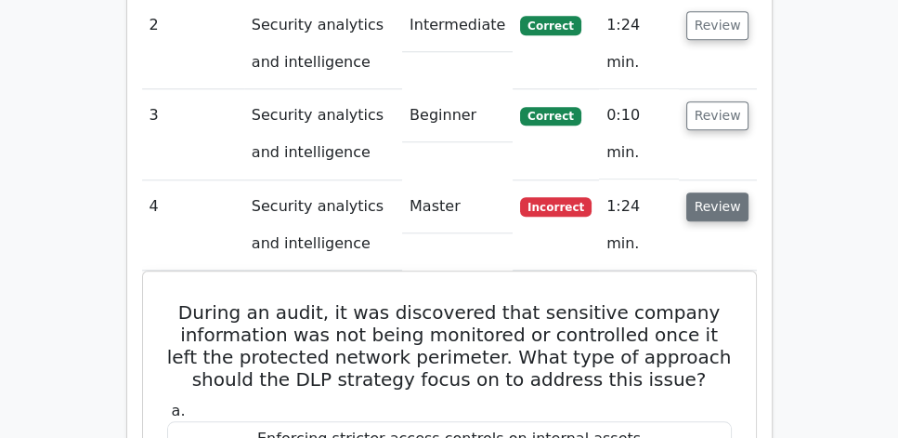
click at [724, 192] on button "Review" at bounding box center [718, 206] width 63 height 29
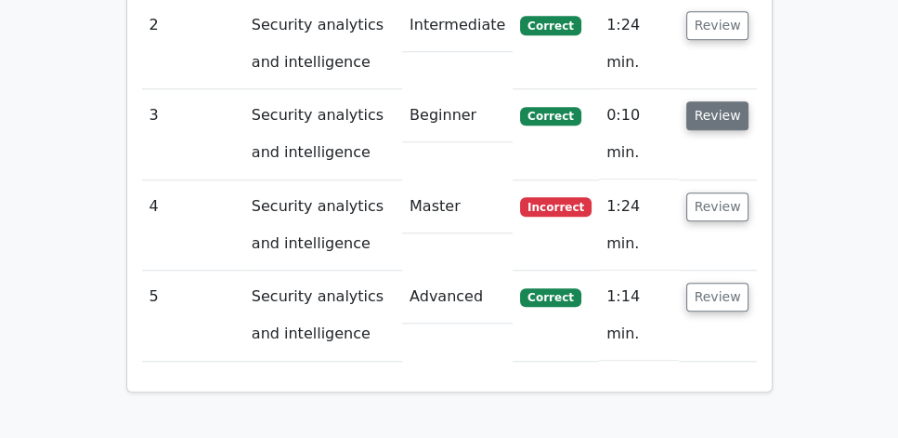
click at [725, 101] on button "Review" at bounding box center [718, 115] width 63 height 29
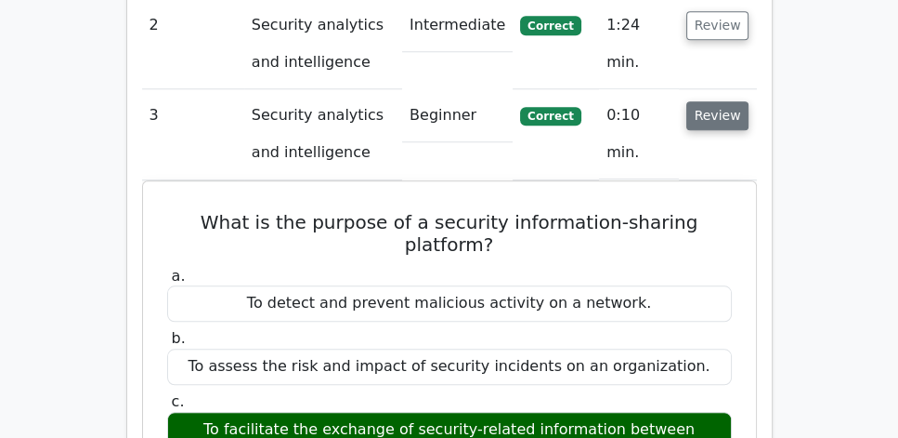
click at [725, 101] on button "Review" at bounding box center [718, 115] width 63 height 29
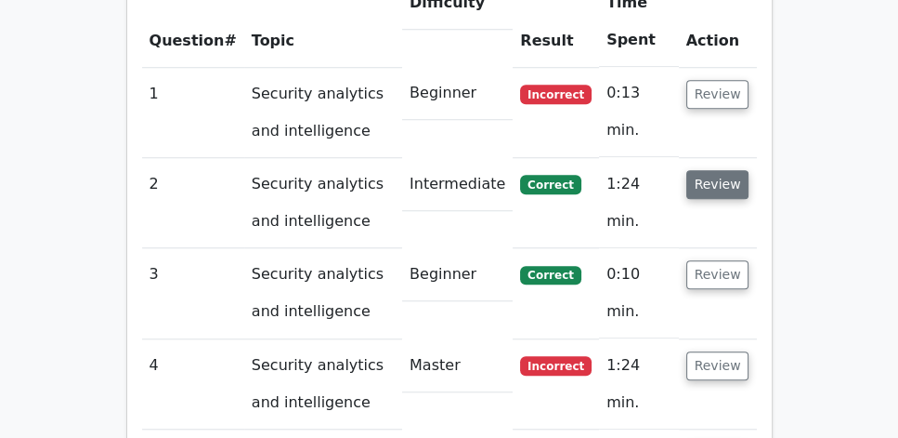
scroll to position [1433, 0]
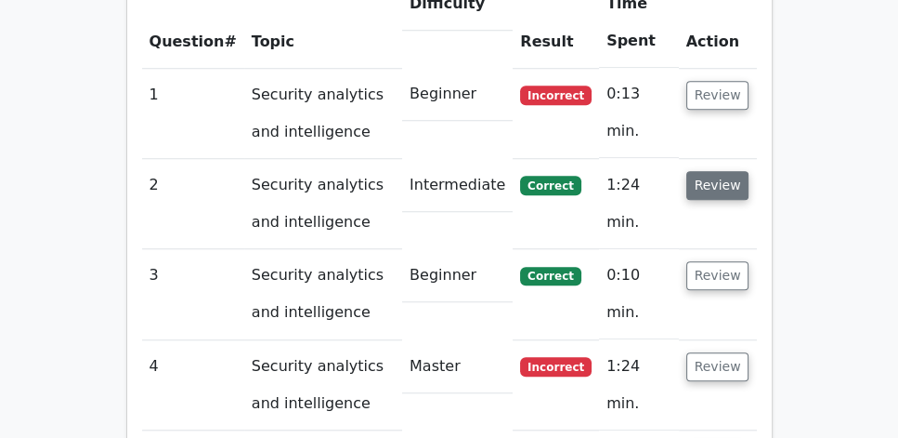
click at [722, 171] on button "Review" at bounding box center [718, 185] width 63 height 29
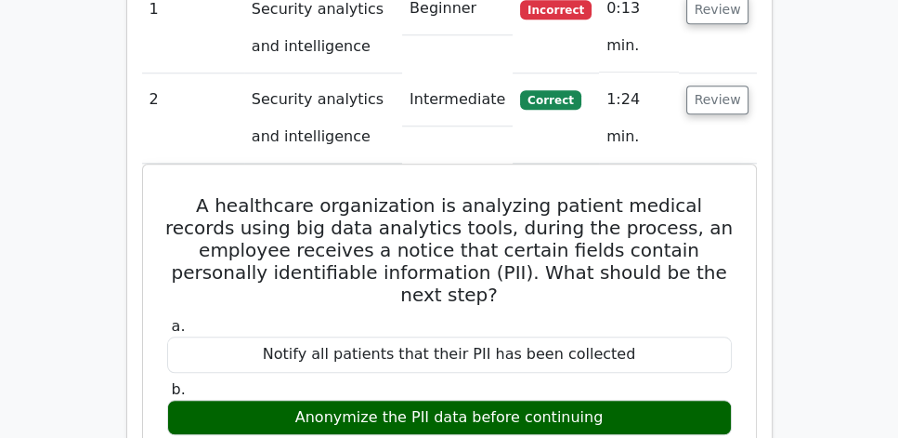
scroll to position [1645, 0]
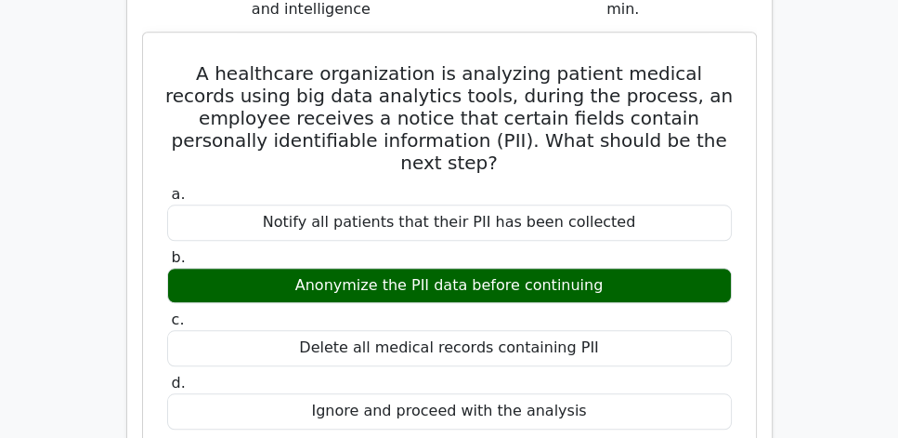
drag, startPoint x: 167, startPoint y: 26, endPoint x: 602, endPoint y: 333, distance: 532.0
click at [602, 333] on div "A healthcare organization is analyzing patient medical records using big data a…" at bounding box center [450, 342] width 598 height 605
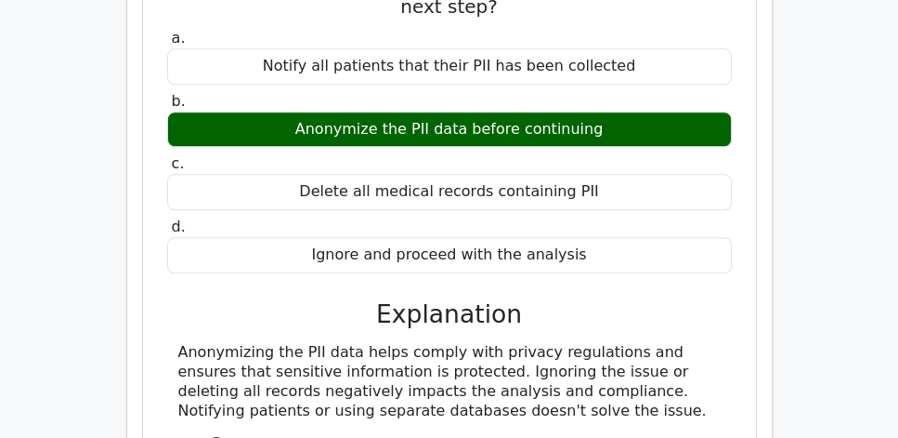
scroll to position [1858, 0]
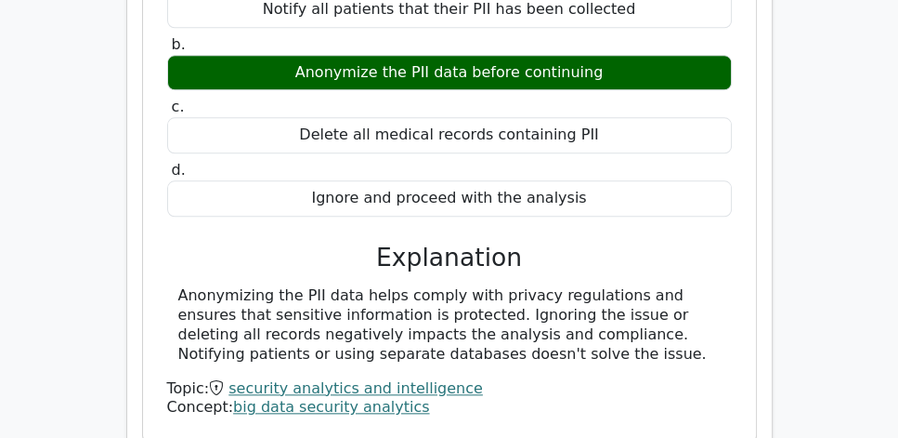
click at [558, 286] on div "Anonymizing the PII data helps comply with privacy regulations and ensures that…" at bounding box center [449, 324] width 543 height 77
copy div "A healthcare organization is analyzing patient medical records using big data a…"
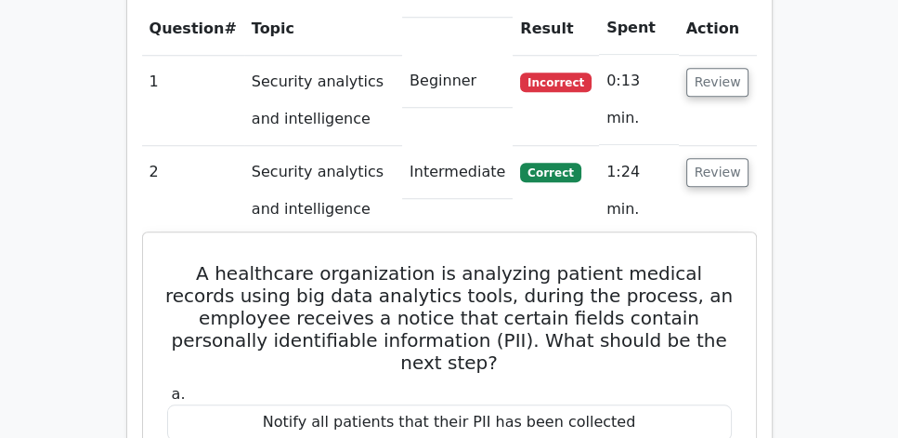
scroll to position [1433, 0]
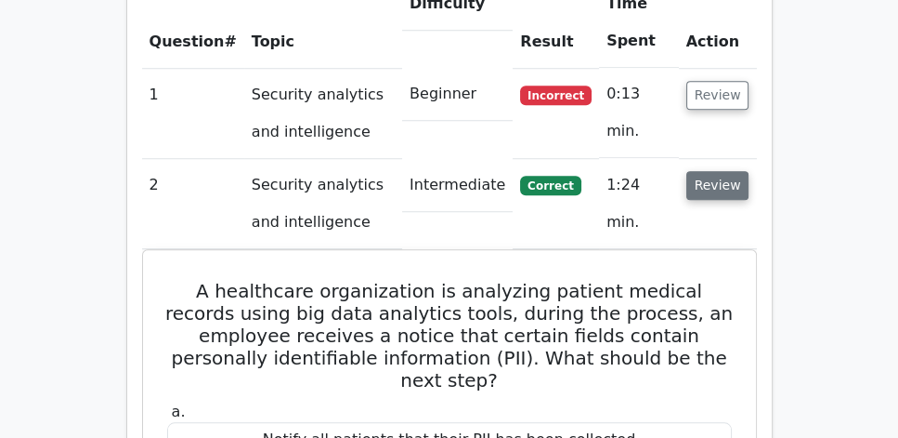
click at [718, 171] on button "Review" at bounding box center [718, 185] width 63 height 29
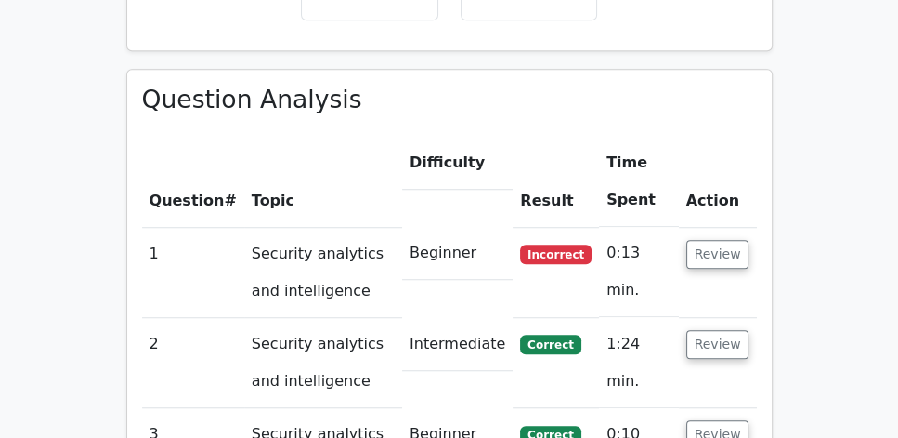
scroll to position [1274, 0]
click at [725, 240] on button "Review" at bounding box center [718, 254] width 63 height 29
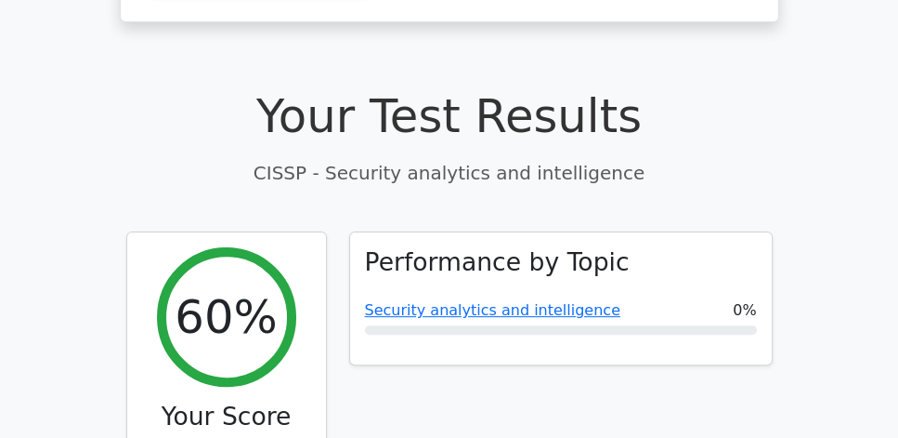
scroll to position [531, 0]
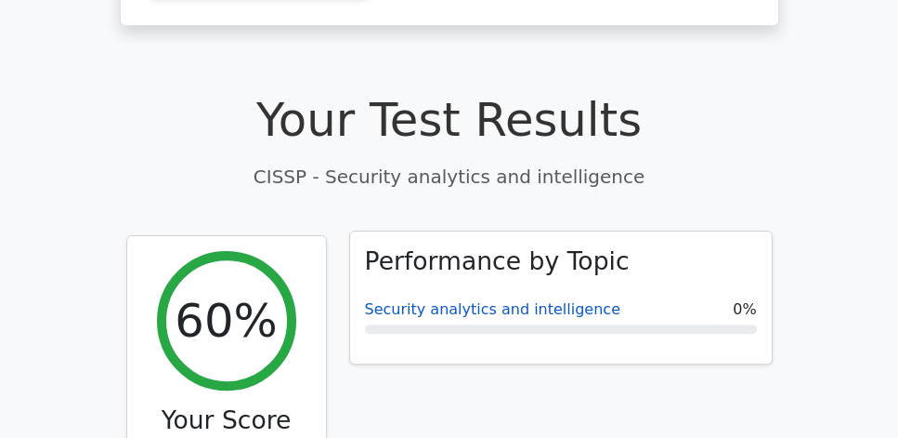
click at [413, 300] on link "Security analytics and intelligence" at bounding box center [493, 309] width 256 height 18
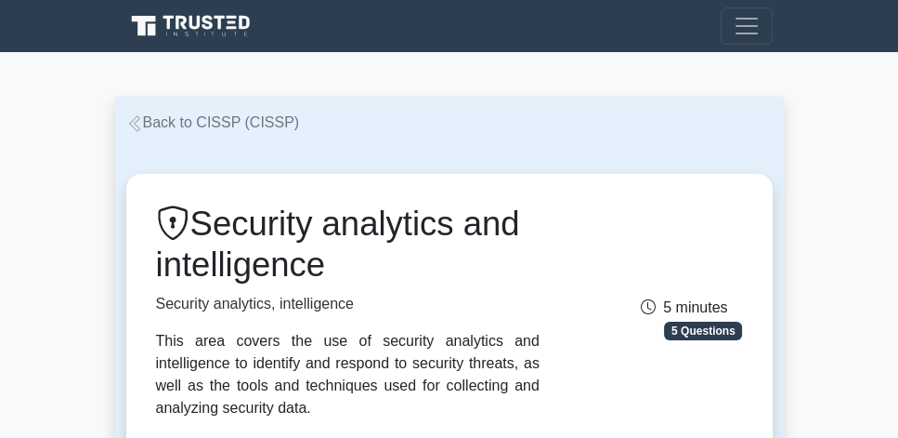
drag, startPoint x: 203, startPoint y: 219, endPoint x: 328, endPoint y: 261, distance: 131.3
click at [328, 261] on h1 "Security analytics and intelligence" at bounding box center [348, 244] width 384 height 82
copy h1 "Security analytics and intelligence"
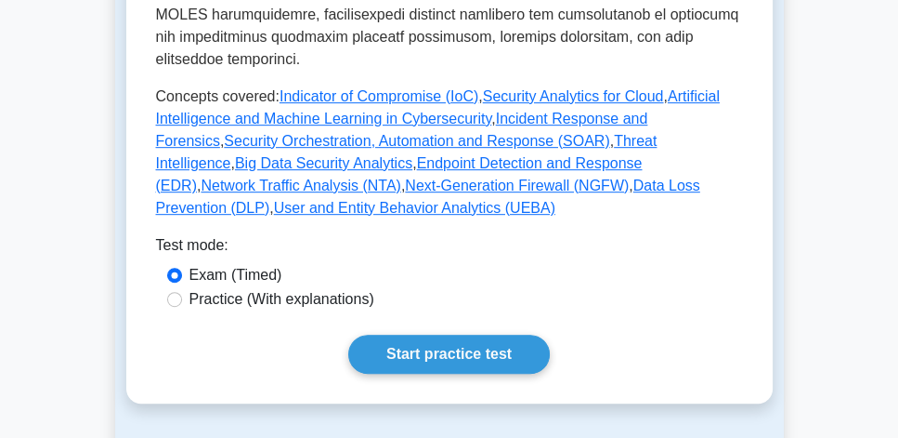
scroll to position [955, 0]
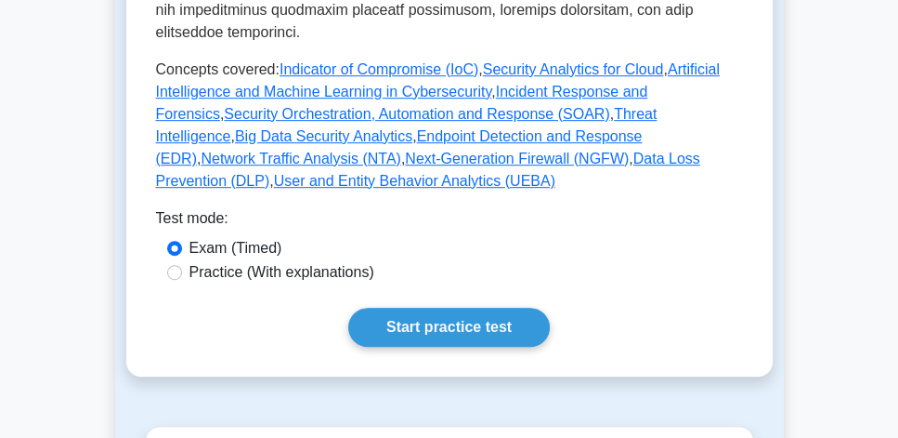
click at [410, 211] on div "Test mode:" at bounding box center [449, 222] width 587 height 30
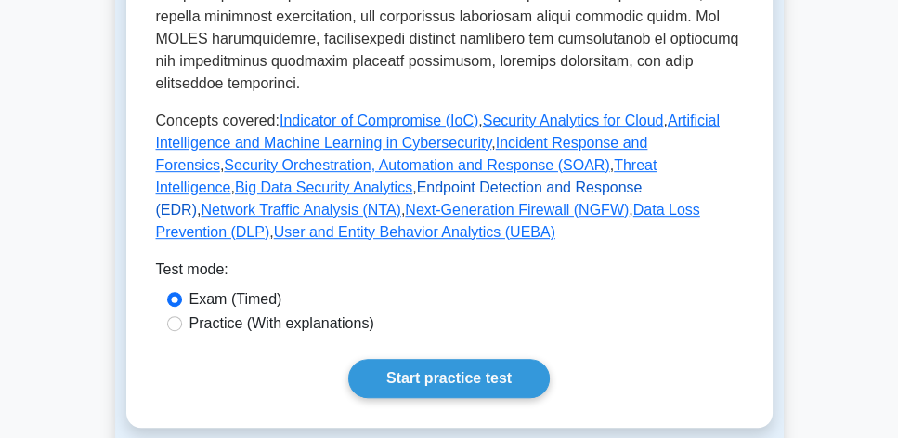
scroll to position [902, 0]
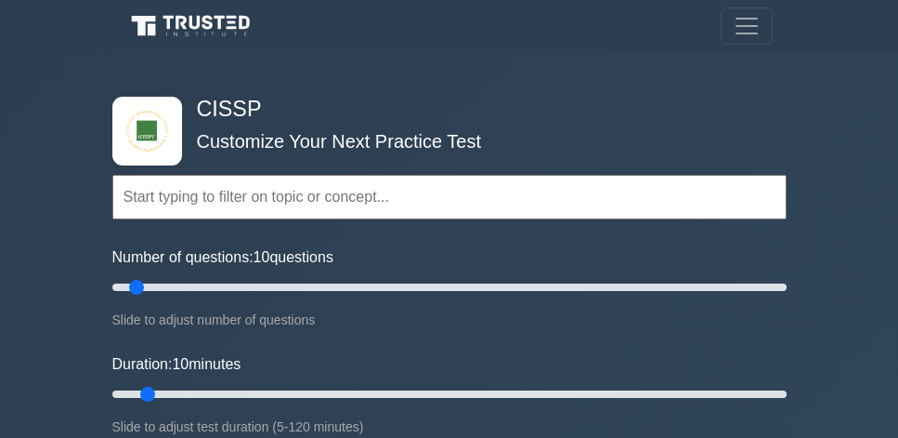
click at [325, 120] on div "Topics Security and Risk Management Asset Security Security Architecture and En…" at bounding box center [449, 171] width 675 height 105
